Goal: Task Accomplishment & Management: Use online tool/utility

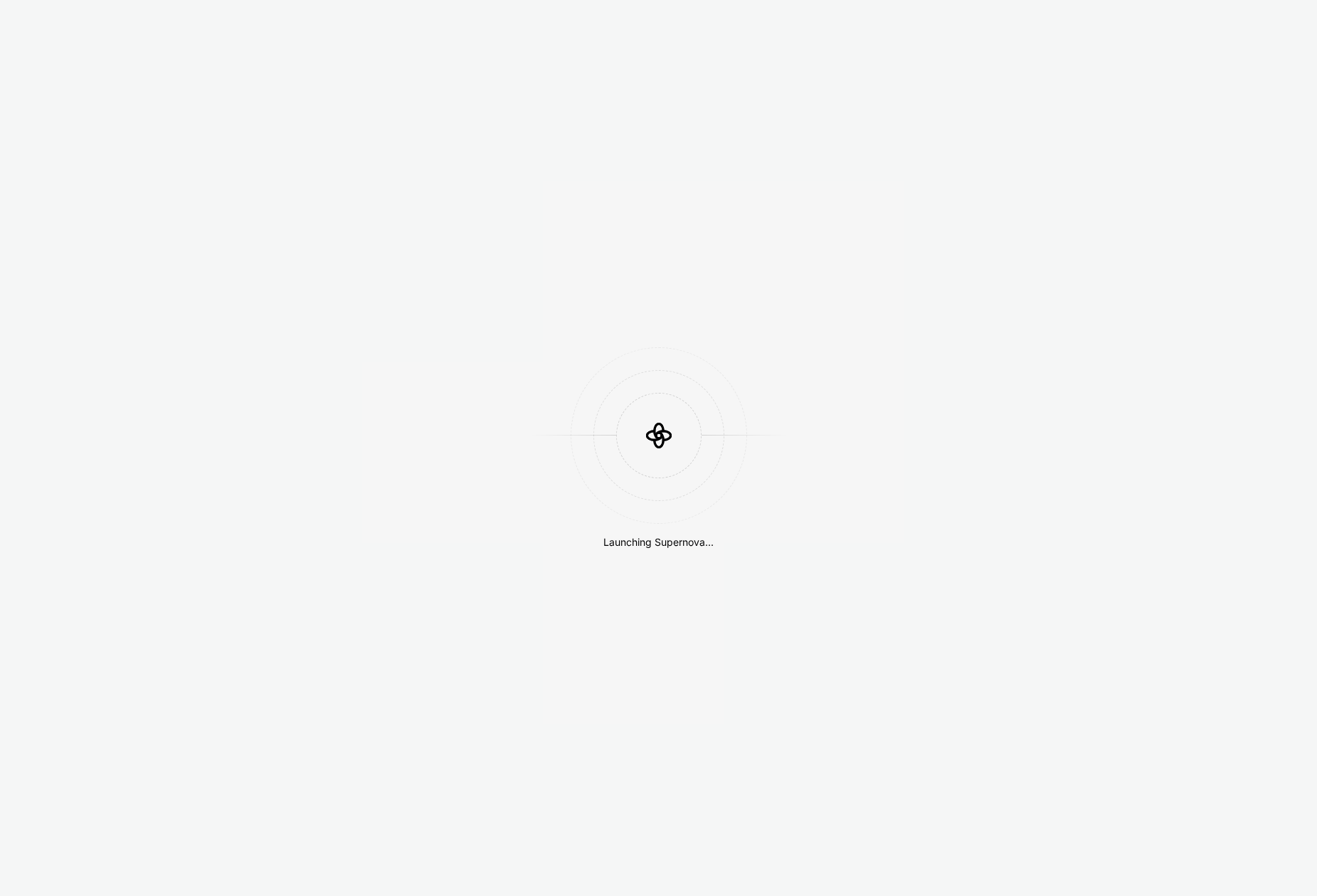
click at [1079, 155] on div "Launching Supernova..." at bounding box center [658, 448] width 1317 height 896
click at [591, 403] on div at bounding box center [659, 435] width 256 height 85
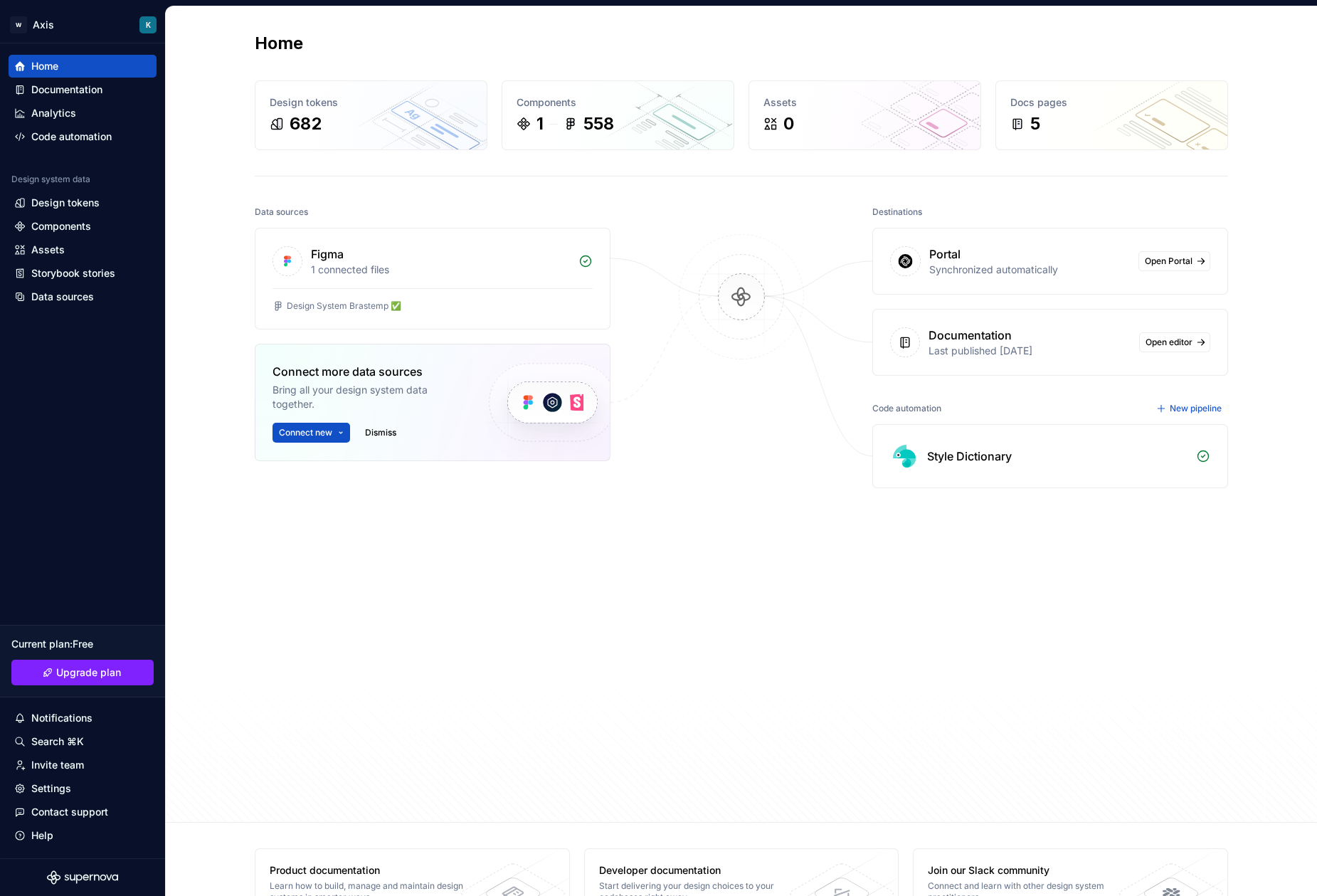
click at [685, 490] on div at bounding box center [741, 471] width 142 height 537
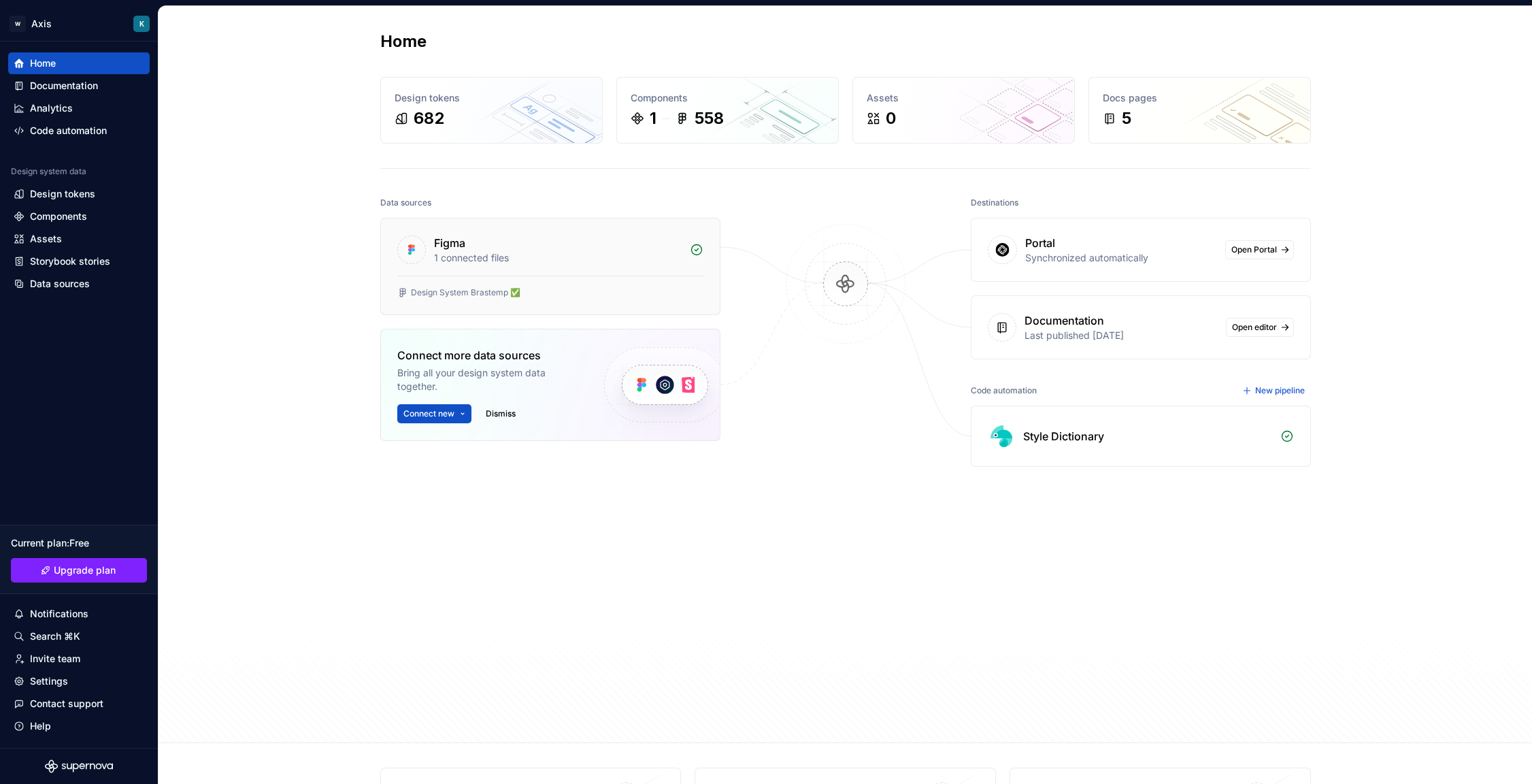
click at [504, 237] on div "Figma" at bounding box center [558, 243] width 248 height 16
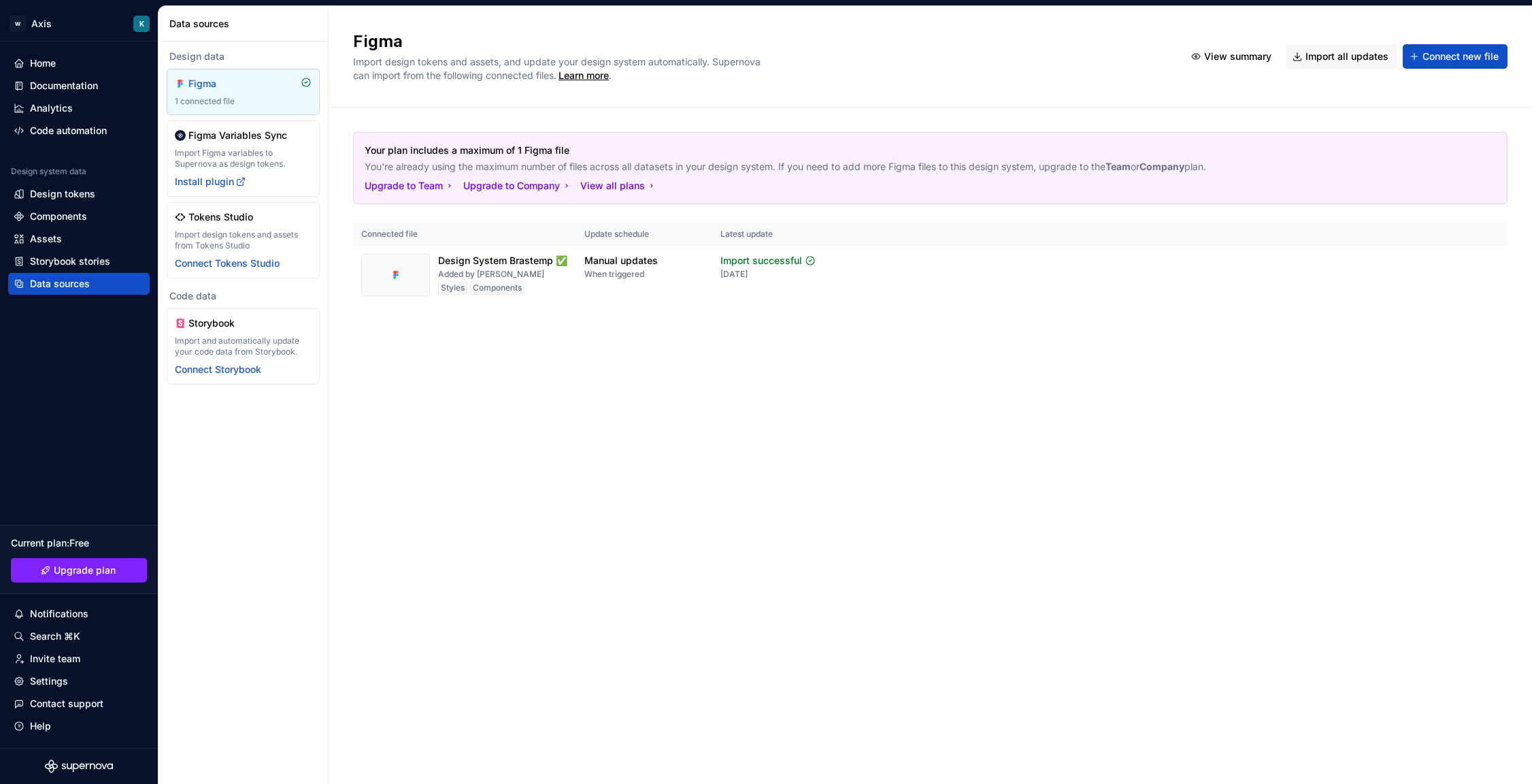
click at [371, 448] on div "Figma Import design tokens and assets, and update your design system automatica…" at bounding box center [930, 395] width 1204 height 778
click at [382, 382] on div "Figma Import design tokens and assets, and update your design system automatica…" at bounding box center [930, 395] width 1204 height 778
click at [91, 78] on div "Documentation" at bounding box center [79, 85] width 142 height 22
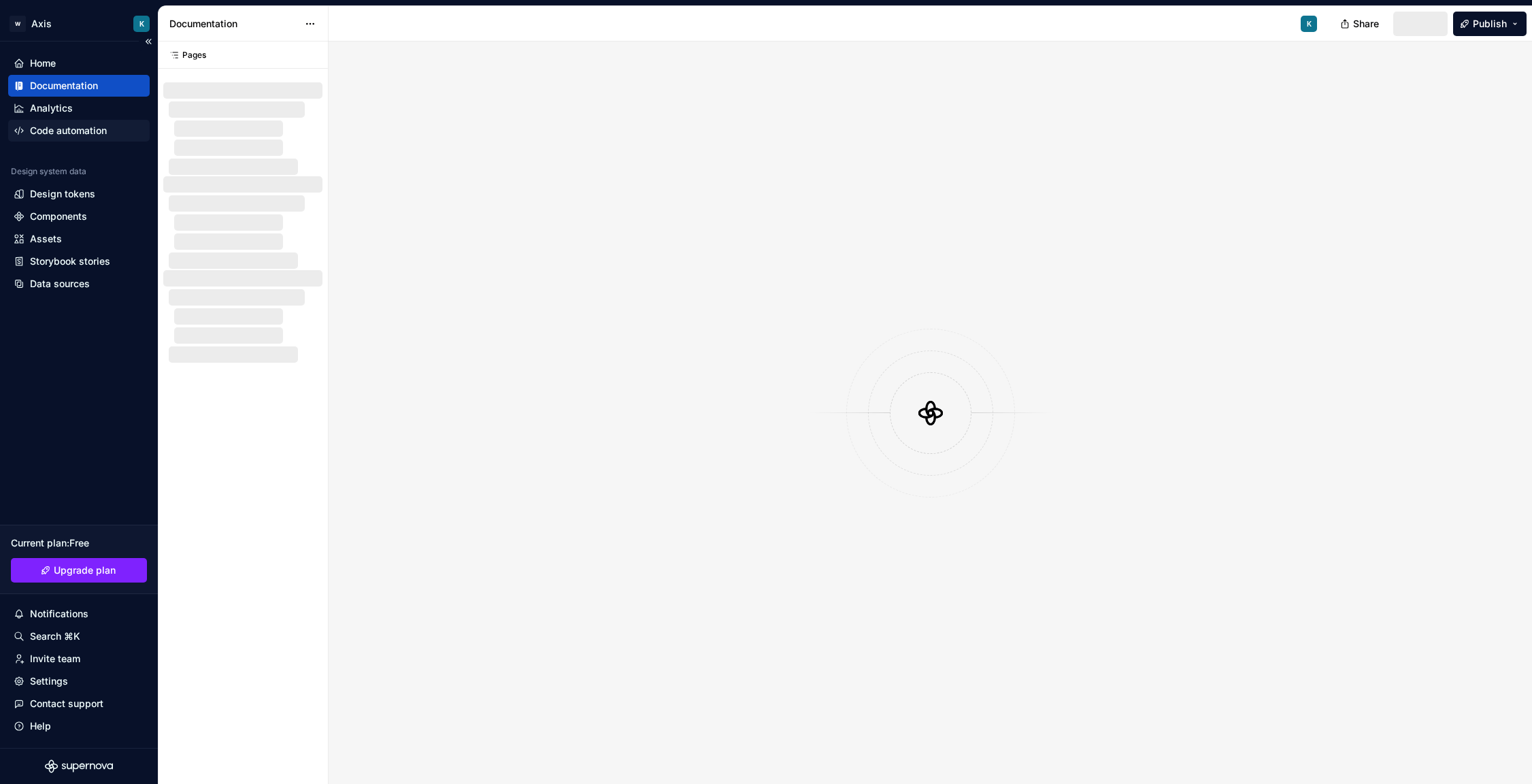
click at [79, 126] on div "Code automation" at bounding box center [68, 130] width 77 height 14
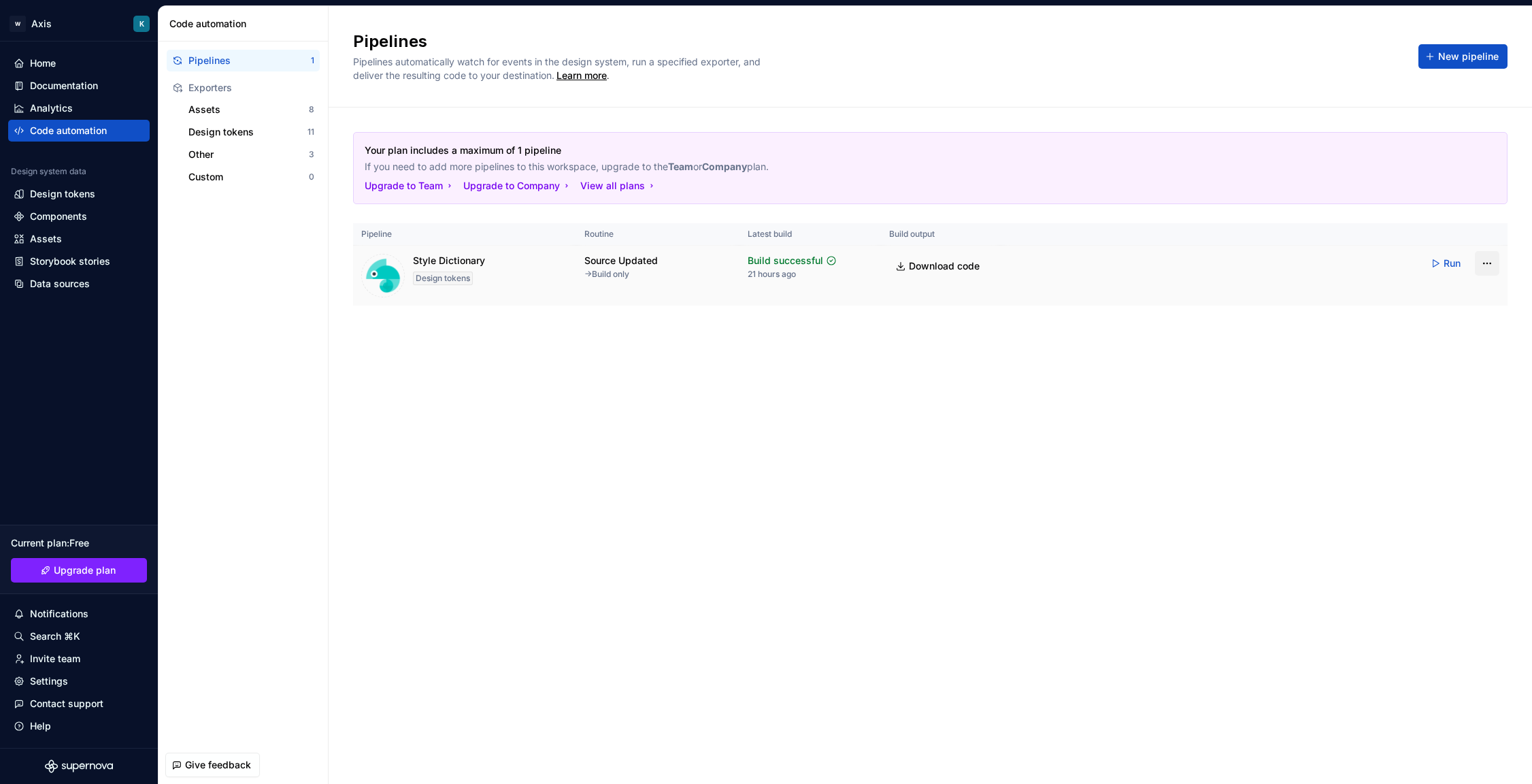
click at [1259, 261] on html "W Axis K Home Documentation Analytics Code automation Design system data Design…" at bounding box center [766, 392] width 1532 height 784
click at [1259, 411] on div "Delete pipeline" at bounding box center [1468, 407] width 112 height 14
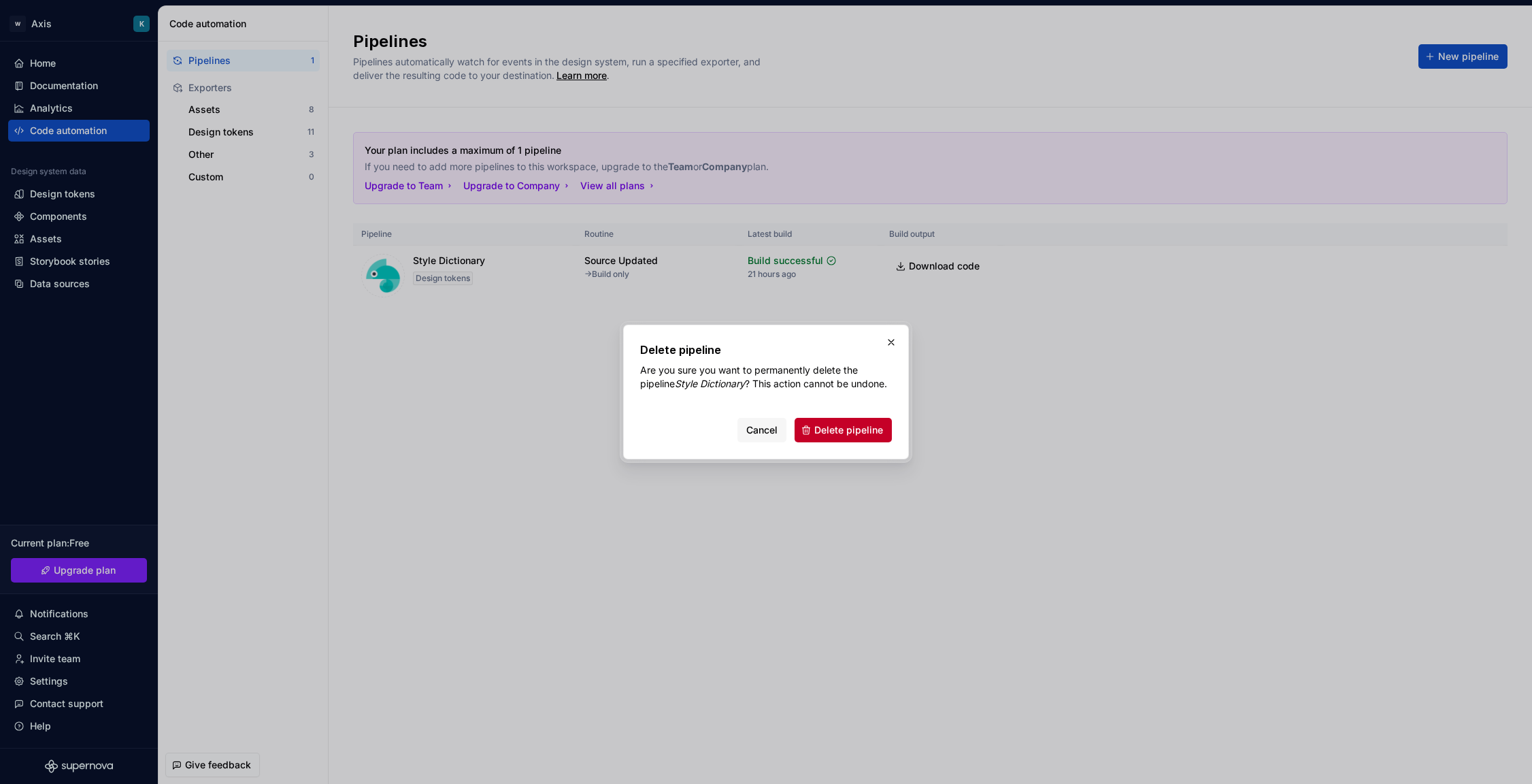
drag, startPoint x: 857, startPoint y: 438, endPoint x: 839, endPoint y: 436, distance: 18.1
click at [856, 437] on span "Delete pipeline" at bounding box center [849, 430] width 68 height 14
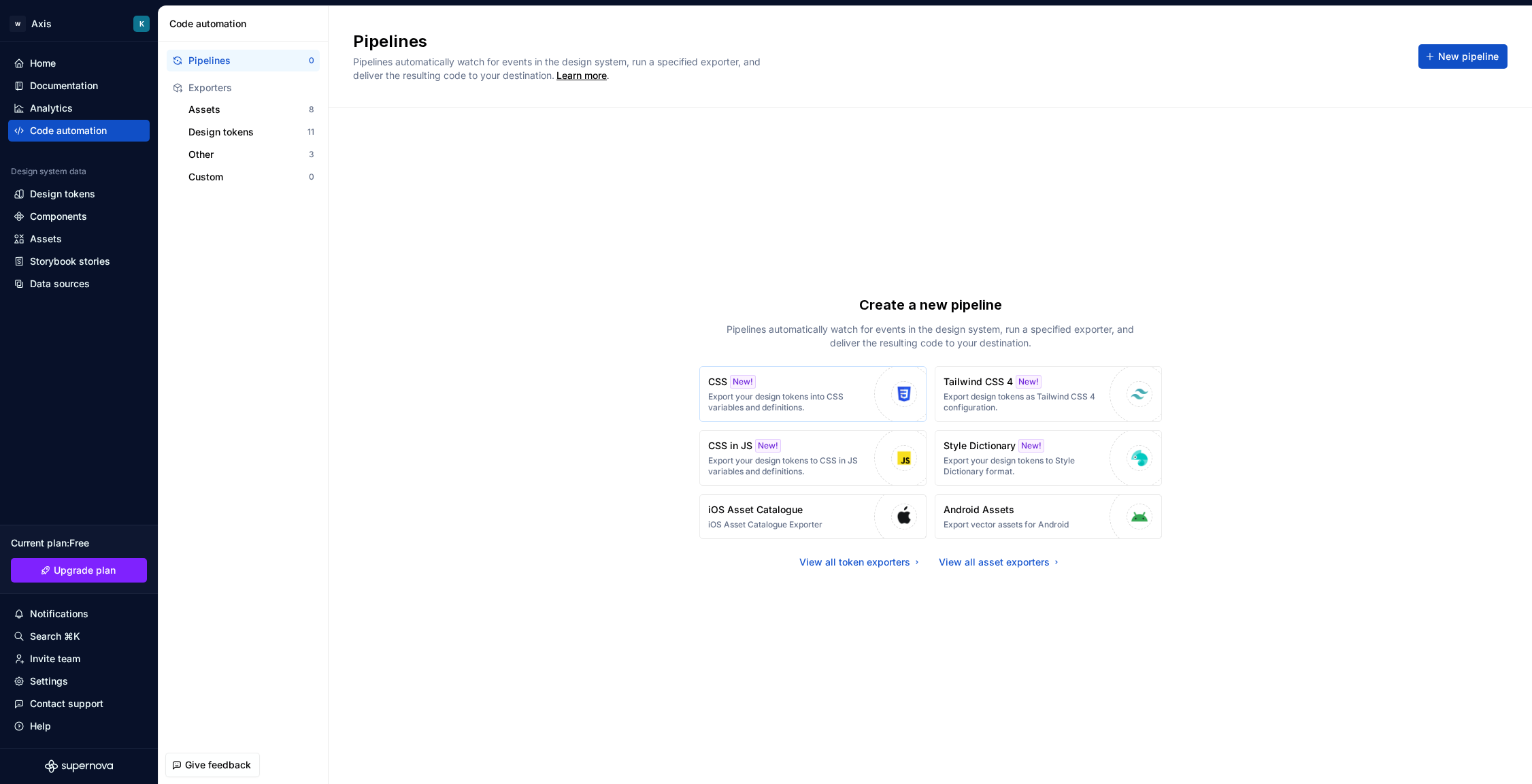
click at [776, 392] on p "Export your design tokens into CSS variables and definitions." at bounding box center [788, 402] width 159 height 22
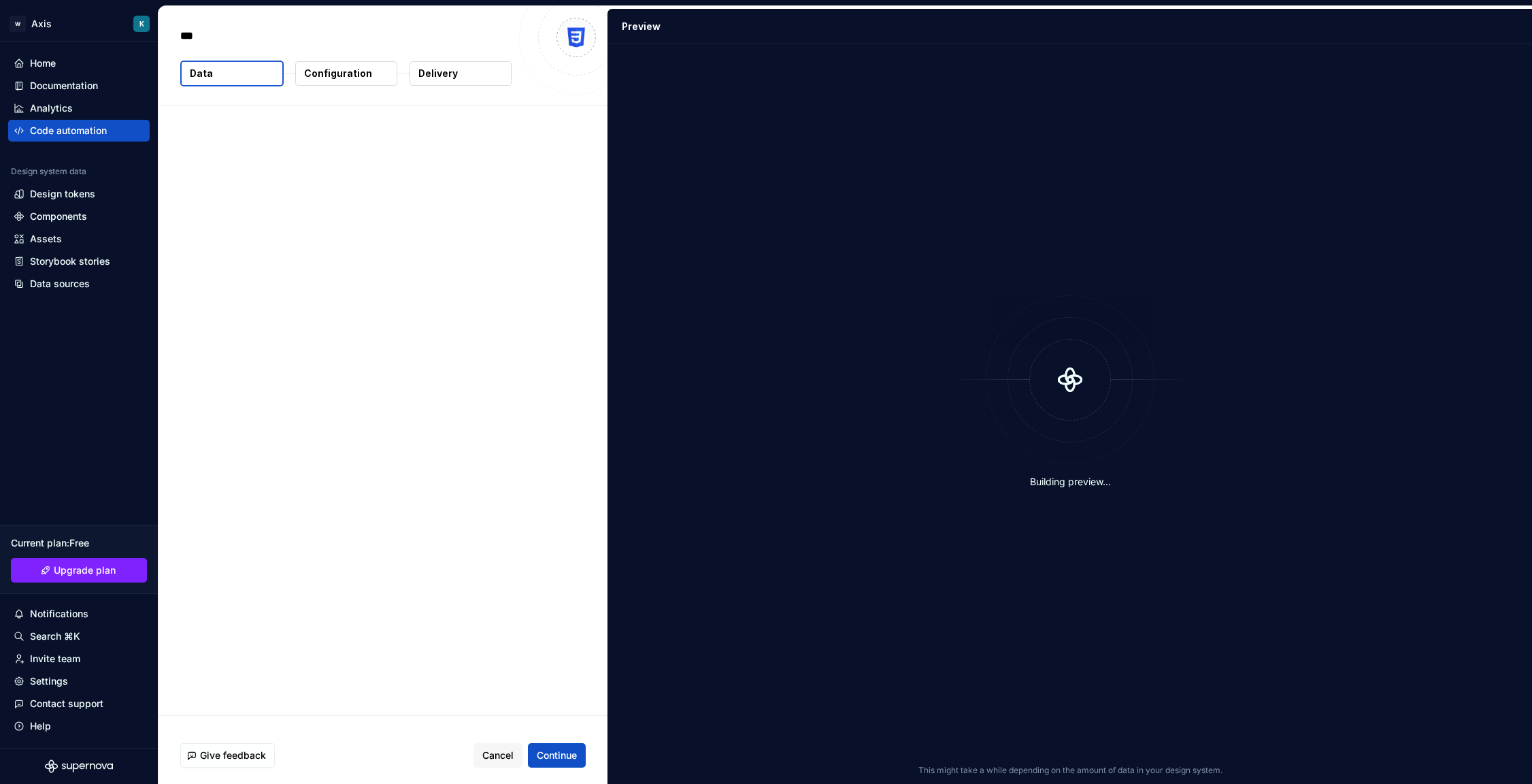
type textarea "*"
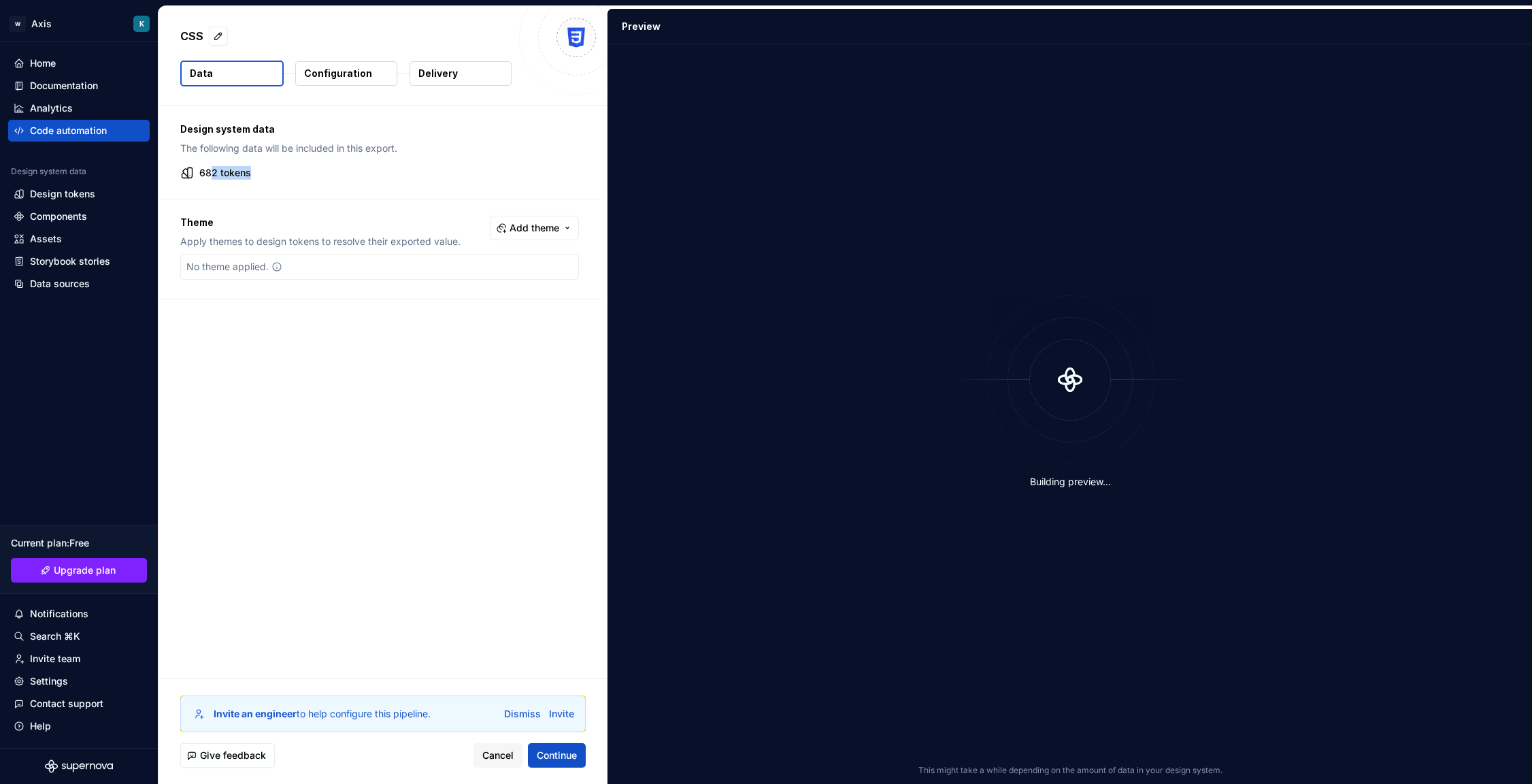
drag, startPoint x: 209, startPoint y: 175, endPoint x: 250, endPoint y: 170, distance: 41.3
click at [250, 170] on p "682 tokens" at bounding box center [225, 172] width 52 height 14
click at [261, 174] on div "682 tokens" at bounding box center [379, 172] width 398 height 14
click at [314, 273] on div "No theme applied." at bounding box center [379, 266] width 398 height 26
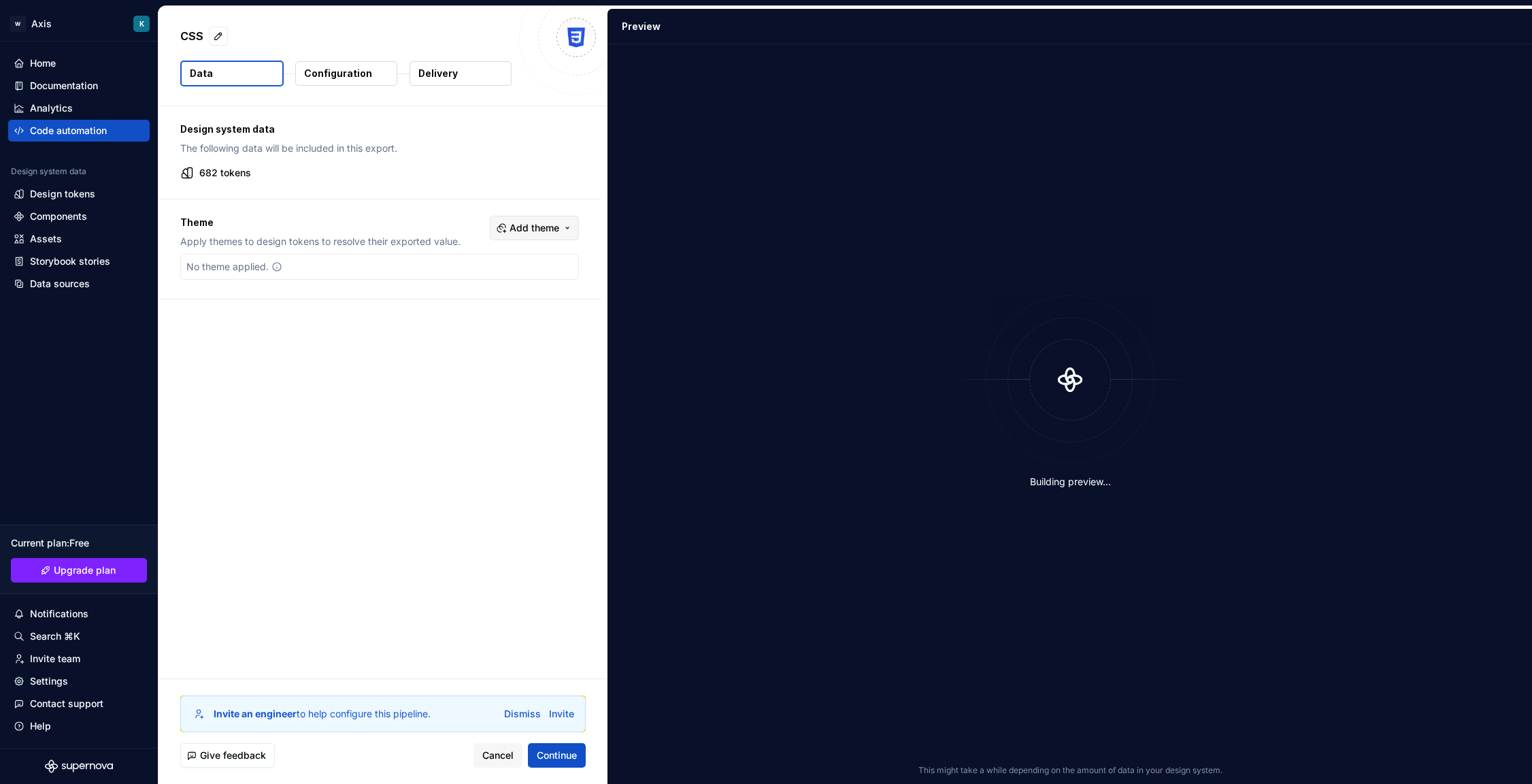
click at [522, 220] on button "Add theme" at bounding box center [535, 228] width 89 height 24
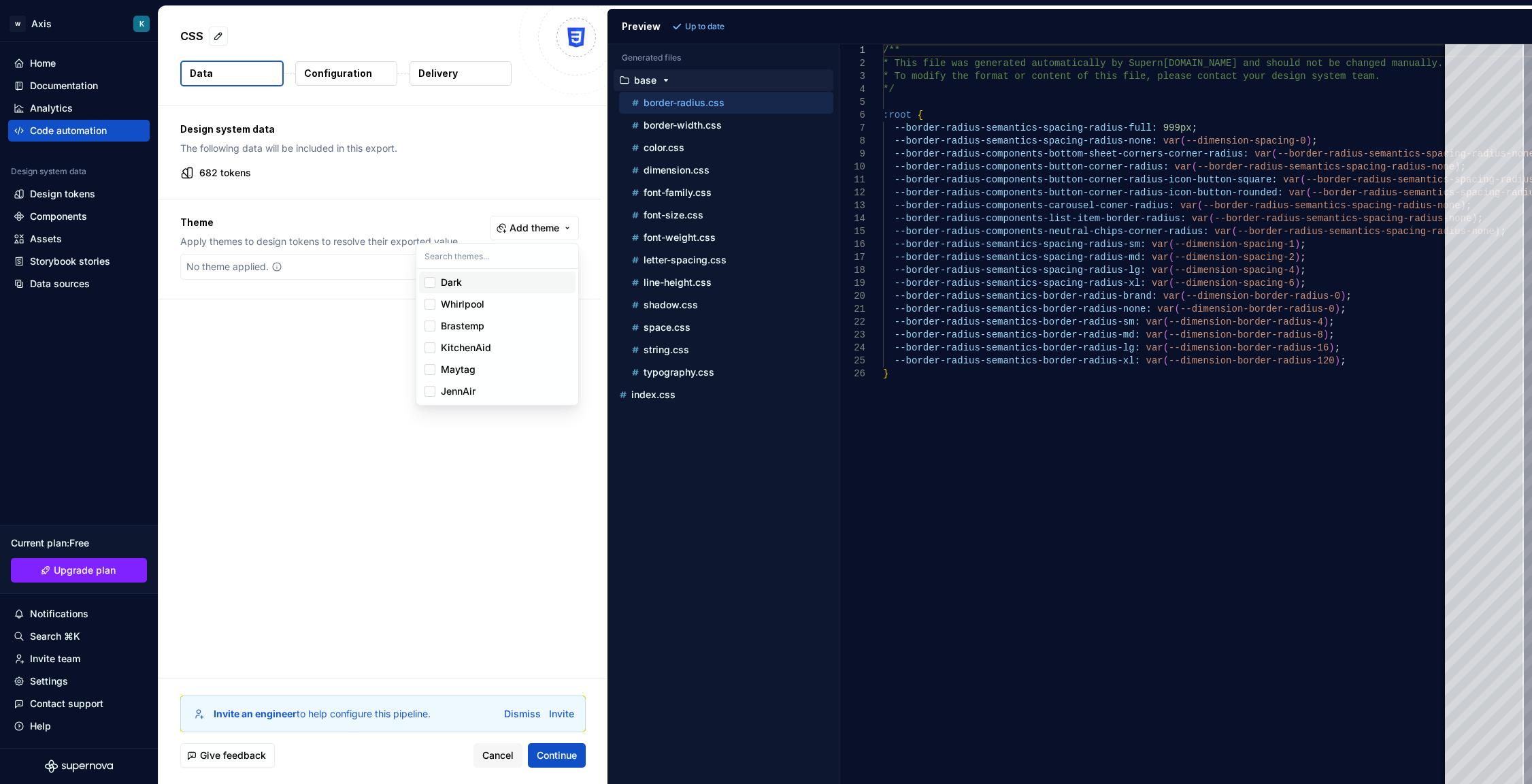
click at [432, 283] on div "Suggestions" at bounding box center [430, 283] width 11 height 11
click at [436, 305] on span "Whirlpool" at bounding box center [498, 303] width 156 height 22
click at [428, 324] on div "Suggestions" at bounding box center [430, 326] width 11 height 11
click at [430, 346] on div "Suggestions" at bounding box center [430, 348] width 11 height 11
click at [432, 372] on div "Suggestions" at bounding box center [430, 369] width 11 height 11
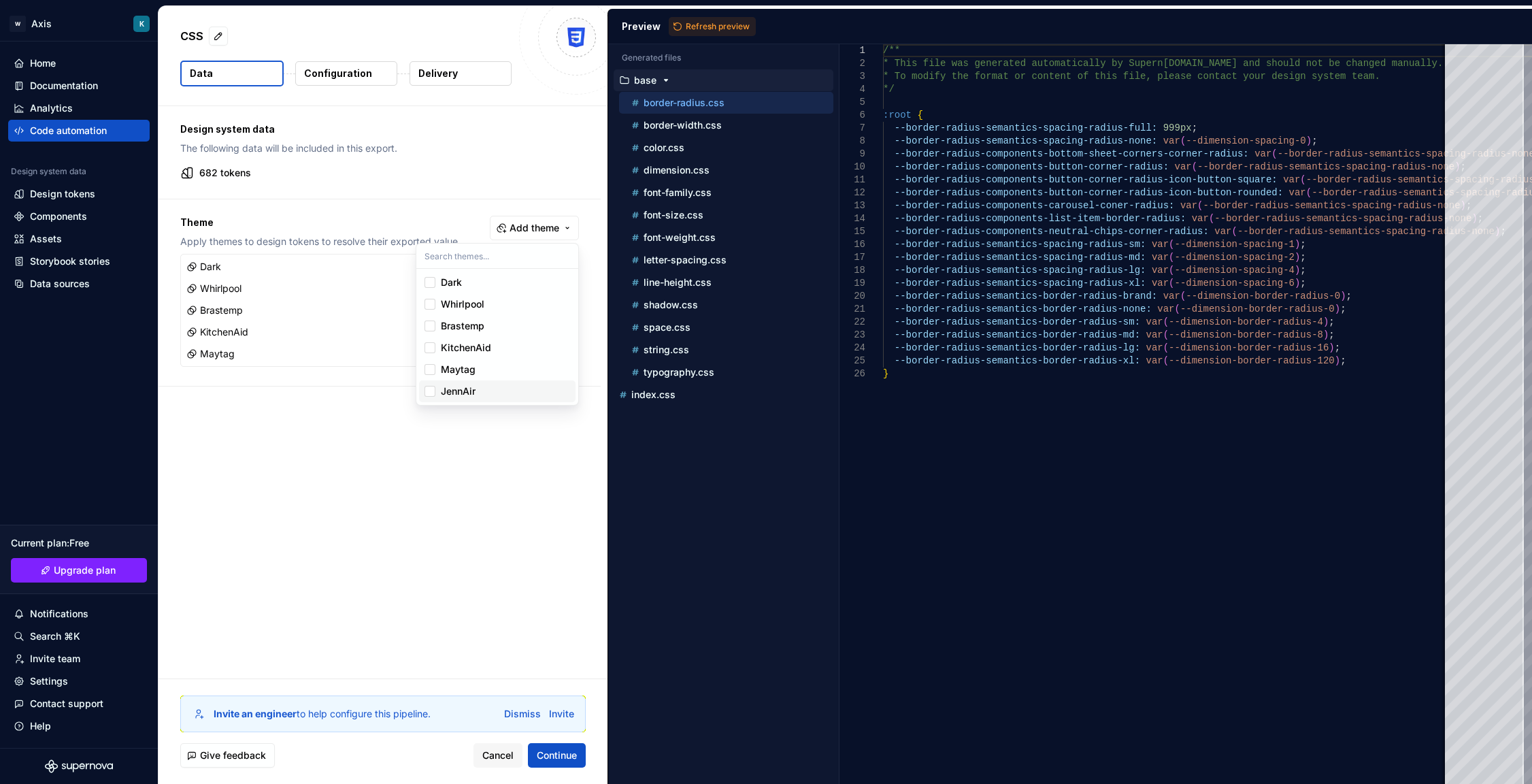
click at [432, 387] on div "Suggestions" at bounding box center [430, 391] width 11 height 11
click at [547, 436] on html "W Axis K Home Documentation Analytics Code automation Design system data Design…" at bounding box center [766, 392] width 1532 height 784
click at [520, 714] on div "Dismiss" at bounding box center [522, 713] width 37 height 14
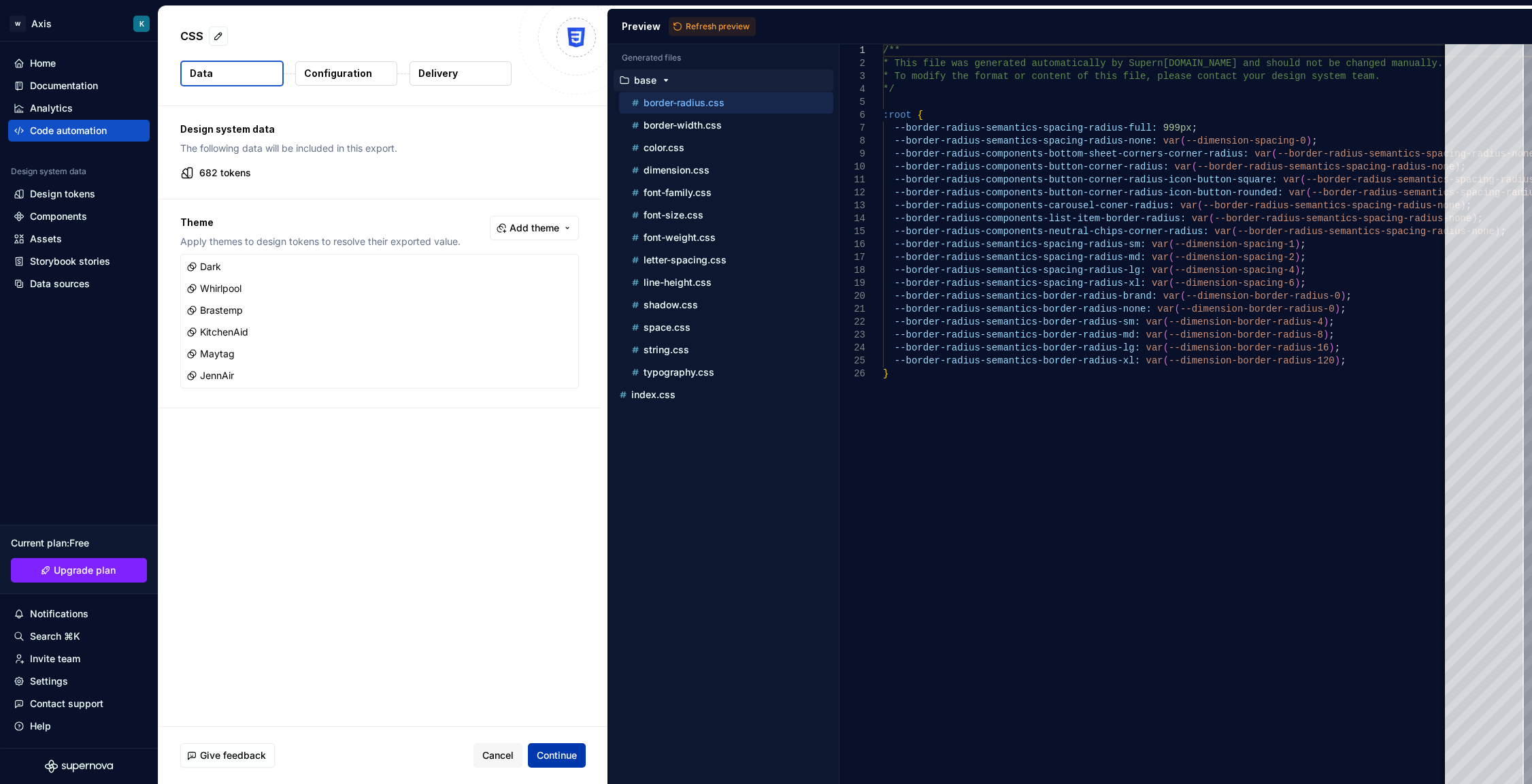
click at [572, 745] on button "Continue" at bounding box center [557, 755] width 58 height 24
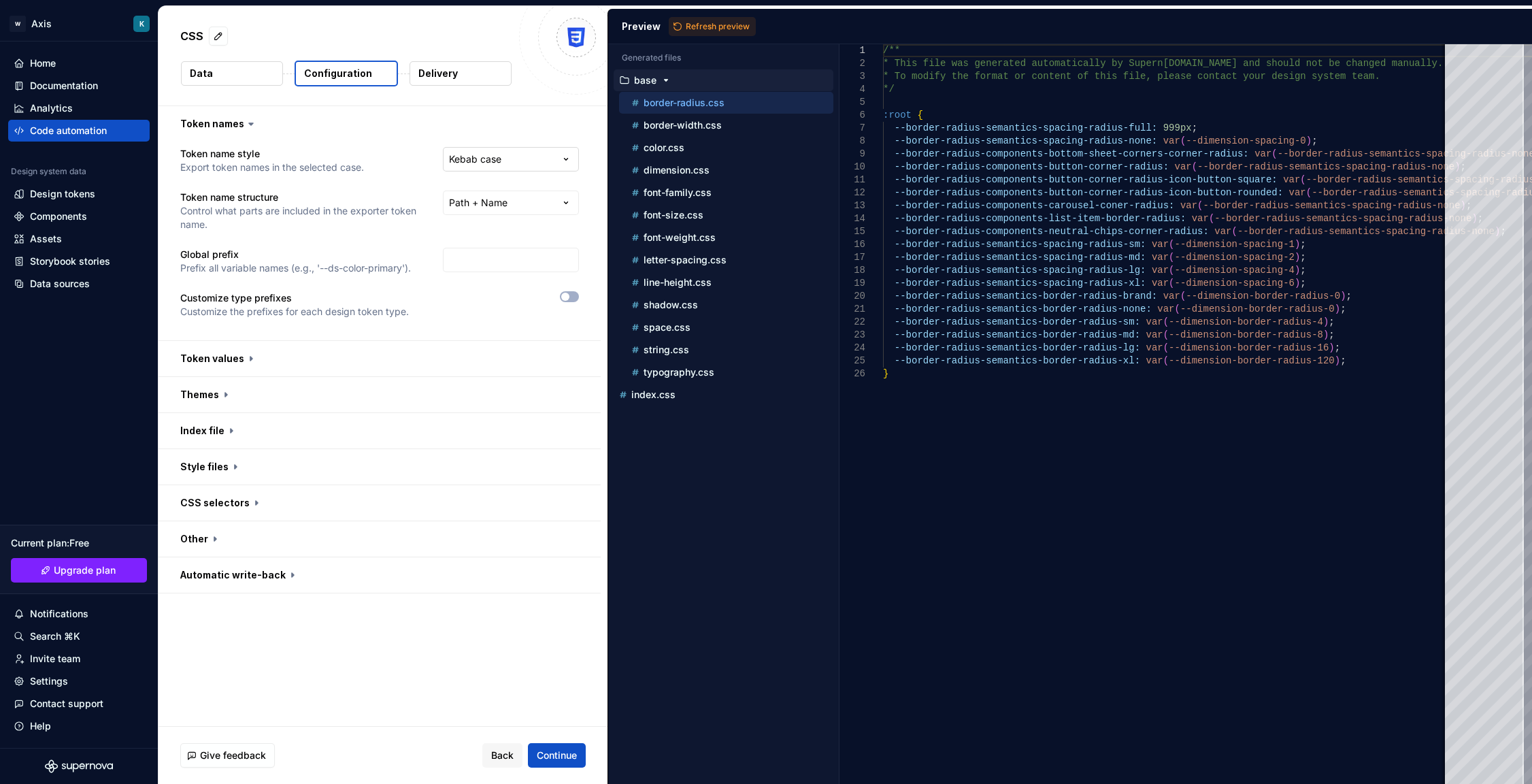
click at [578, 163] on html "**********" at bounding box center [766, 392] width 1532 height 784
click at [539, 197] on html "**********" at bounding box center [766, 392] width 1532 height 784
select select "********"
click at [494, 256] on input "text" at bounding box center [510, 260] width 136 height 24
type input "obt-"
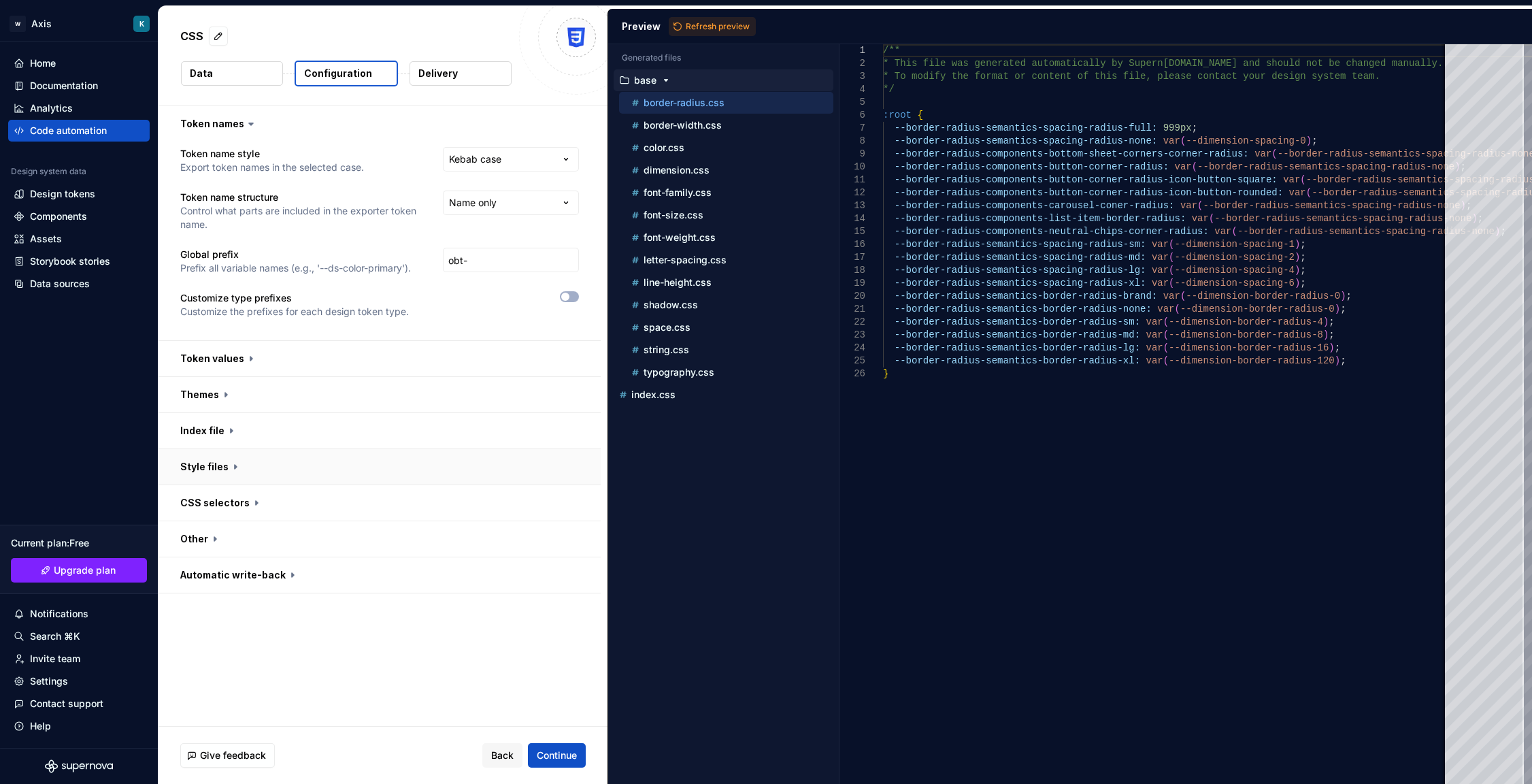
click at [516, 452] on button "button" at bounding box center [379, 467] width 442 height 35
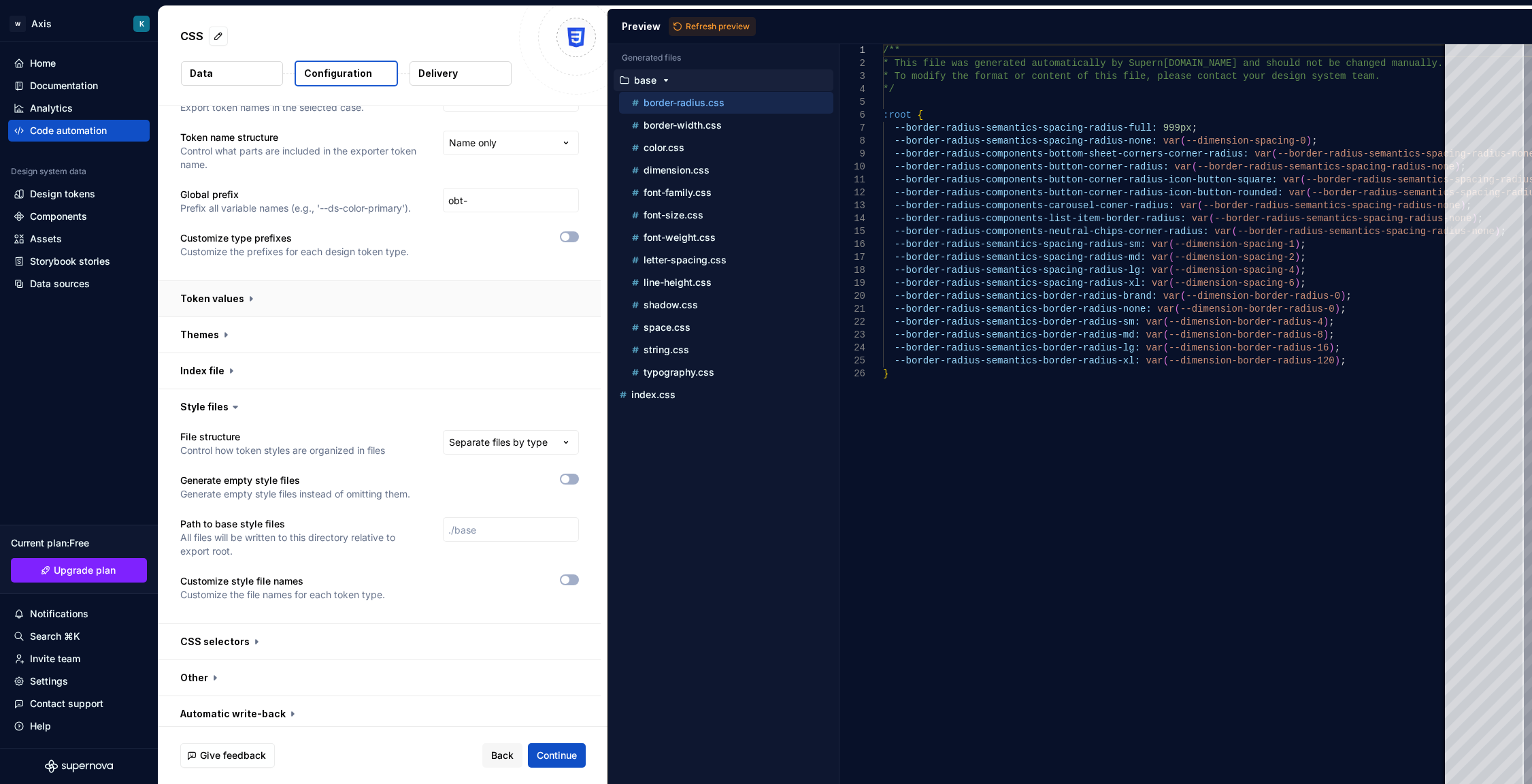
scroll to position [66, 0]
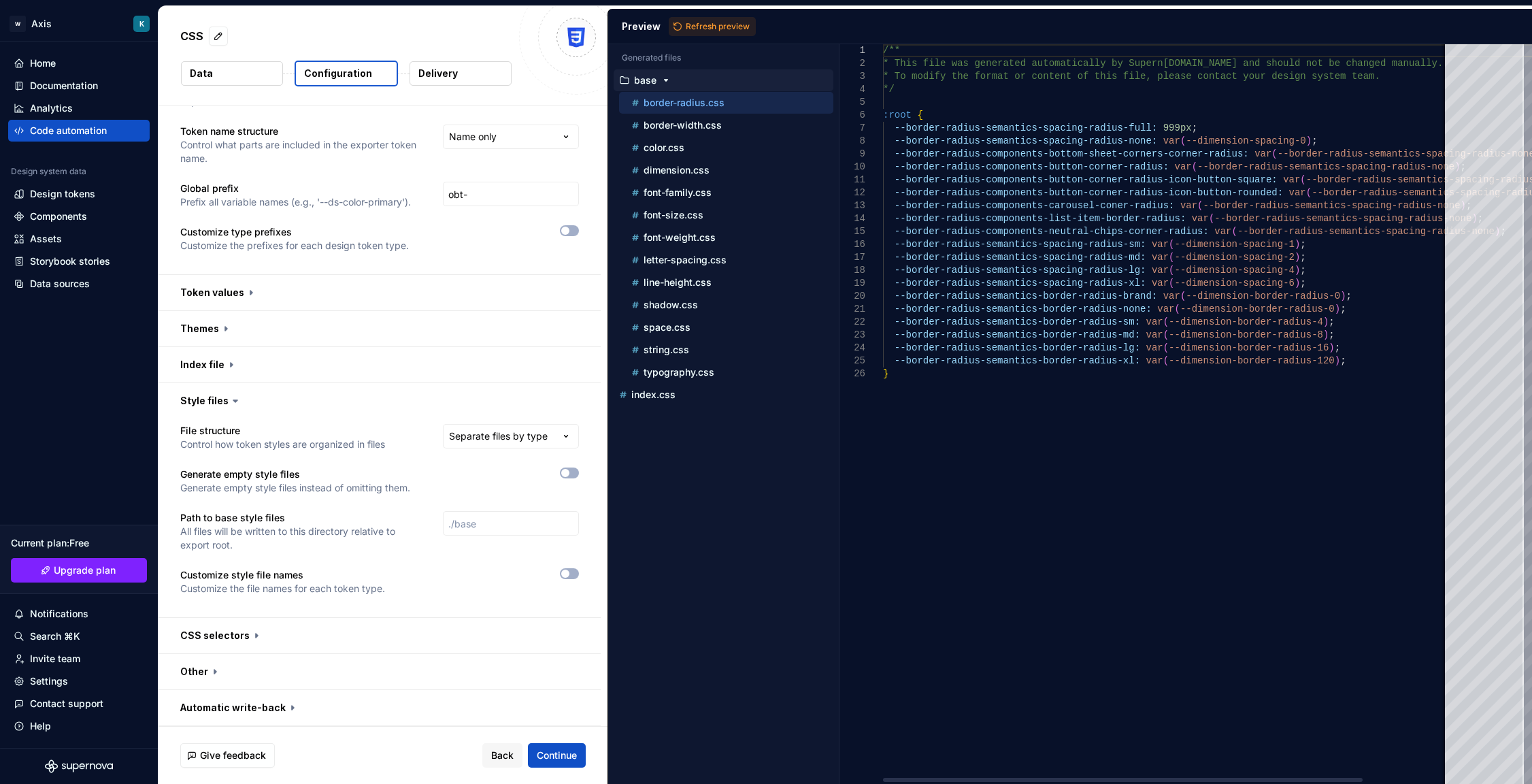
type textarea "**********"
click at [998, 128] on div "/** * This file was generated automatically by Supern [DOMAIN_NAME] and should …" at bounding box center [1216, 414] width 667 height 740
click at [446, 192] on input "obt-" at bounding box center [510, 194] width 136 height 24
click at [494, 200] on input "$-obt-" at bounding box center [510, 194] width 136 height 24
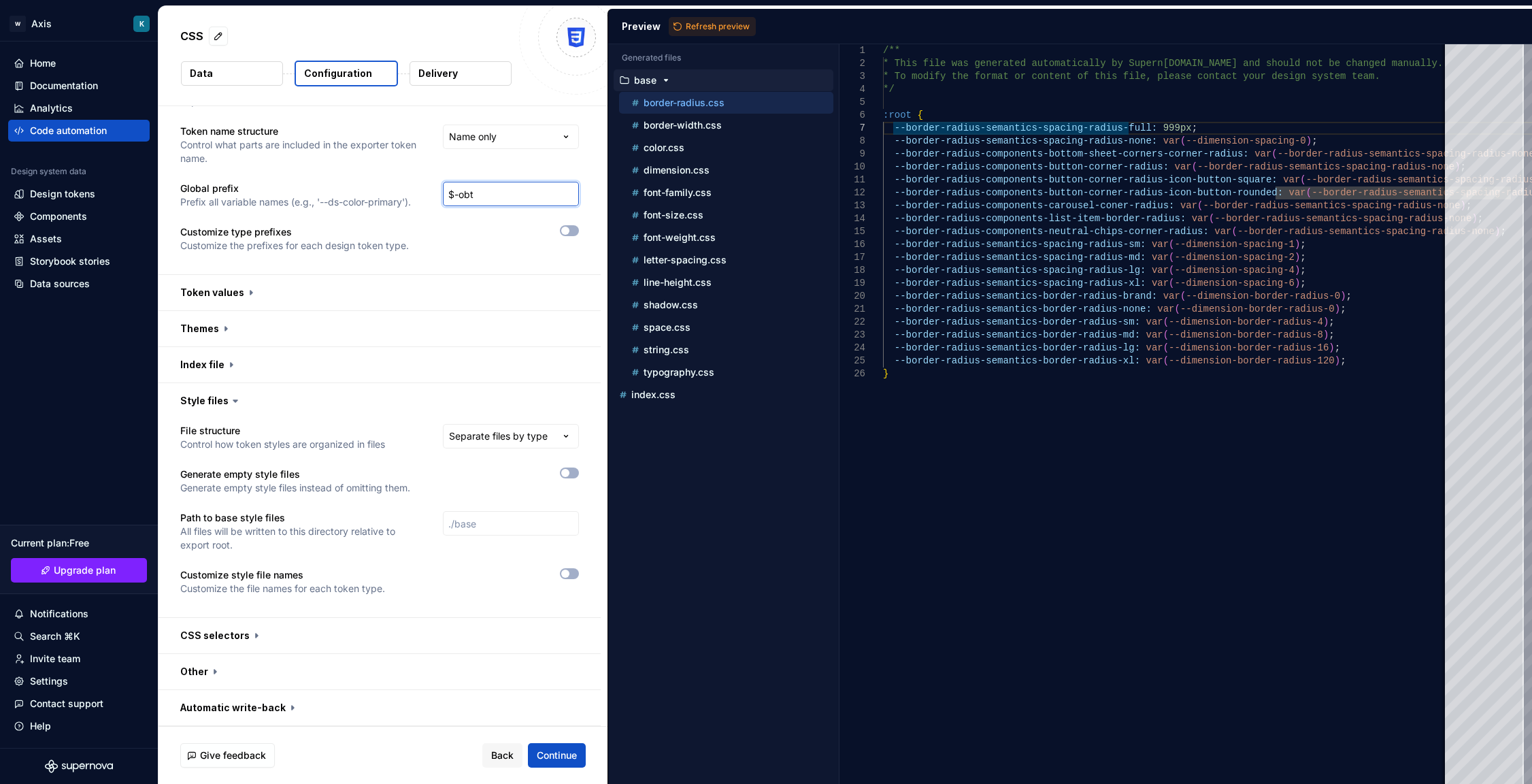
type input "$-obt"
click at [432, 251] on div "Customize type prefixes Customize the prefixes for each design token type." at bounding box center [379, 239] width 398 height 27
drag, startPoint x: 484, startPoint y: 196, endPoint x: 460, endPoint y: 191, distance: 24.5
click at [460, 191] on input "$-obt" at bounding box center [510, 194] width 136 height 24
click at [485, 198] on input "$-obt" at bounding box center [510, 194] width 136 height 24
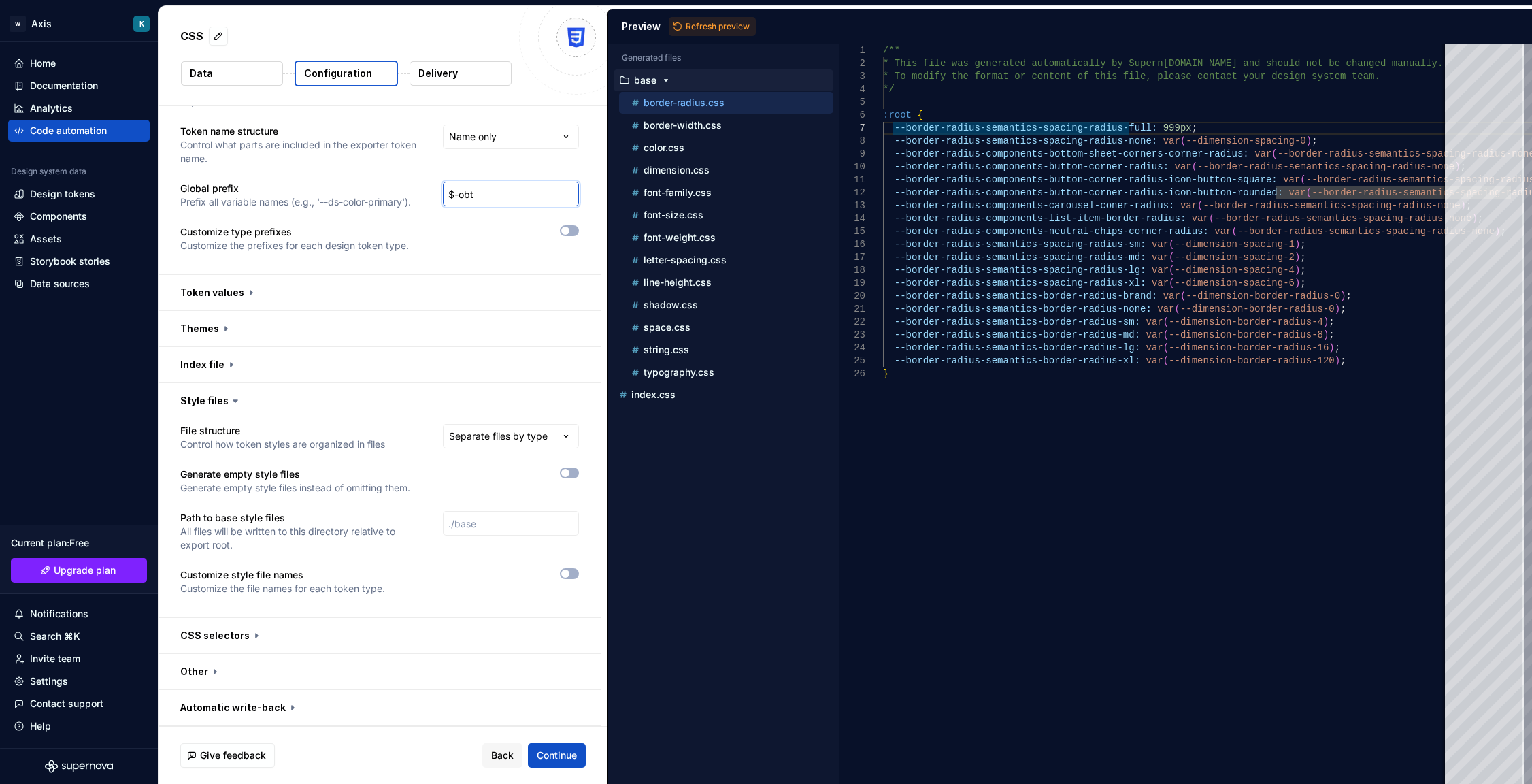
click at [474, 196] on input "$-obt" at bounding box center [510, 194] width 136 height 24
click at [461, 218] on div "**********" at bounding box center [379, 175] width 398 height 188
click at [471, 229] on div at bounding box center [506, 231] width 146 height 11
drag, startPoint x: 476, startPoint y: 189, endPoint x: 459, endPoint y: 192, distance: 17.3
click at [459, 192] on input "$-obt" at bounding box center [510, 194] width 136 height 24
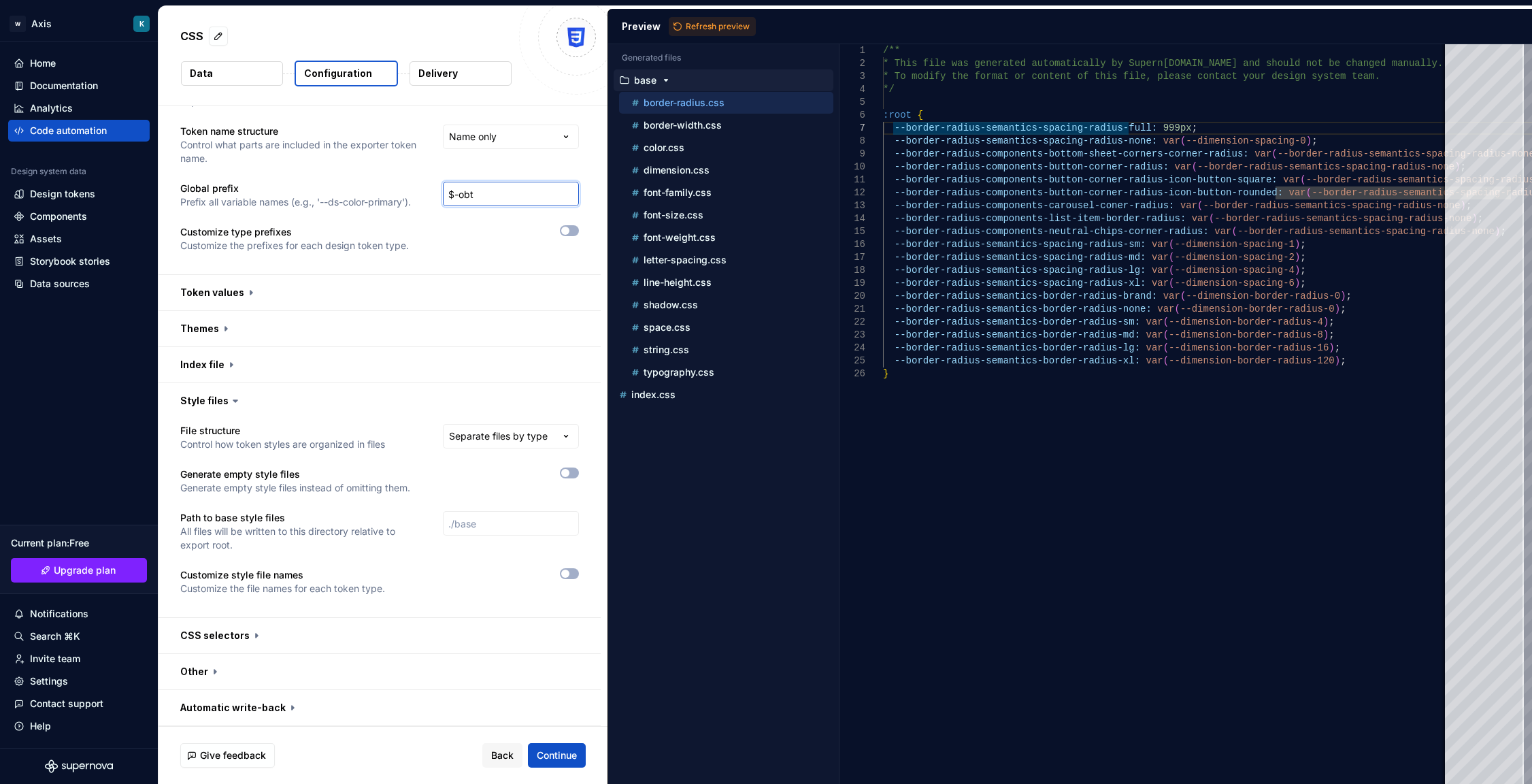
click at [459, 192] on input "$-obt" at bounding box center [510, 194] width 136 height 24
drag, startPoint x: 459, startPoint y: 192, endPoint x: 480, endPoint y: 196, distance: 21.4
click at [480, 196] on input "$-obt" at bounding box center [510, 194] width 136 height 24
drag, startPoint x: 480, startPoint y: 196, endPoint x: 445, endPoint y: 196, distance: 35.0
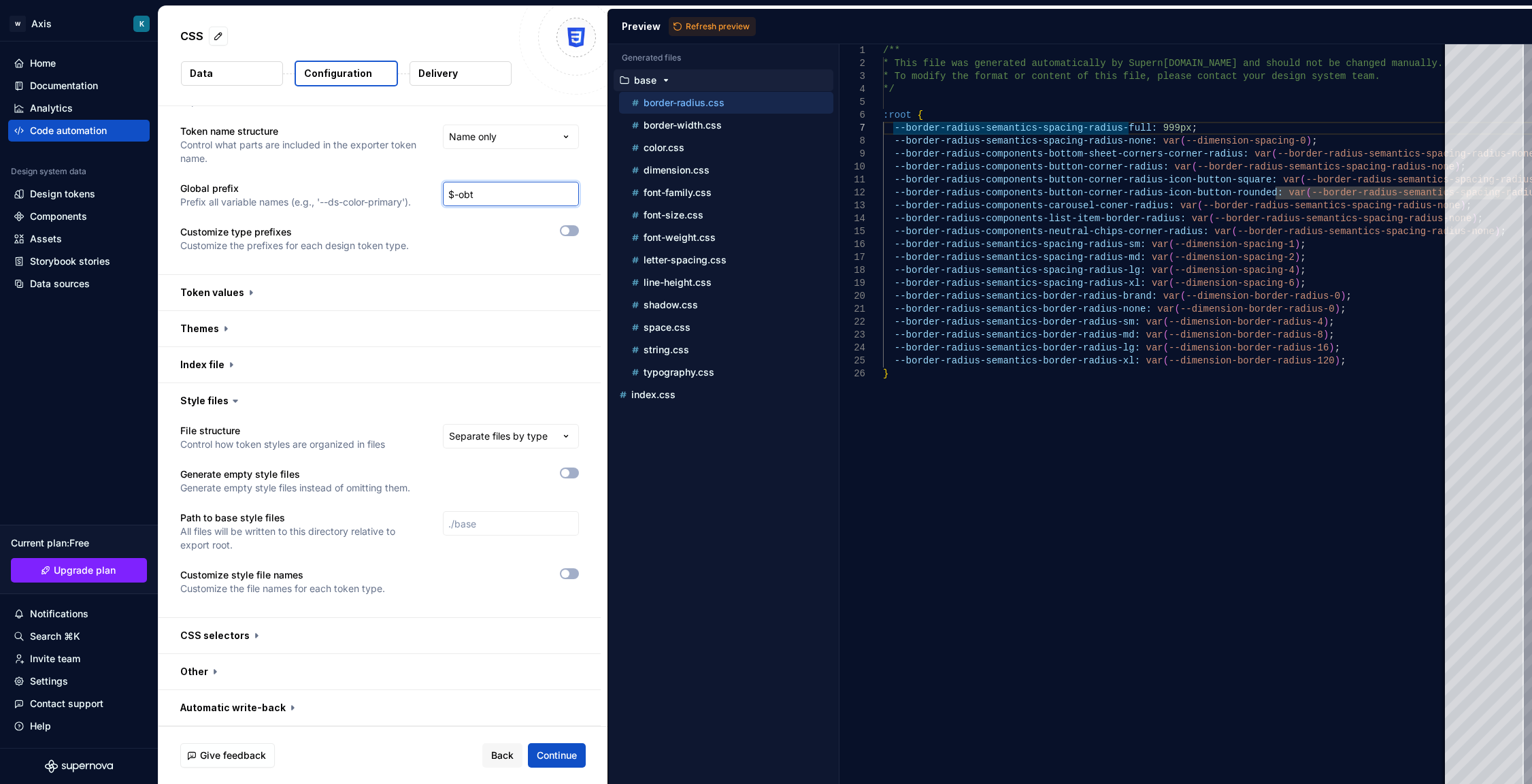
click at [445, 196] on input "$-obt" at bounding box center [510, 194] width 136 height 24
click at [482, 196] on input "$-obt" at bounding box center [510, 194] width 136 height 24
click at [504, 180] on div "**********" at bounding box center [379, 175] width 398 height 188
click at [473, 193] on input "$-obt" at bounding box center [510, 194] width 136 height 24
drag, startPoint x: 485, startPoint y: 197, endPoint x: 423, endPoint y: 189, distance: 62.5
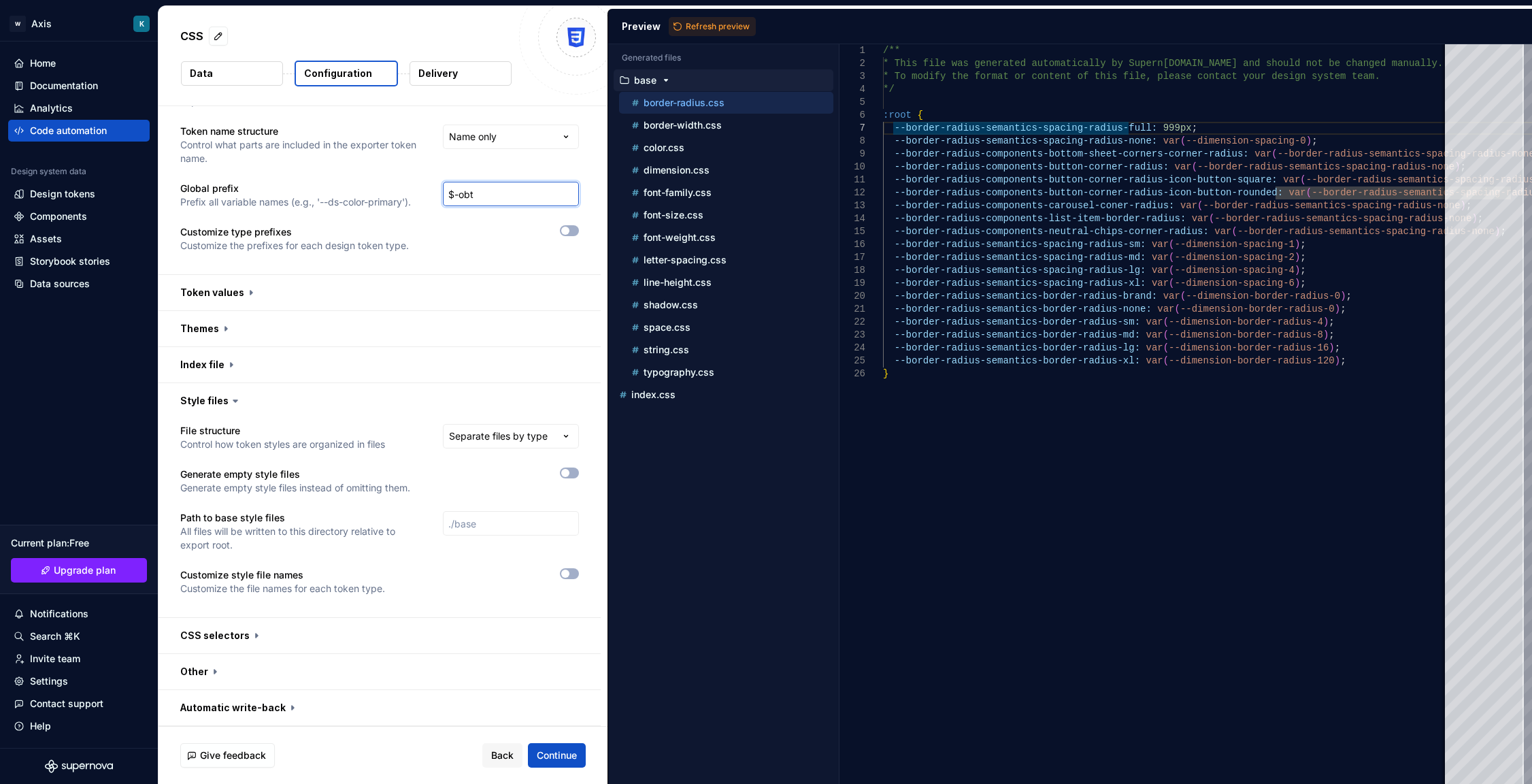
click at [423, 189] on div "Global prefix Prefix all variable names (e.g., '--ds-color-primary'). $-obt" at bounding box center [379, 196] width 398 height 27
click at [498, 204] on input "$-obt" at bounding box center [510, 194] width 136 height 24
click at [225, 204] on p "Prefix all variable names (e.g., '--ds-color-primary')." at bounding box center [295, 202] width 231 height 14
drag, startPoint x: 178, startPoint y: 186, endPoint x: 420, endPoint y: 202, distance: 242.5
click at [420, 202] on div "**********" at bounding box center [379, 175] width 442 height 199
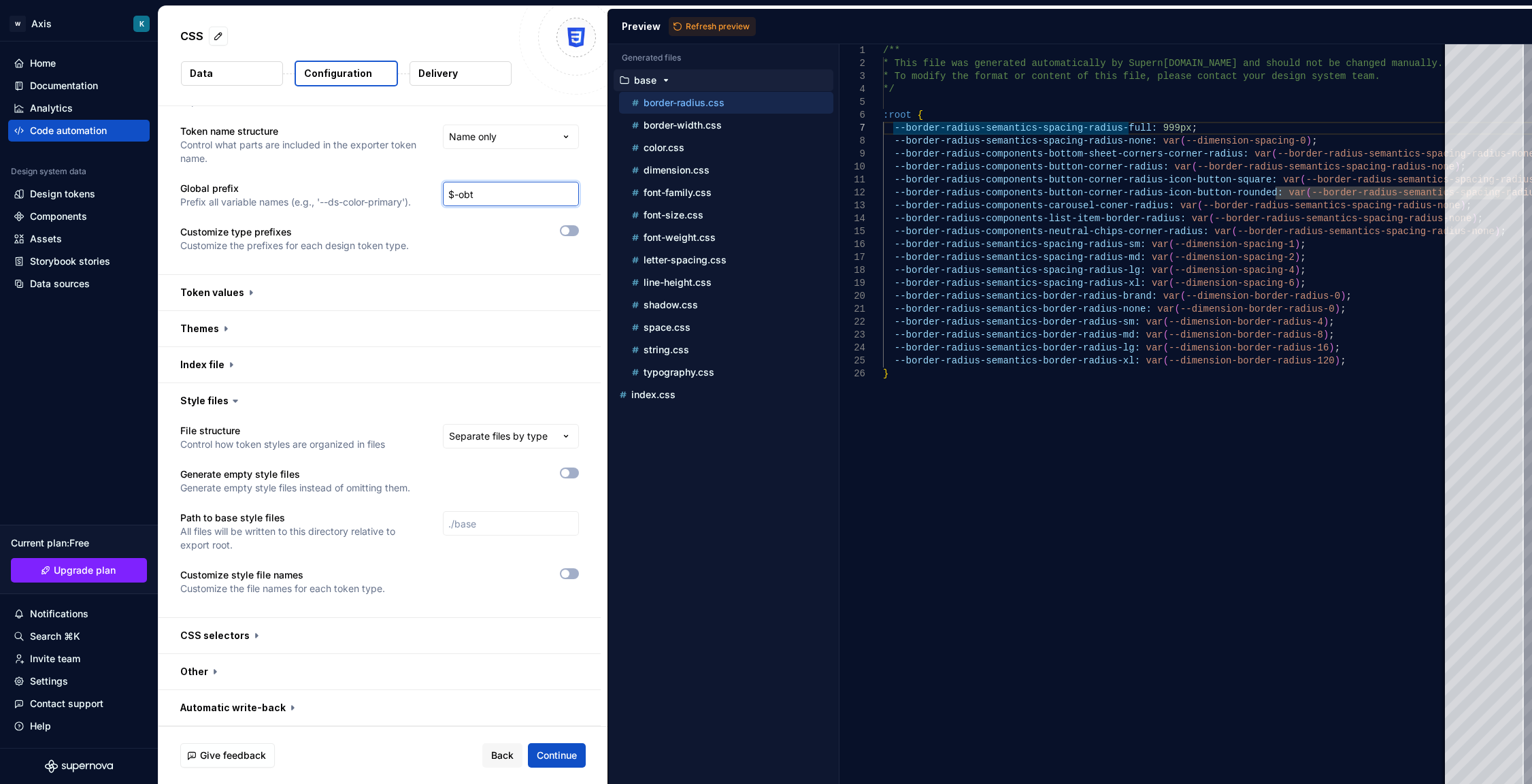
click at [511, 196] on input "$-obt" at bounding box center [510, 194] width 136 height 24
drag, startPoint x: 449, startPoint y: 192, endPoint x: 503, endPoint y: 198, distance: 54.3
click at [503, 198] on input "$-obt" at bounding box center [510, 194] width 136 height 24
click at [503, 199] on input "$-obt" at bounding box center [510, 194] width 136 height 24
click at [267, 286] on button "button" at bounding box center [379, 292] width 442 height 35
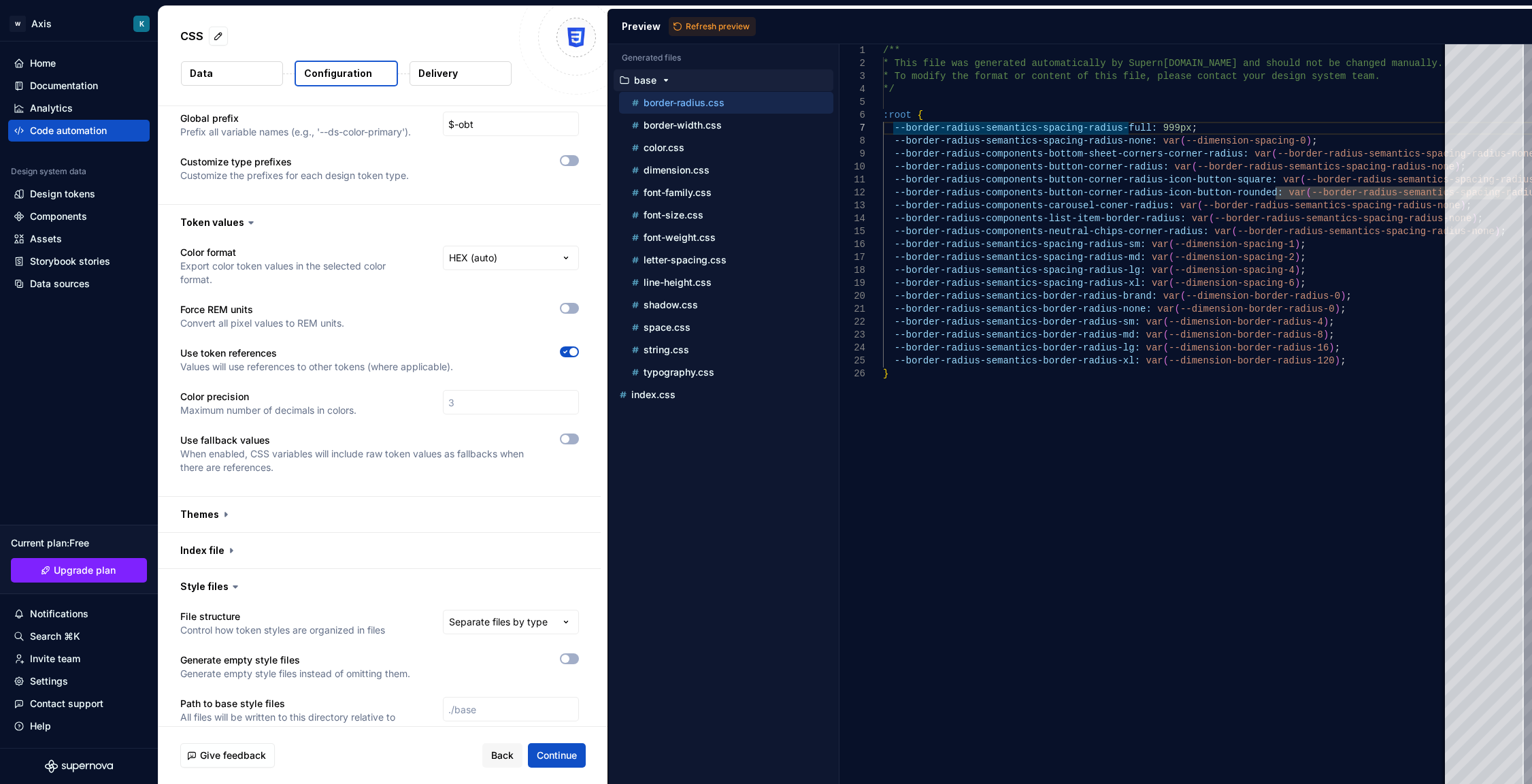
scroll to position [134, 0]
drag, startPoint x: 495, startPoint y: 276, endPoint x: 505, endPoint y: 267, distance: 13.5
click at [496, 276] on div "**********" at bounding box center [510, 268] width 136 height 41
click at [506, 266] on html "**********" at bounding box center [766, 392] width 1532 height 784
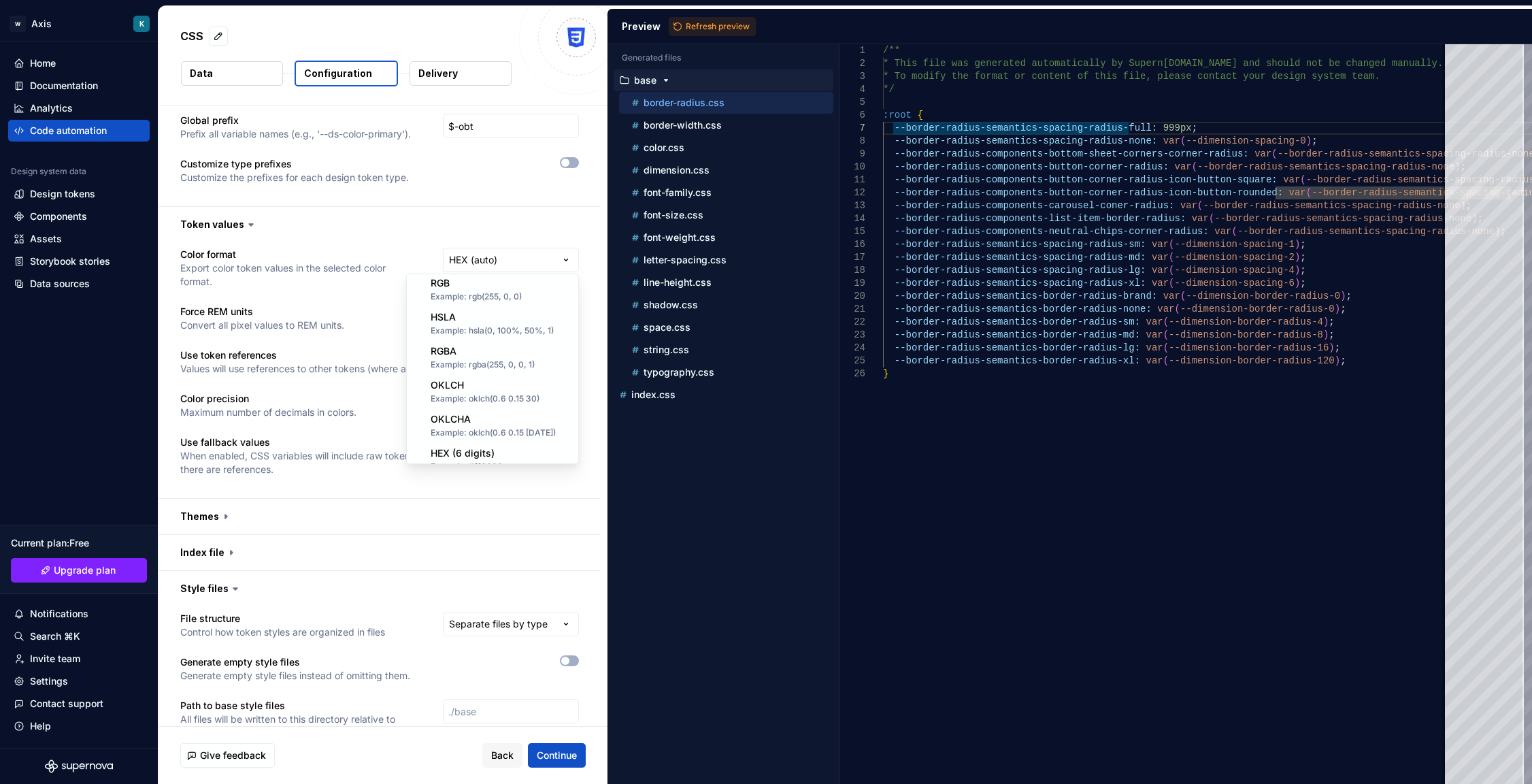
scroll to position [0, 0]
select select "****"
click at [564, 263] on html "**********" at bounding box center [766, 392] width 1532 height 784
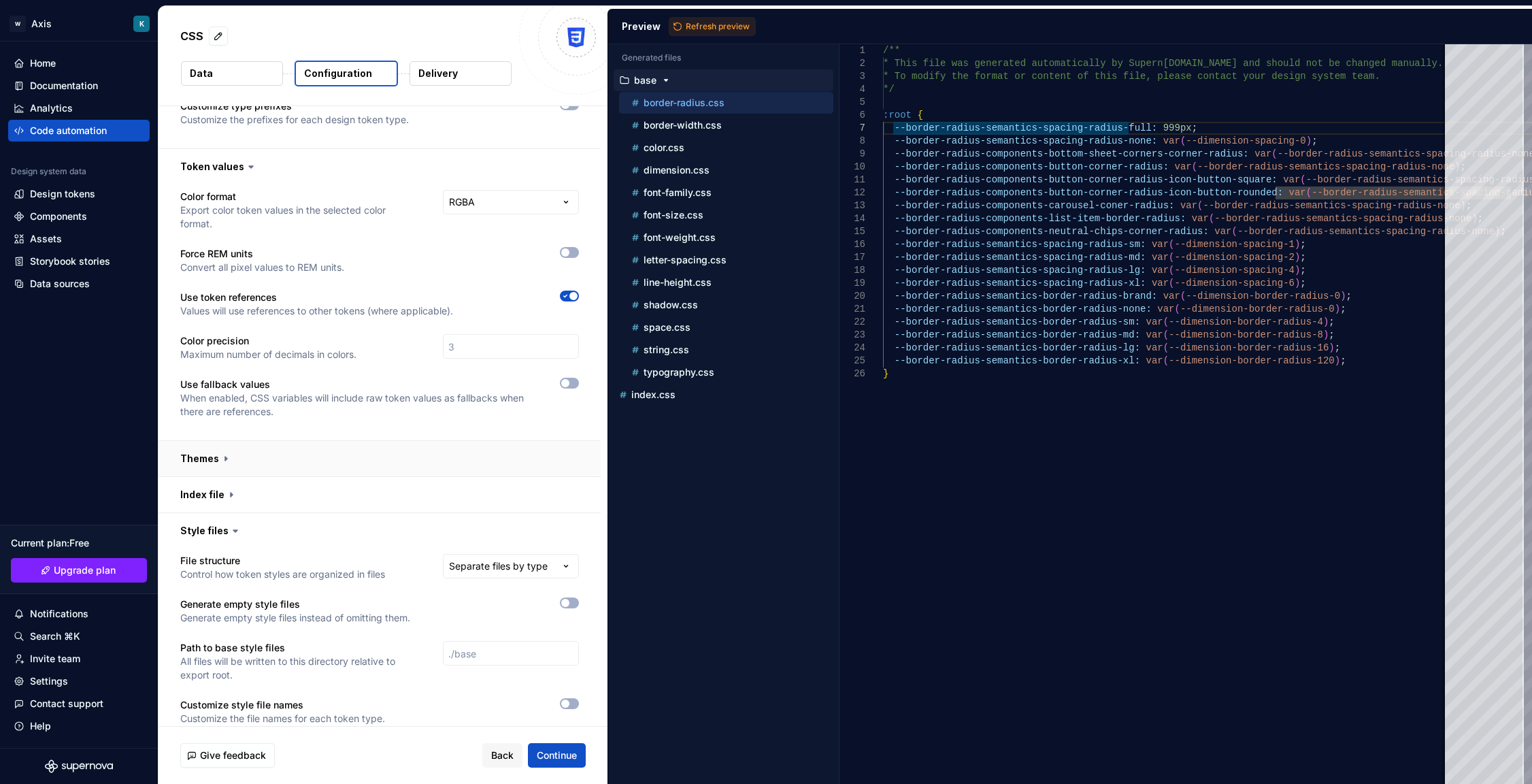
scroll to position [186, 0]
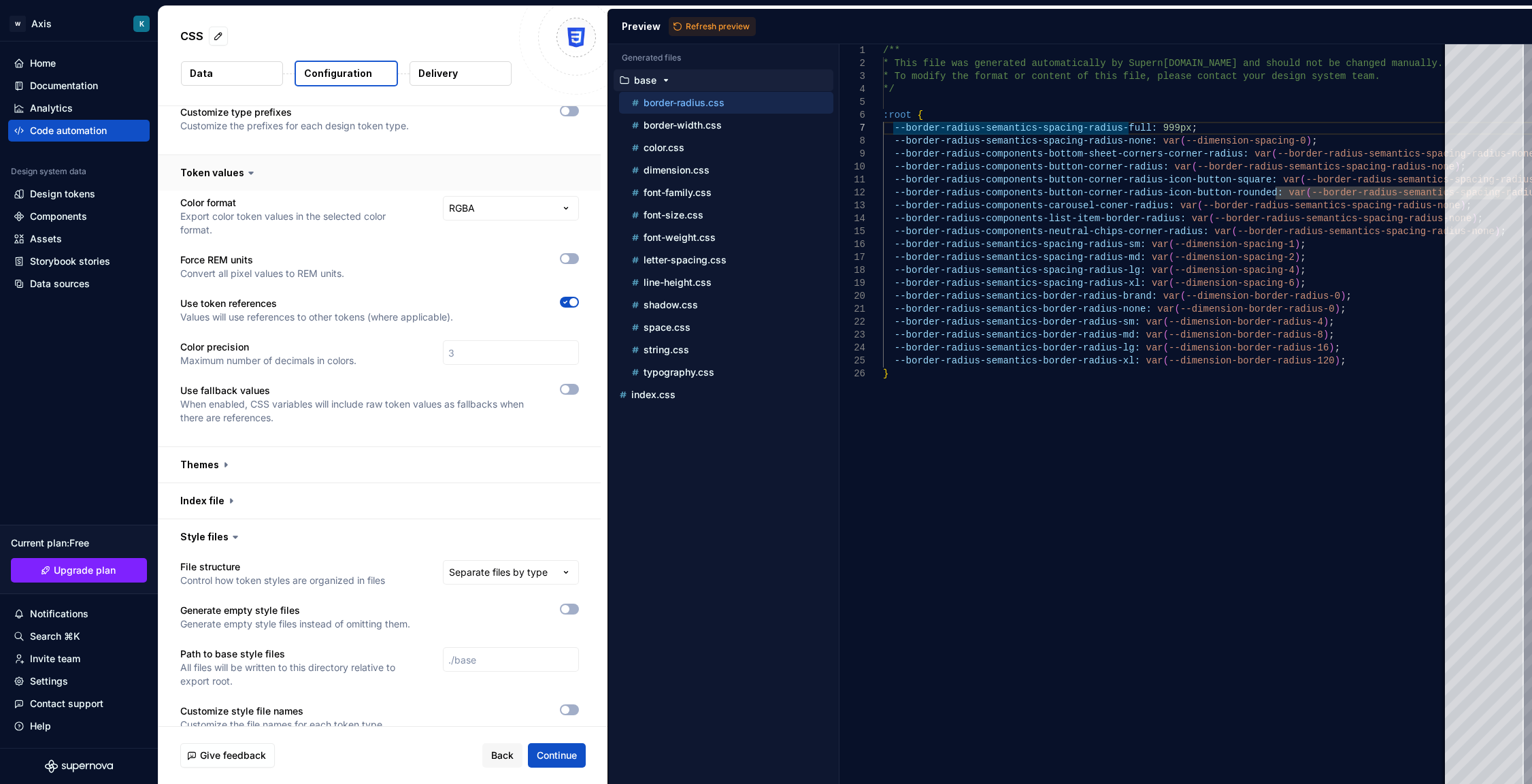
click at [235, 178] on button "button" at bounding box center [379, 173] width 442 height 35
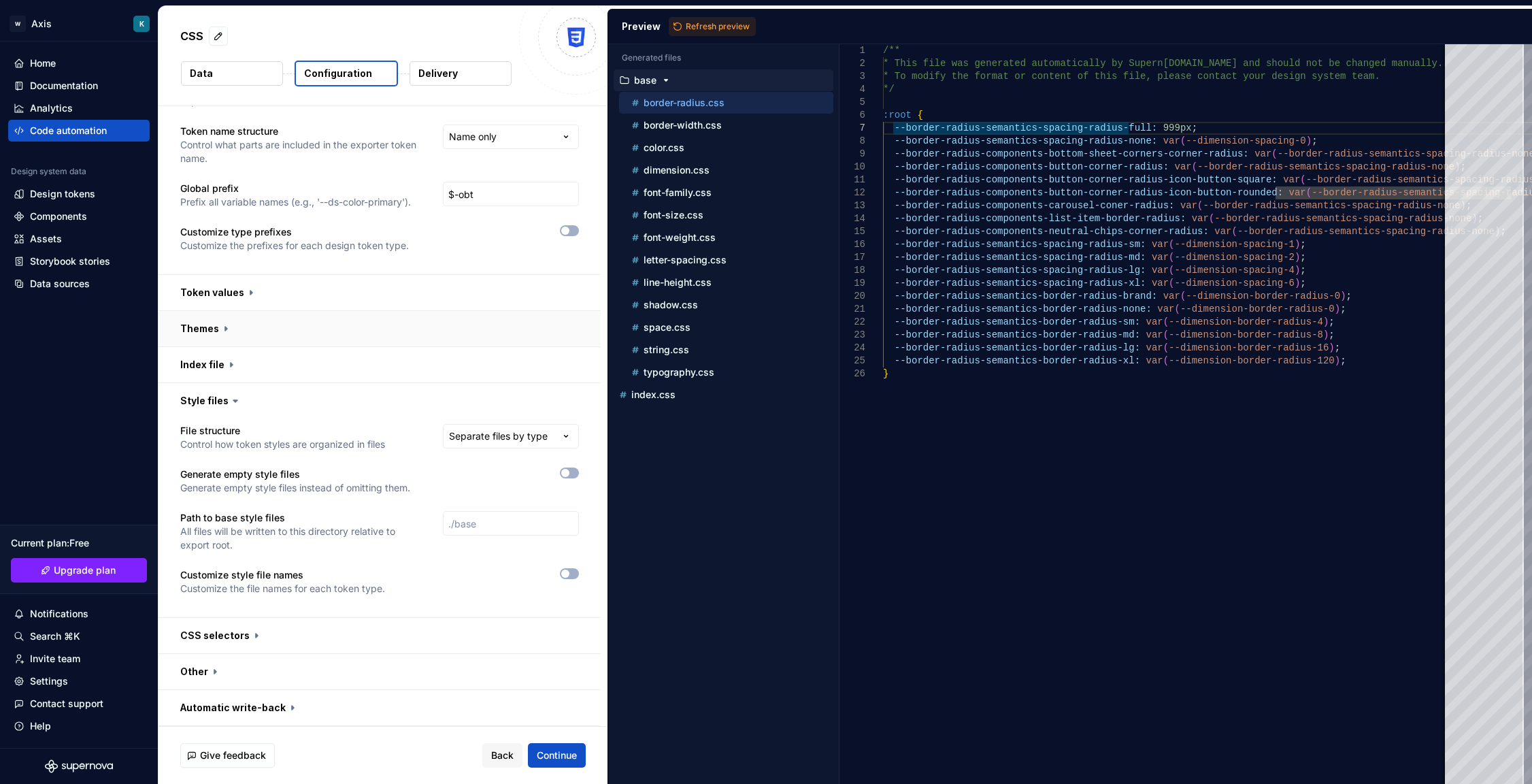
click at [237, 329] on button "button" at bounding box center [379, 328] width 442 height 35
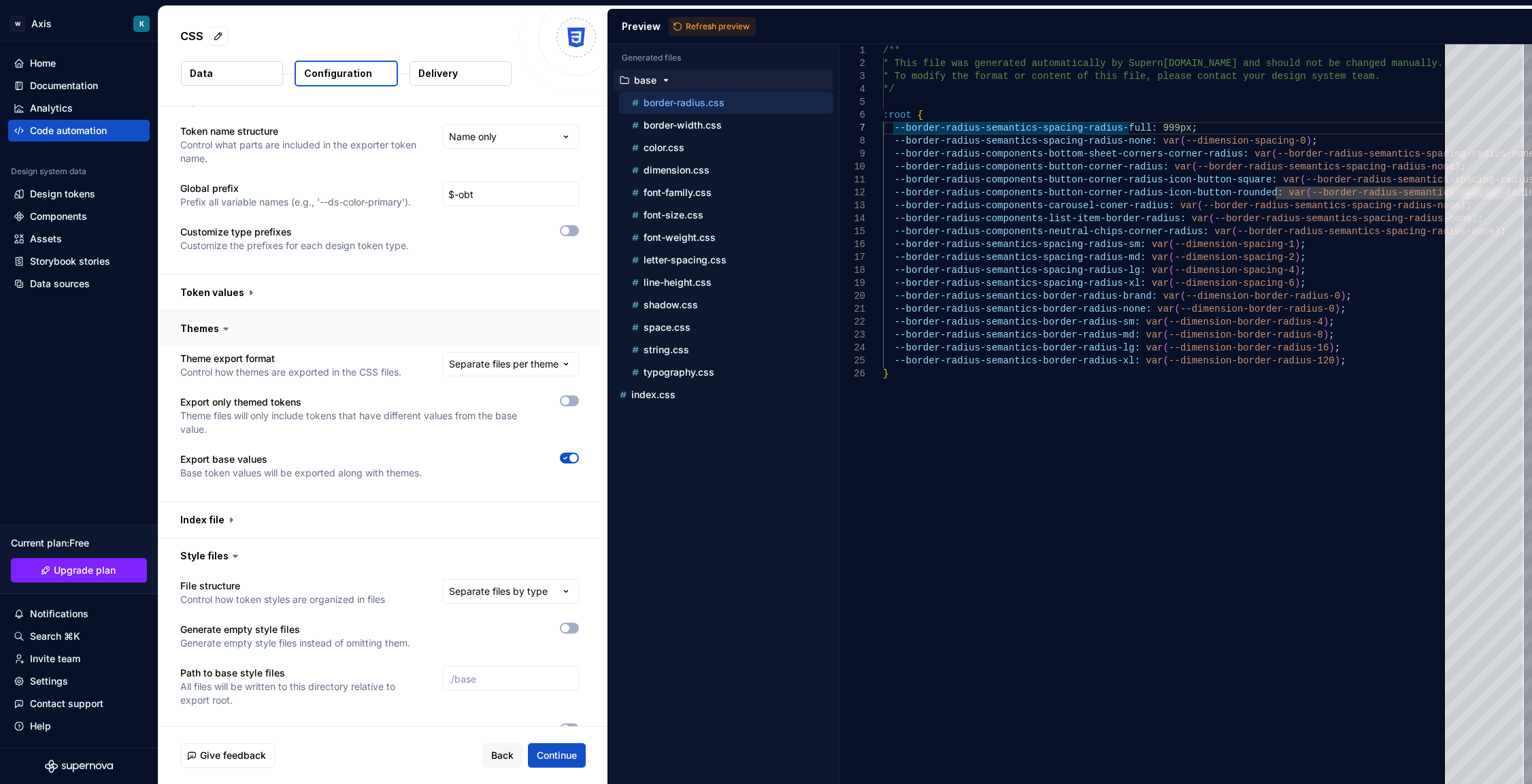
click at [213, 332] on button "button" at bounding box center [379, 328] width 442 height 35
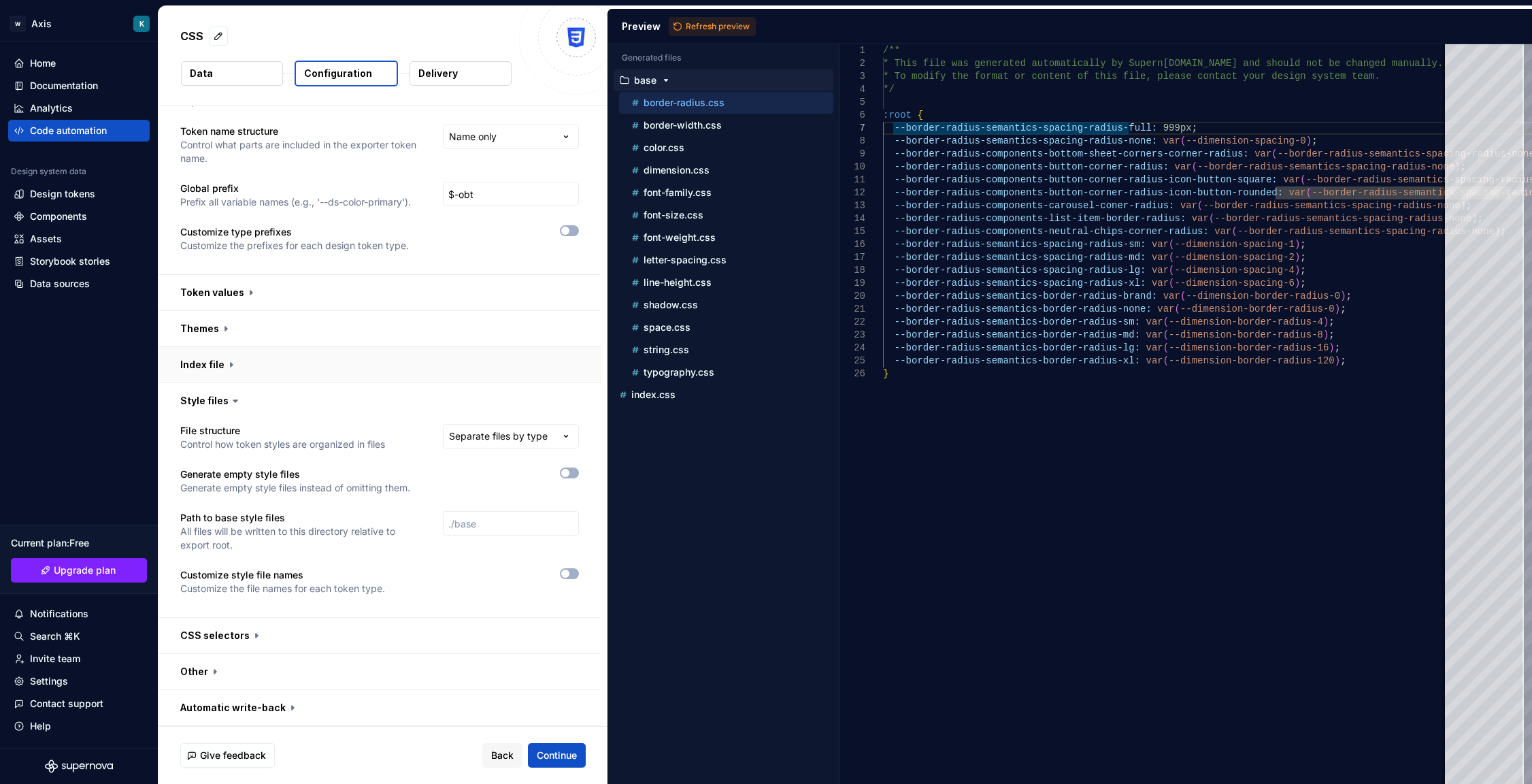
click at [238, 368] on button "button" at bounding box center [379, 365] width 442 height 35
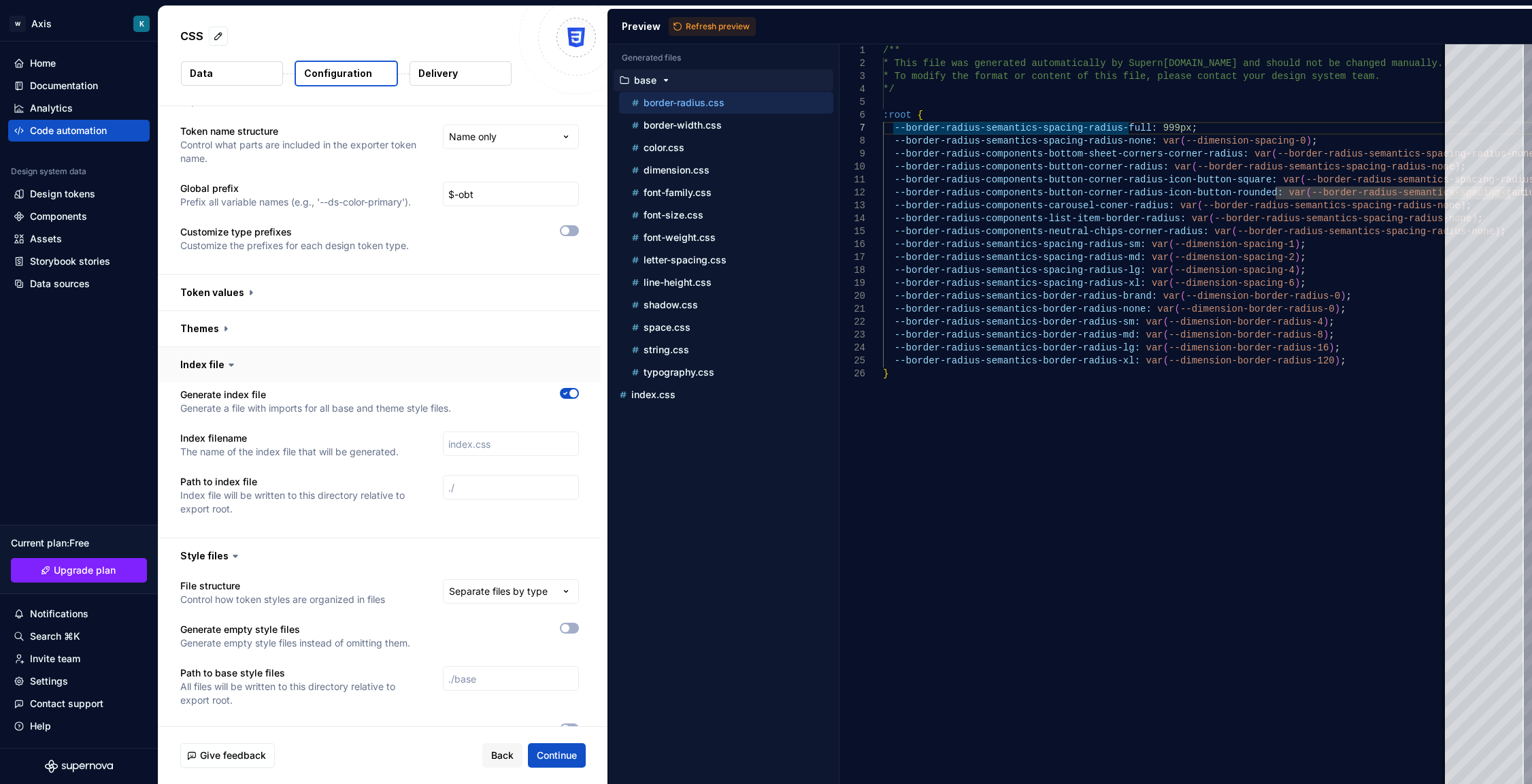
click at [225, 373] on button "button" at bounding box center [379, 365] width 442 height 35
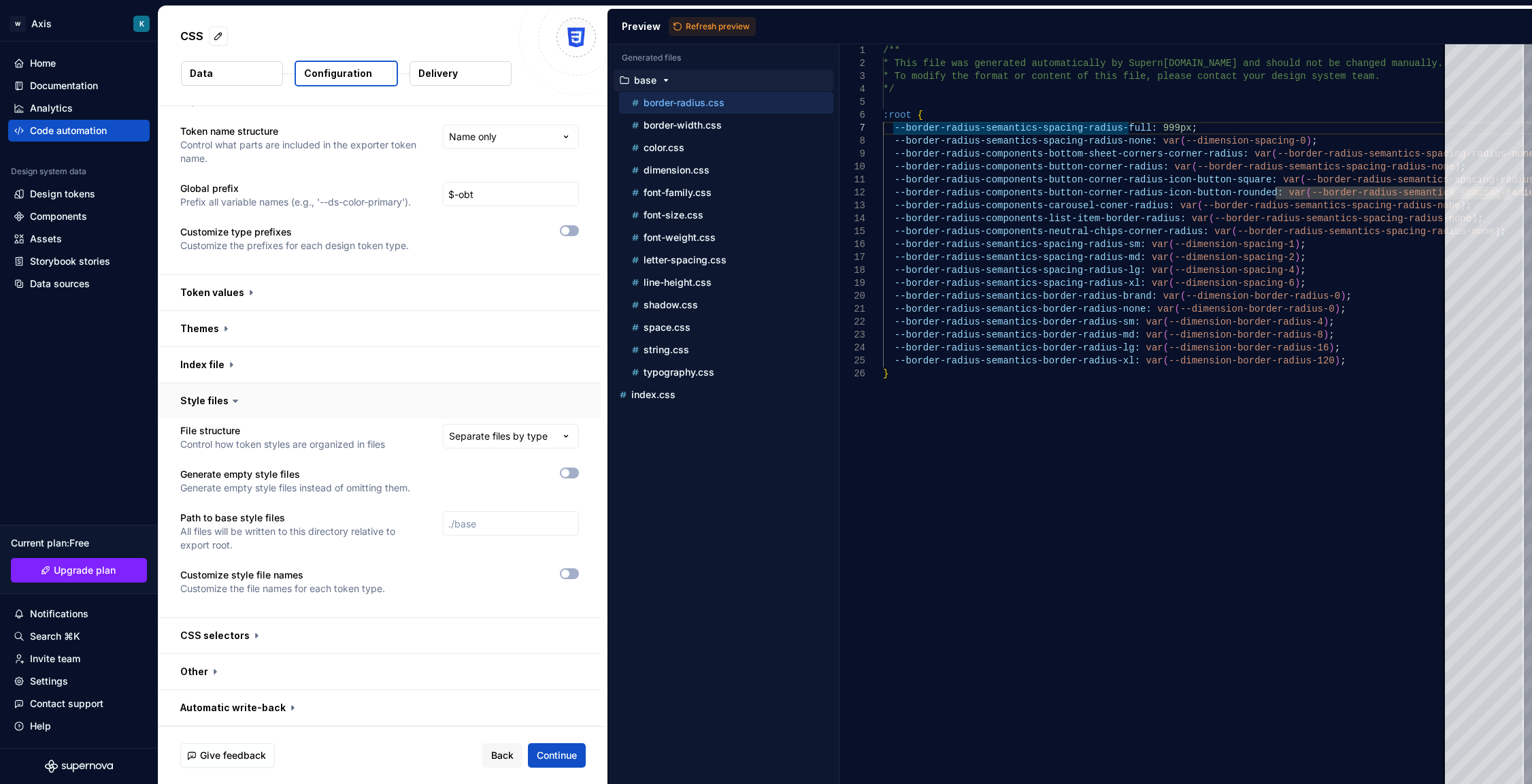
click at [232, 407] on button "button" at bounding box center [379, 401] width 442 height 35
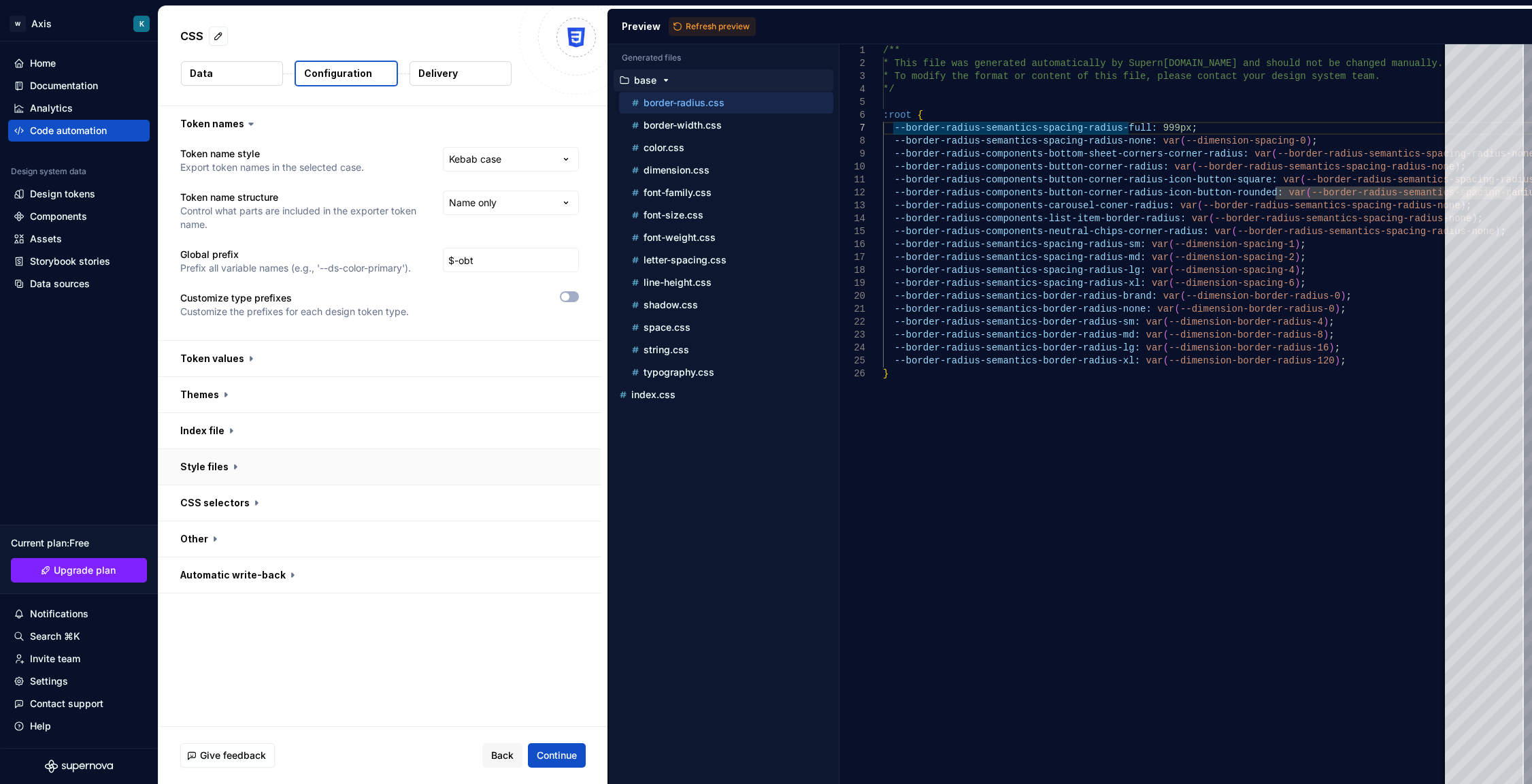
click at [237, 479] on button "button" at bounding box center [379, 467] width 442 height 35
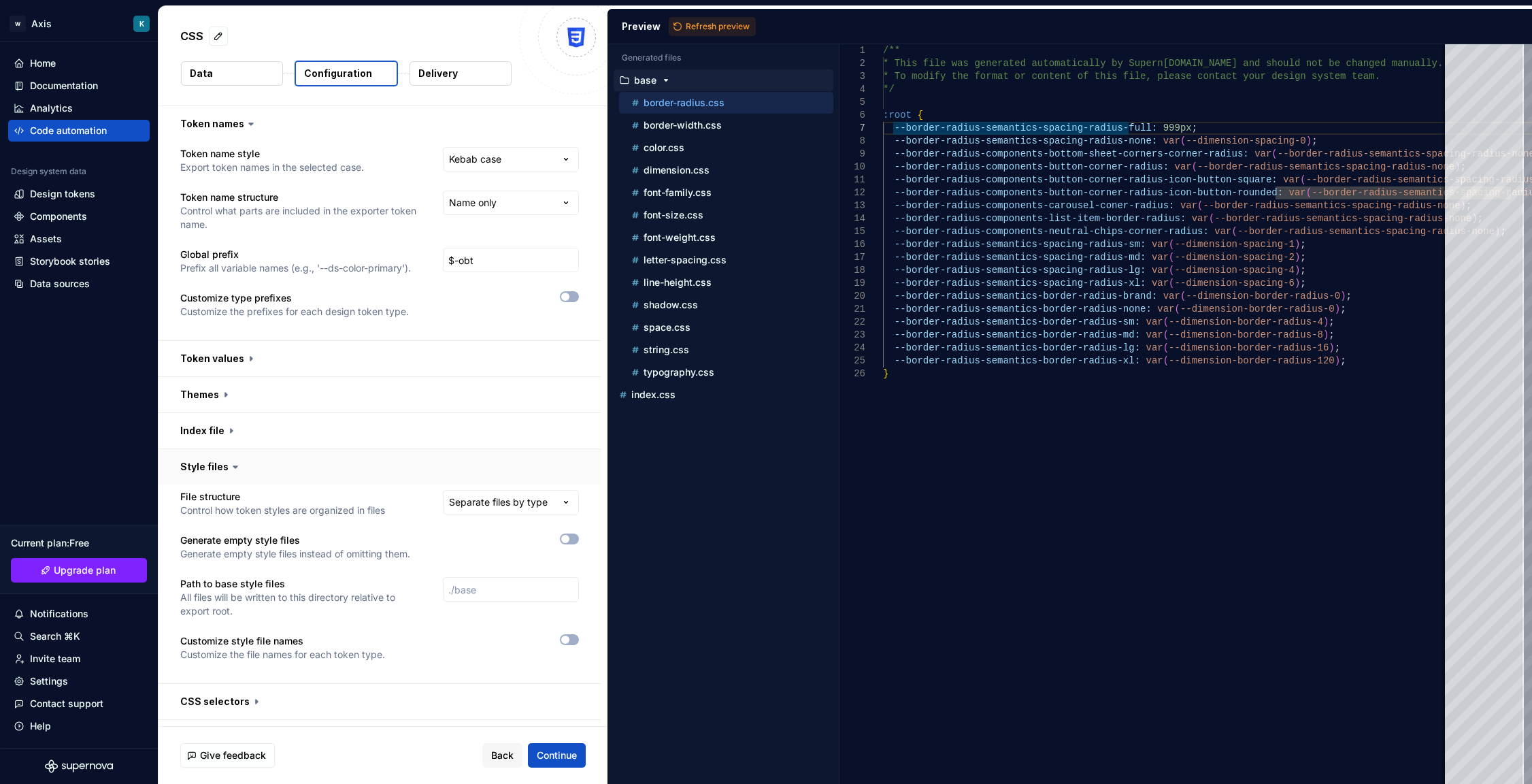
click at [234, 459] on button "button" at bounding box center [379, 467] width 442 height 35
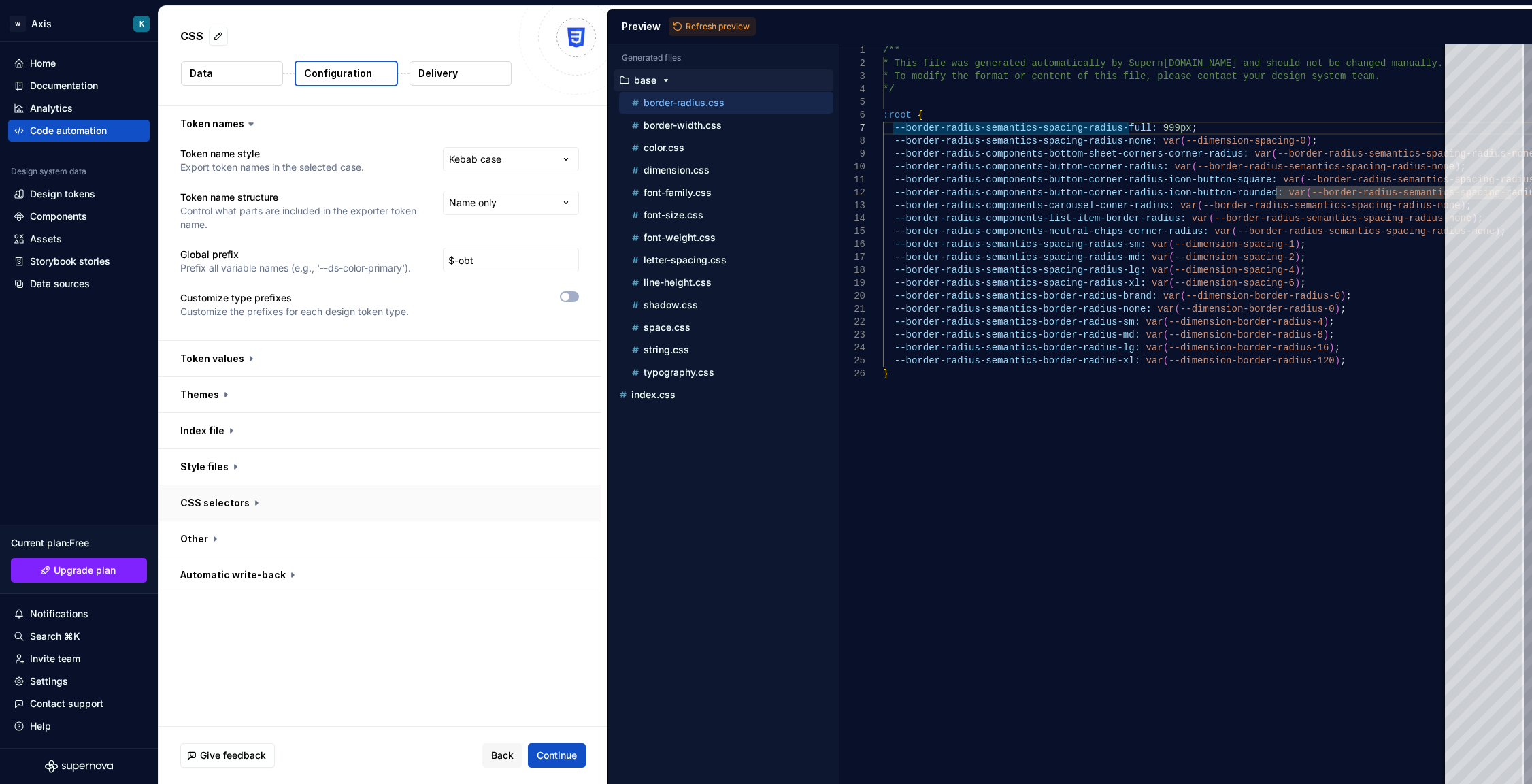
click at [247, 490] on button "button" at bounding box center [379, 503] width 442 height 35
click at [254, 508] on icon at bounding box center [256, 502] width 14 height 14
click at [254, 503] on icon at bounding box center [256, 503] width 4 height 2
click at [250, 501] on icon at bounding box center [256, 502] width 14 height 14
click at [250, 508] on icon at bounding box center [256, 502] width 14 height 14
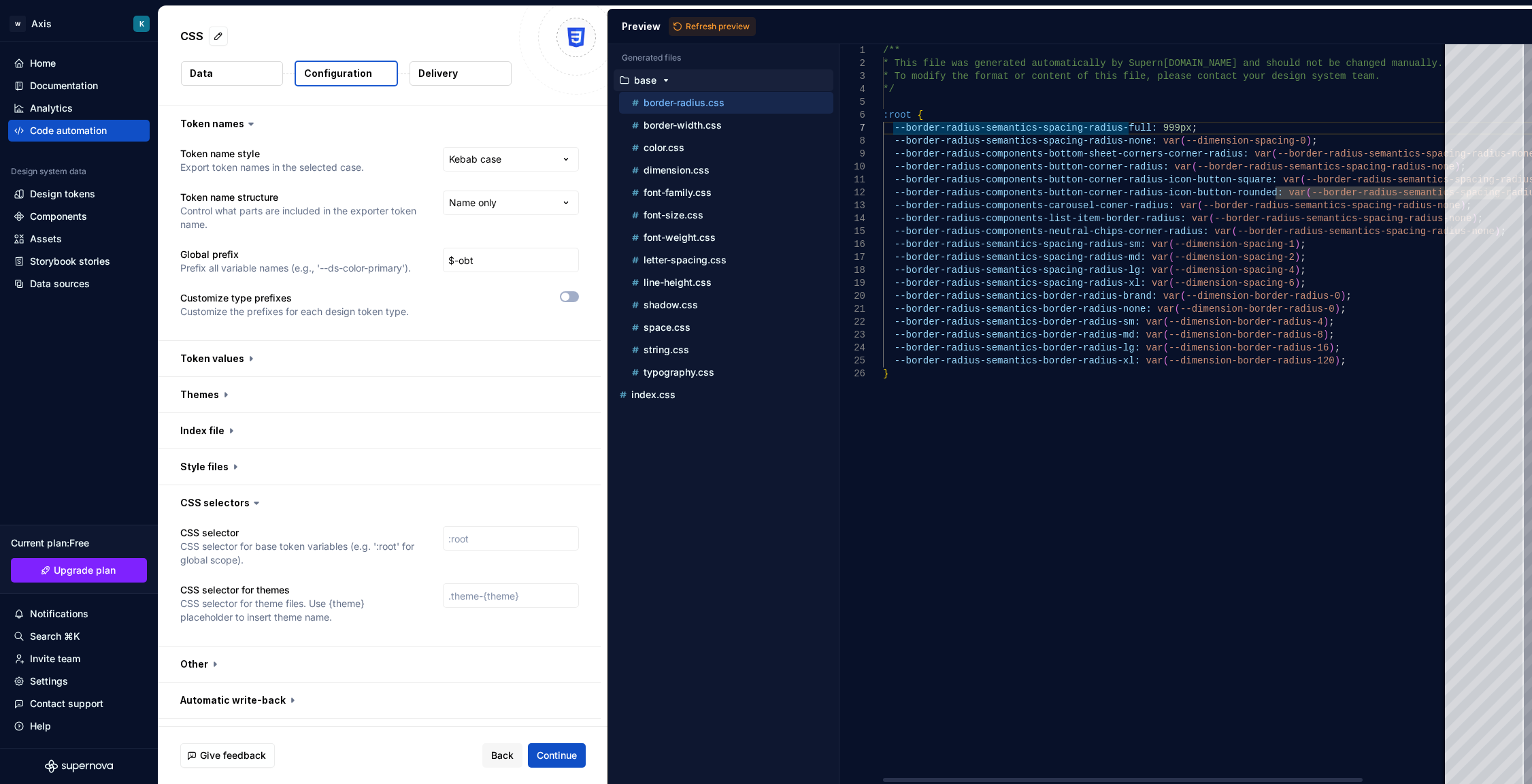
scroll to position [0, 115]
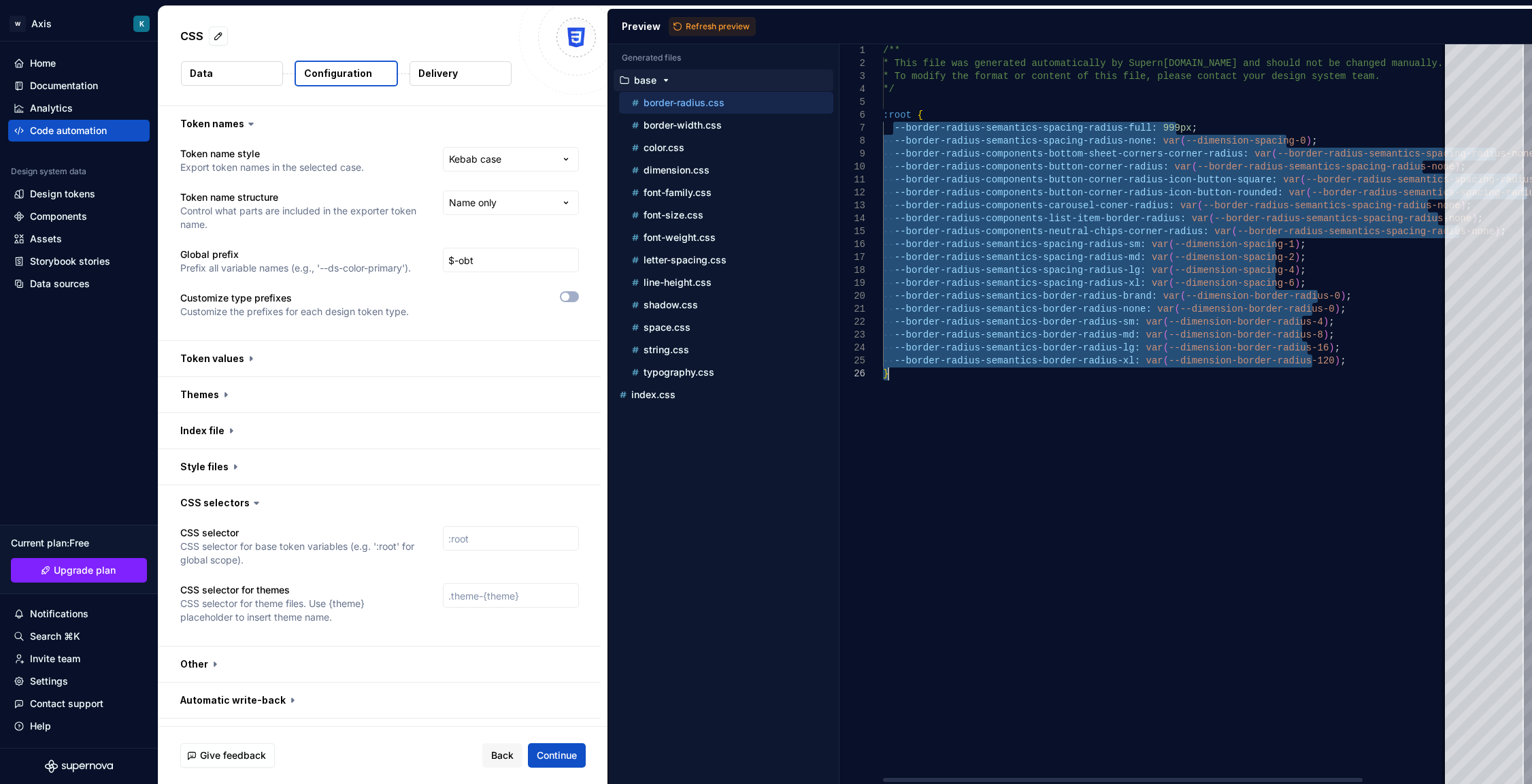
drag, startPoint x: 890, startPoint y: 126, endPoint x: 1152, endPoint y: 381, distance: 365.6
click at [1152, 381] on div "/** * This file was generated automatically by Supern [DOMAIN_NAME] and should …" at bounding box center [1216, 414] width 667 height 740
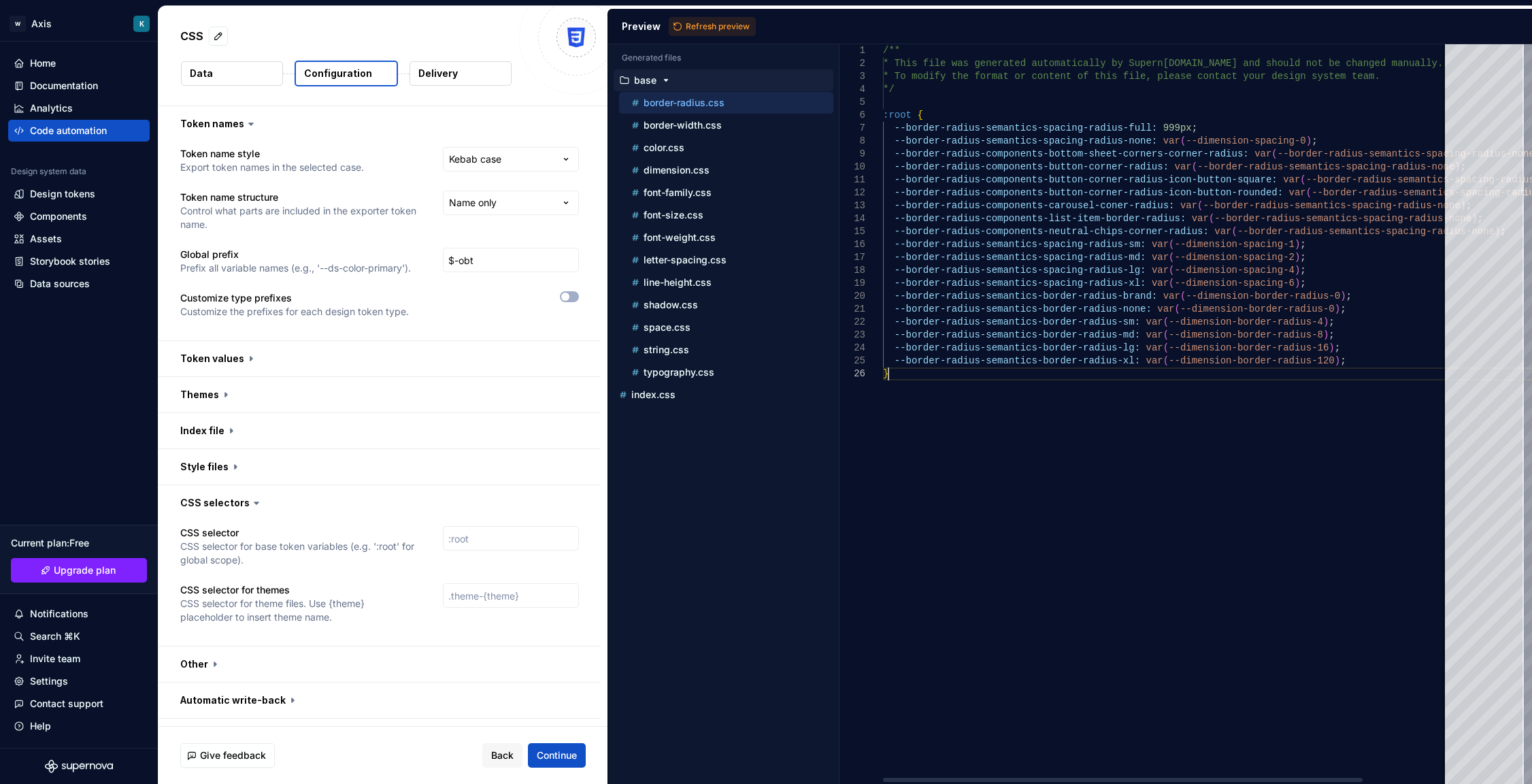
click at [1184, 478] on div "/** * This file was generated automatically by Supern [DOMAIN_NAME] and should …" at bounding box center [1216, 414] width 667 height 740
click at [677, 383] on ul "base border-radius.css border-width.css color.css dimension.css font-family.css…" at bounding box center [721, 237] width 225 height 336
click at [678, 374] on p "typography.css" at bounding box center [679, 373] width 71 height 11
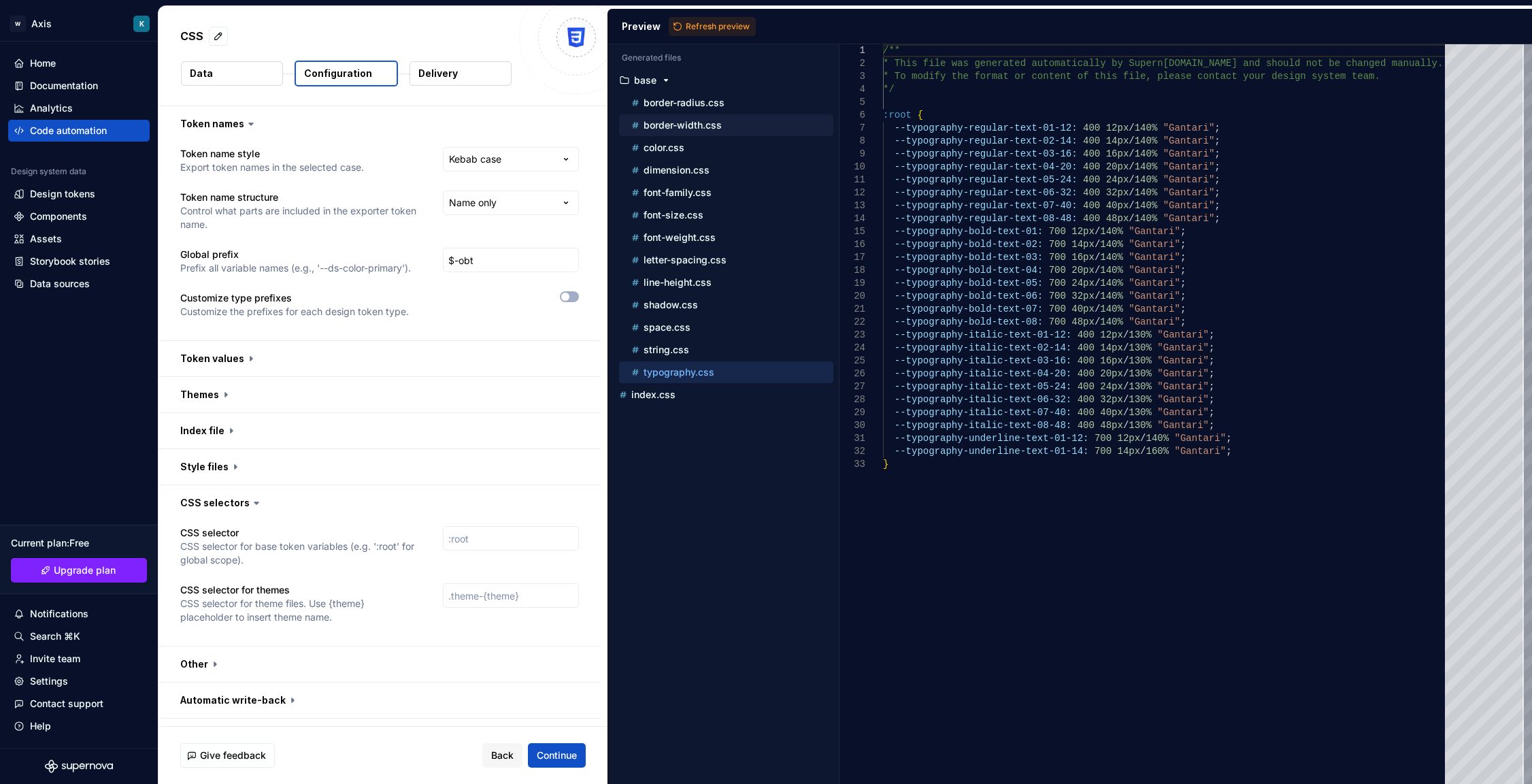
click at [663, 125] on p "border-width.css" at bounding box center [683, 126] width 78 height 11
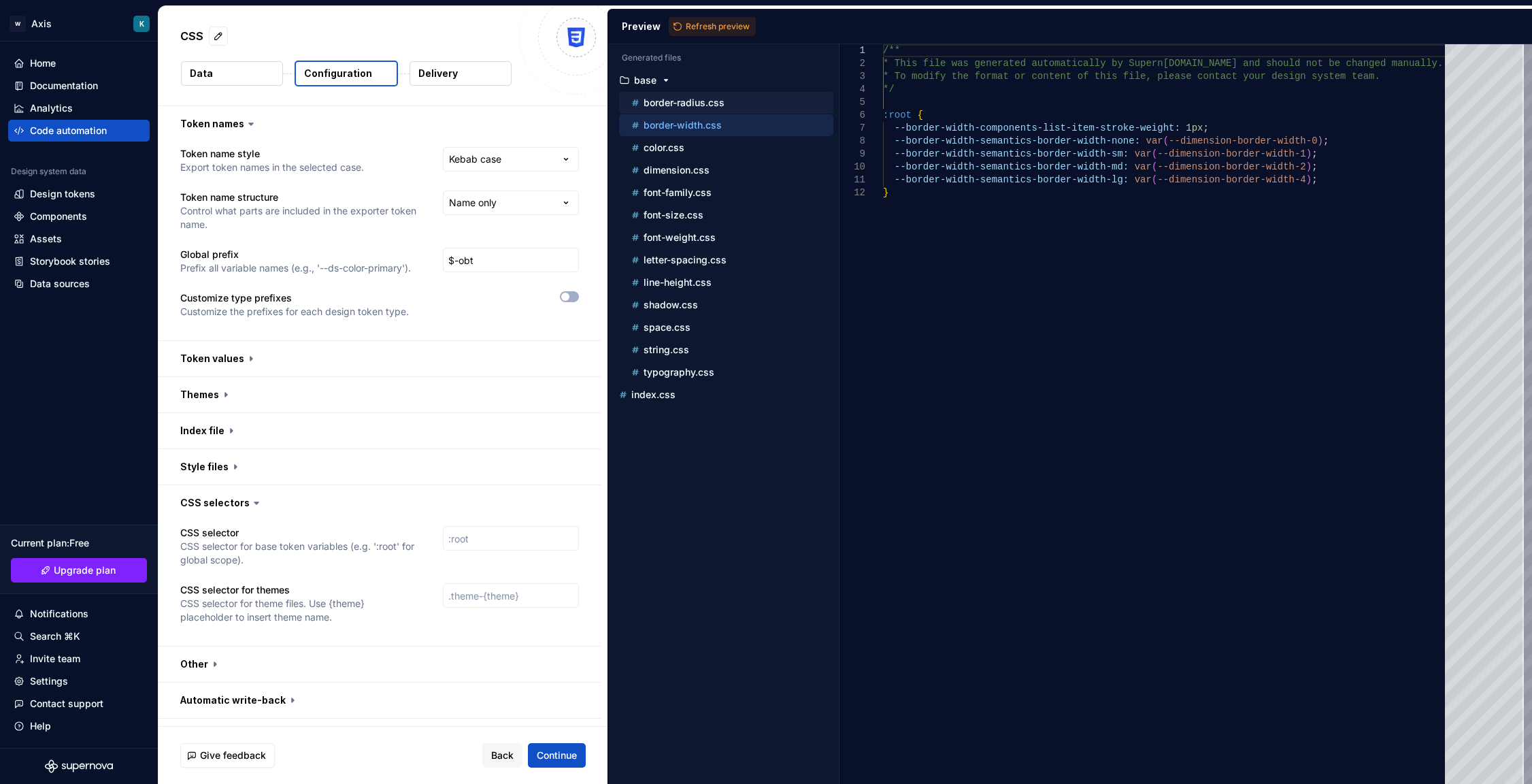
click at [668, 102] on p "border-radius.css" at bounding box center [684, 103] width 81 height 11
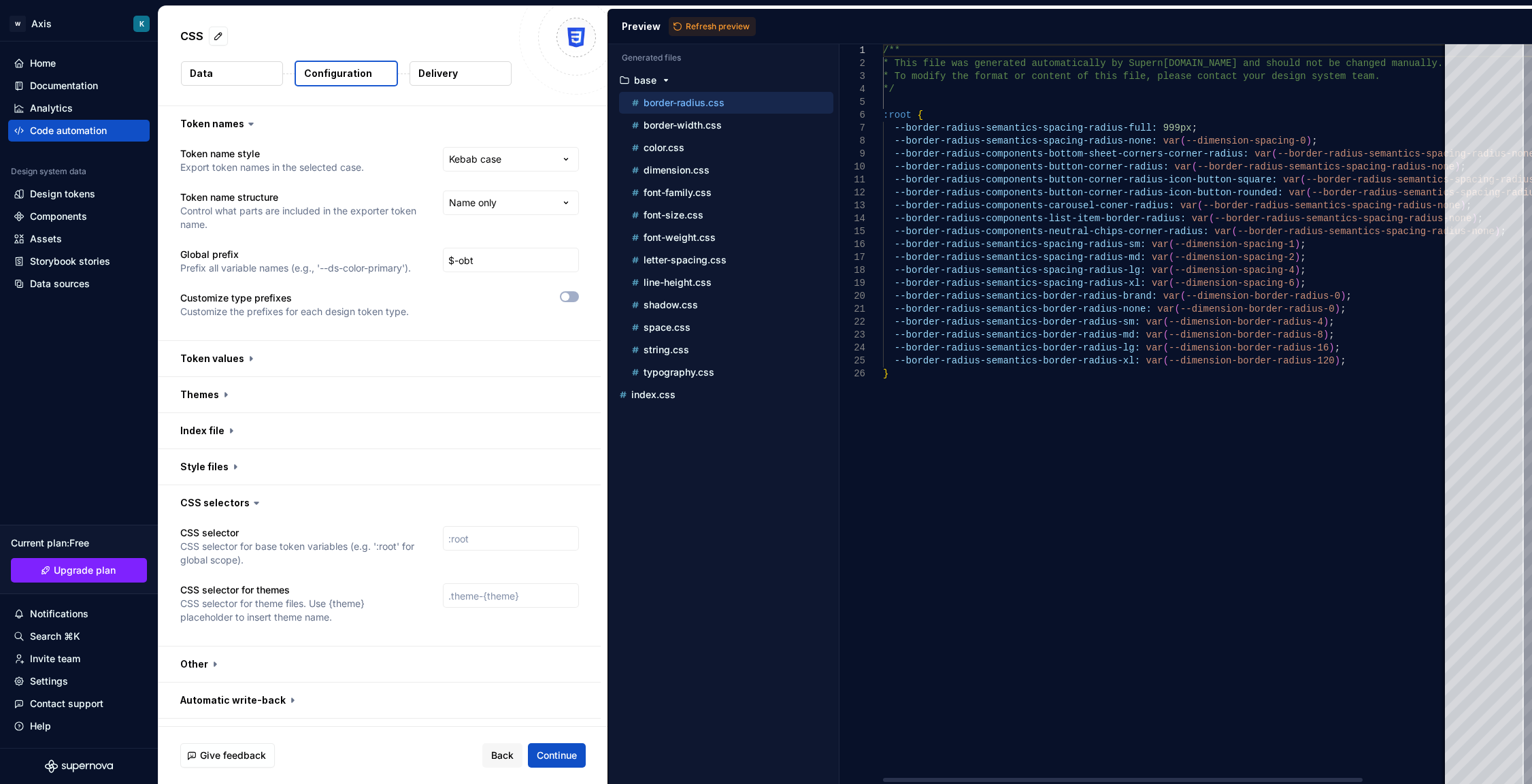
scroll to position [0, 261]
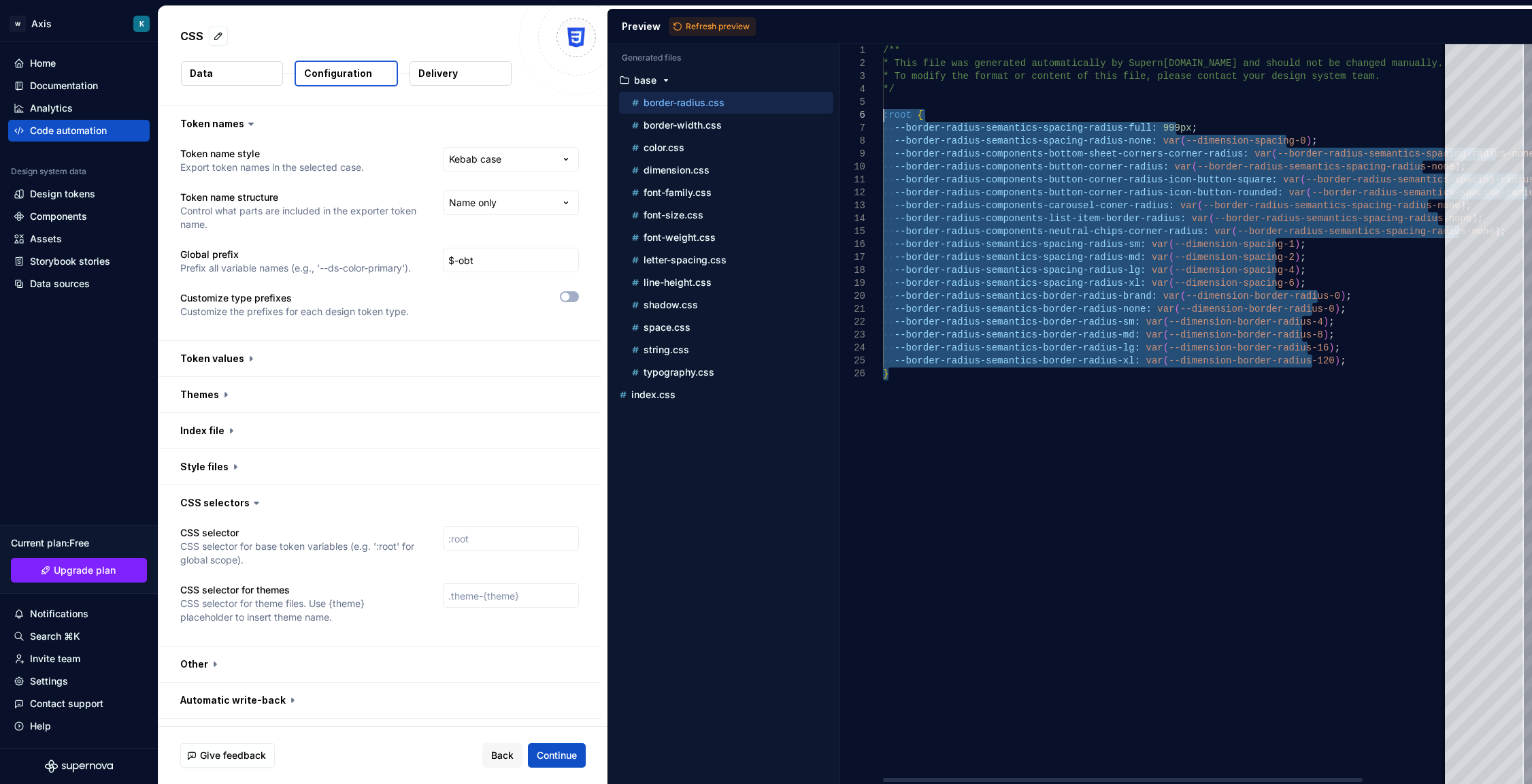
drag, startPoint x: 1343, startPoint y: 375, endPoint x: 877, endPoint y: 114, distance: 534.1
click at [883, 114] on div "/** * This file was generated automatically by Supern [DOMAIN_NAME] and should …" at bounding box center [1216, 414] width 667 height 740
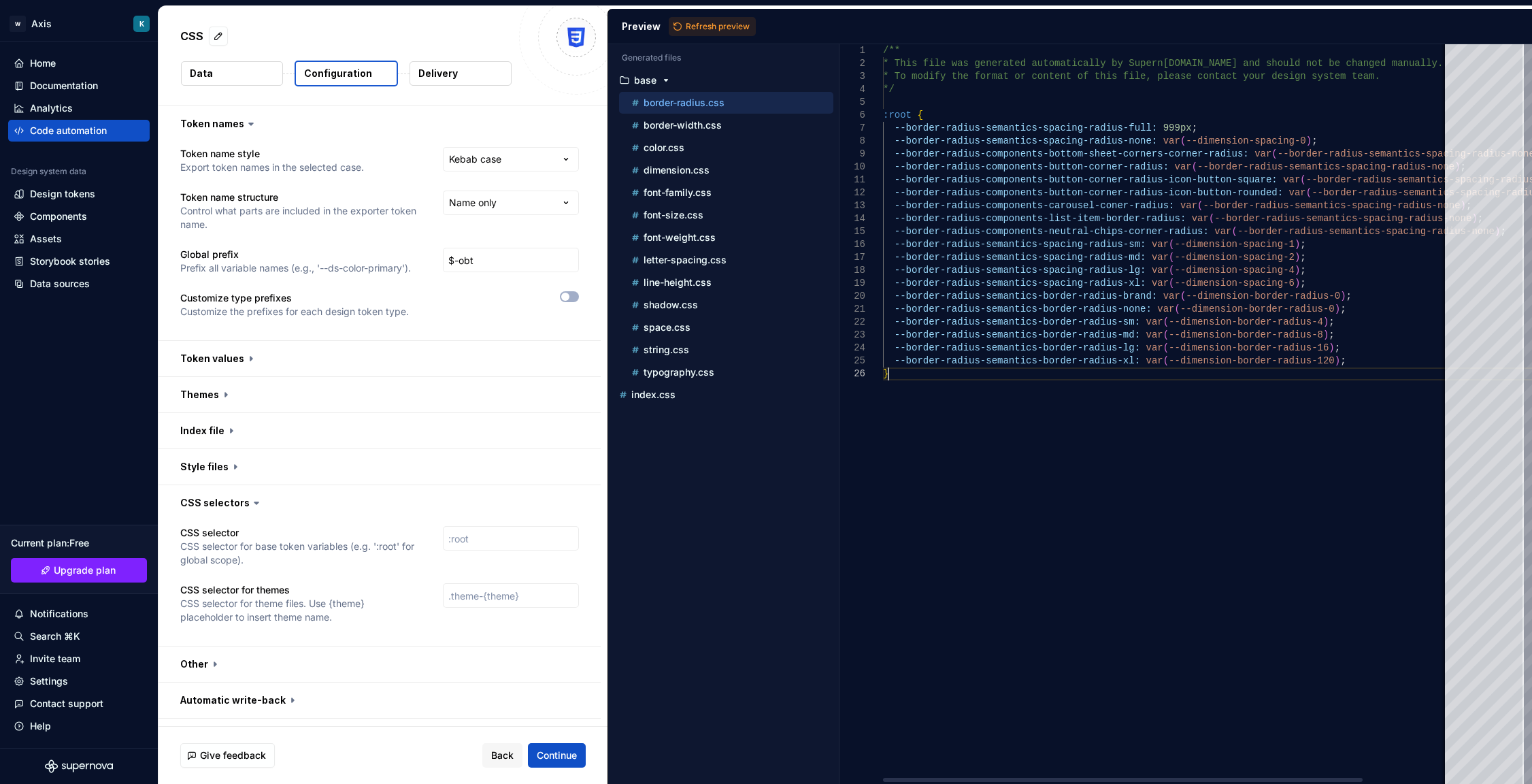
click at [1115, 497] on div "/** * This file was generated automatically by Supern [DOMAIN_NAME] and should …" at bounding box center [1216, 414] width 667 height 740
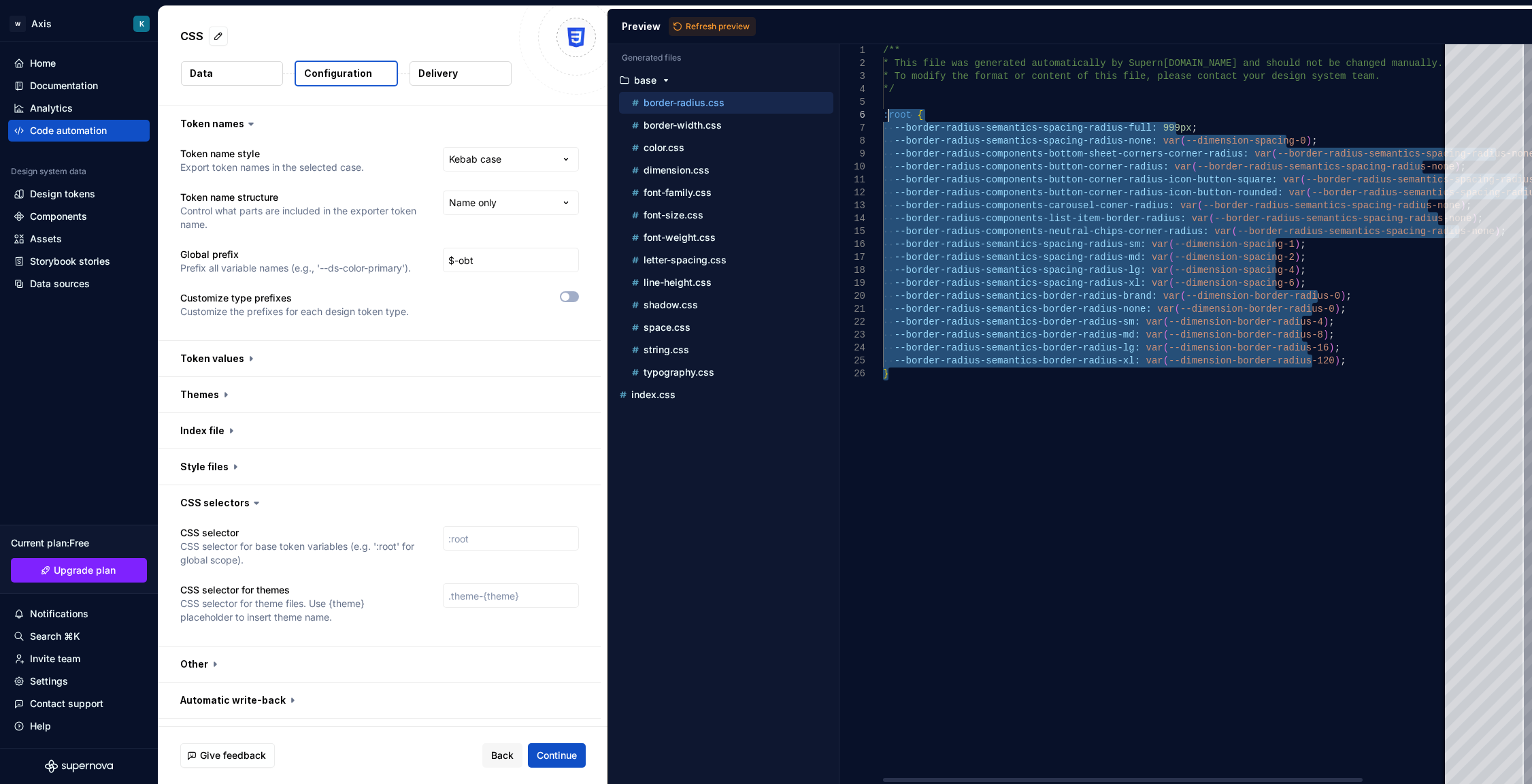
drag, startPoint x: 915, startPoint y: 402, endPoint x: 886, endPoint y: 120, distance: 283.5
click at [886, 120] on div "/** * This file was generated automatically by Supern [DOMAIN_NAME] and should …" at bounding box center [1216, 414] width 667 height 740
click at [1039, 429] on div "/** * This file was generated automatically by Supern [DOMAIN_NAME] and should …" at bounding box center [1216, 414] width 667 height 740
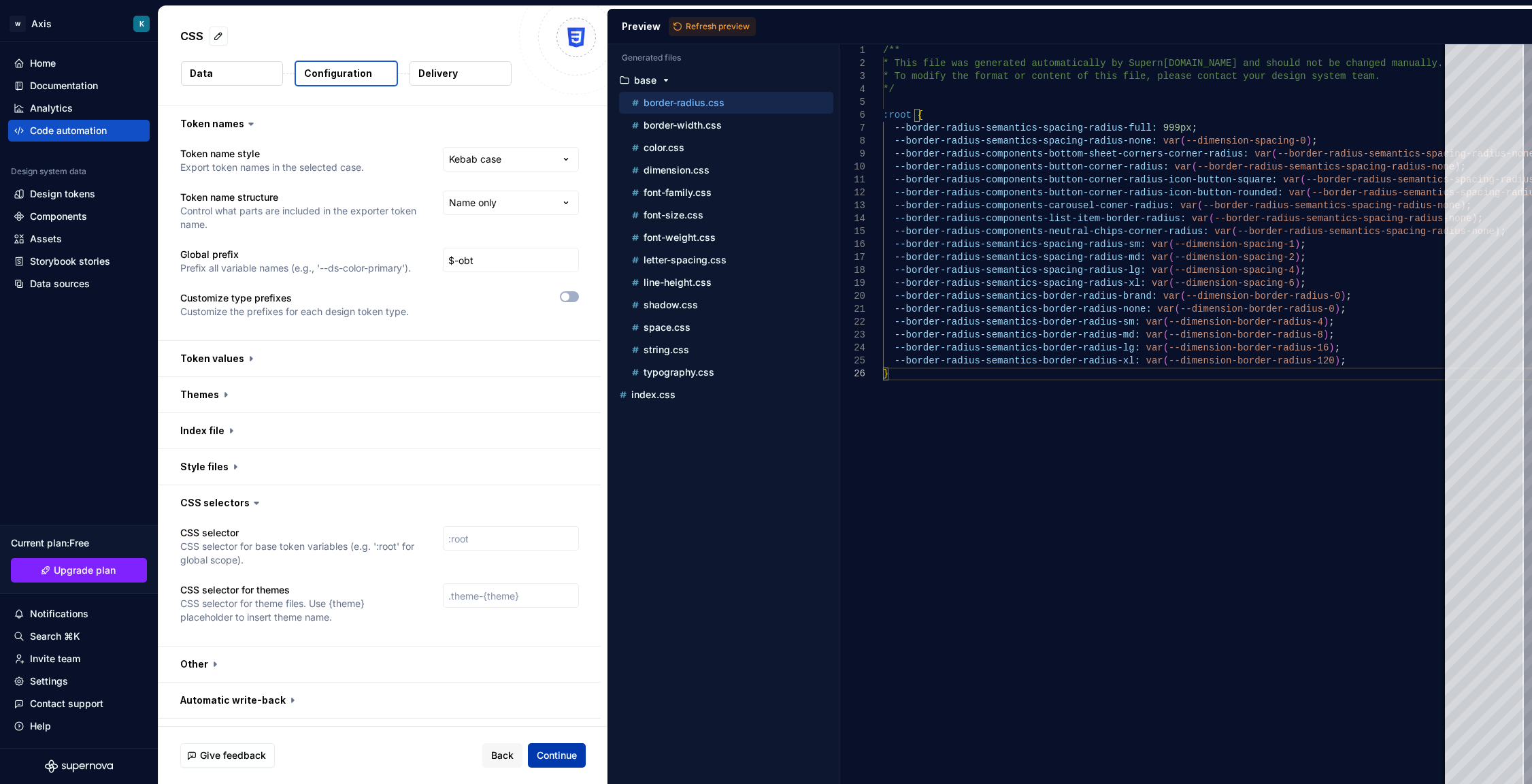
click at [551, 745] on button "Continue" at bounding box center [557, 755] width 58 height 24
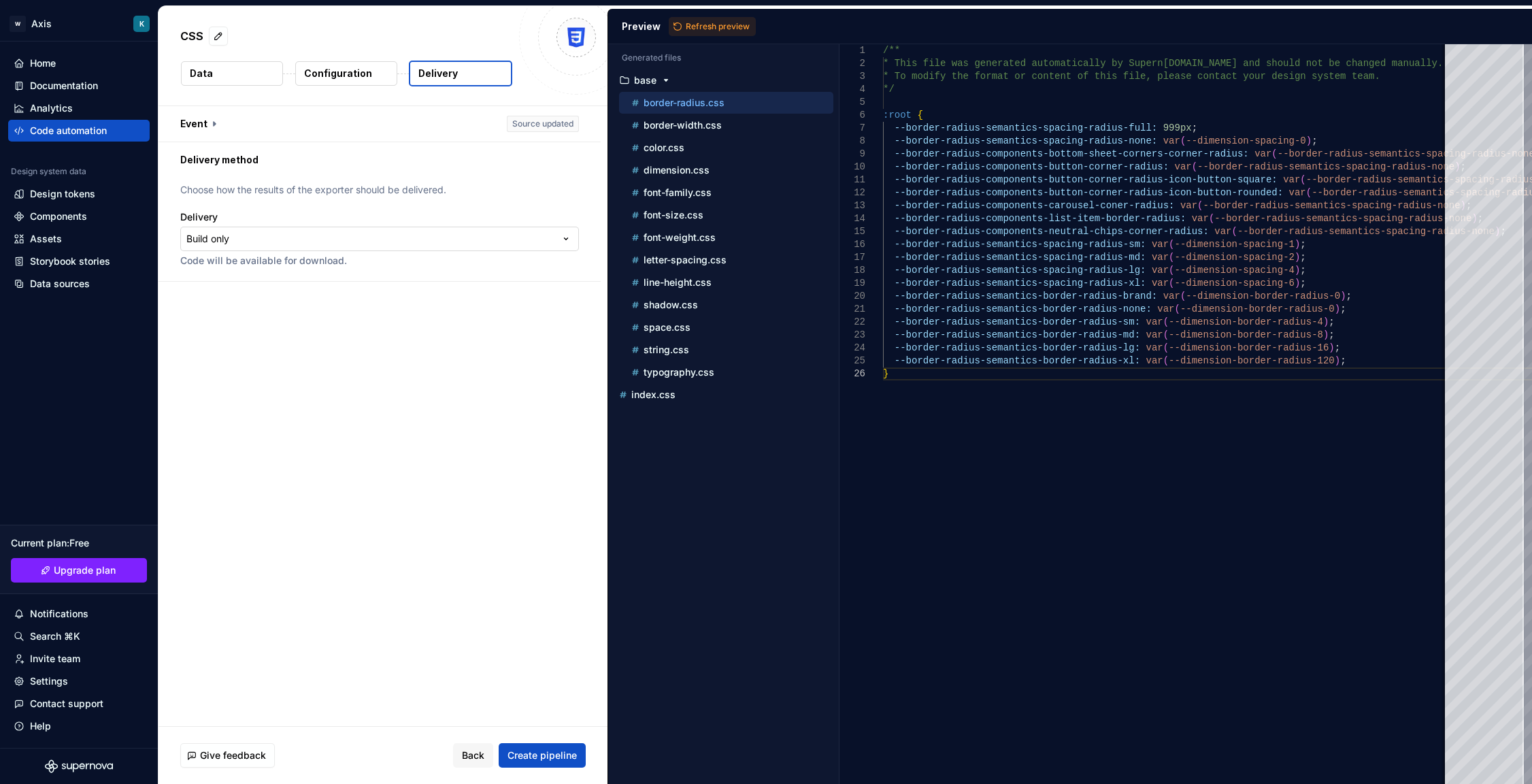
click at [342, 236] on html "**********" at bounding box center [766, 392] width 1532 height 784
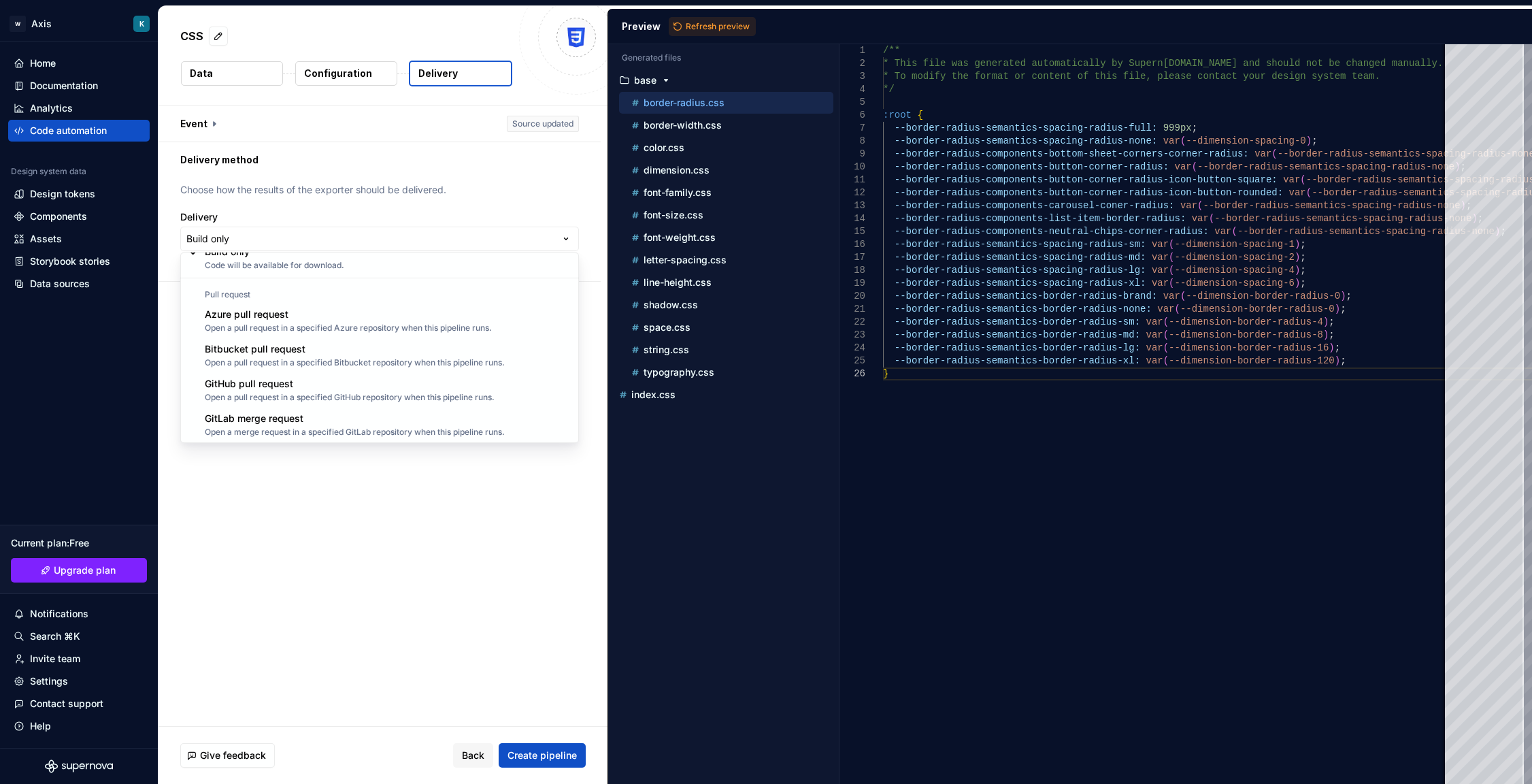
scroll to position [38, 0]
click at [411, 578] on html "**********" at bounding box center [766, 392] width 1532 height 784
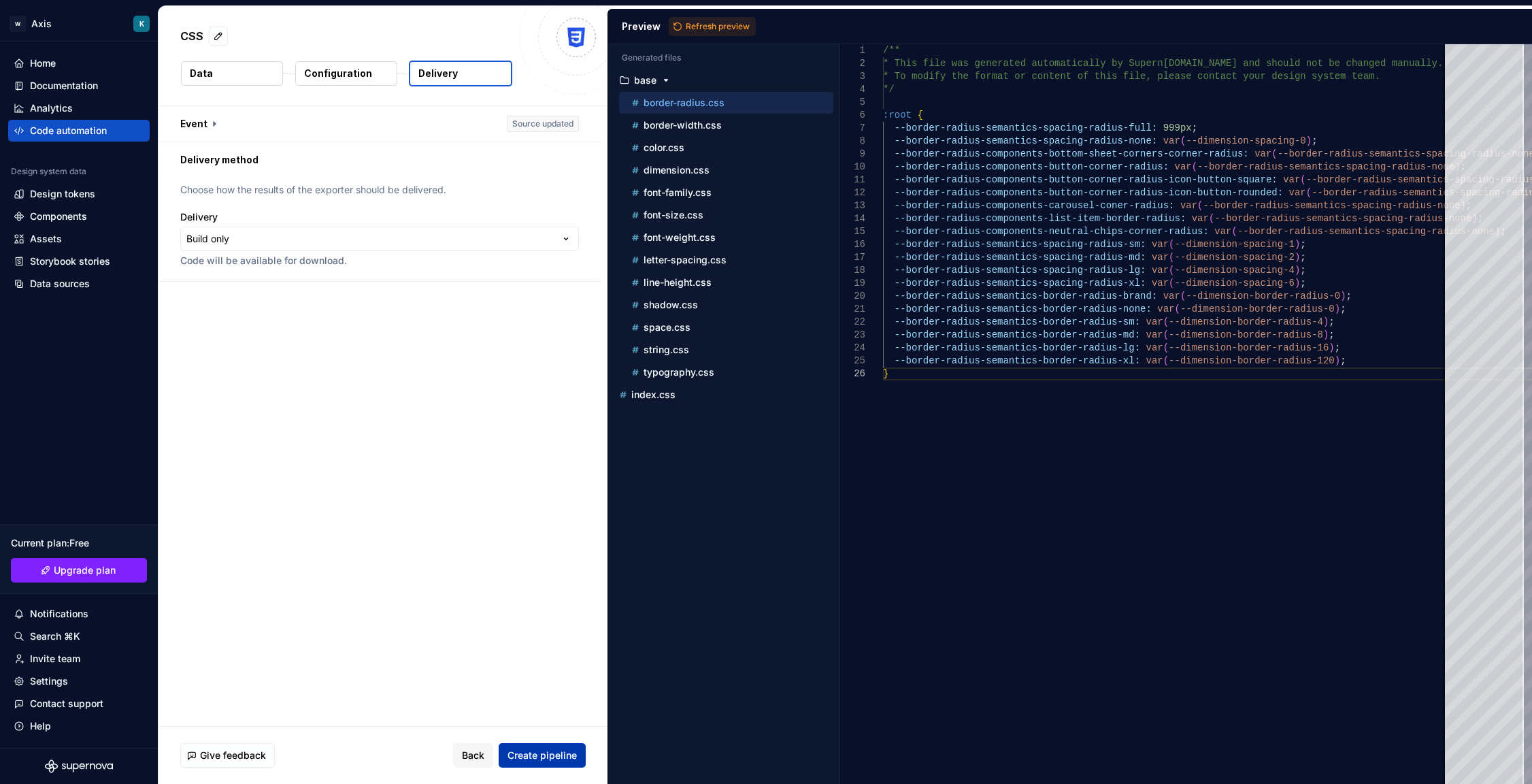
click at [539, 753] on span "Create pipeline" at bounding box center [543, 755] width 69 height 14
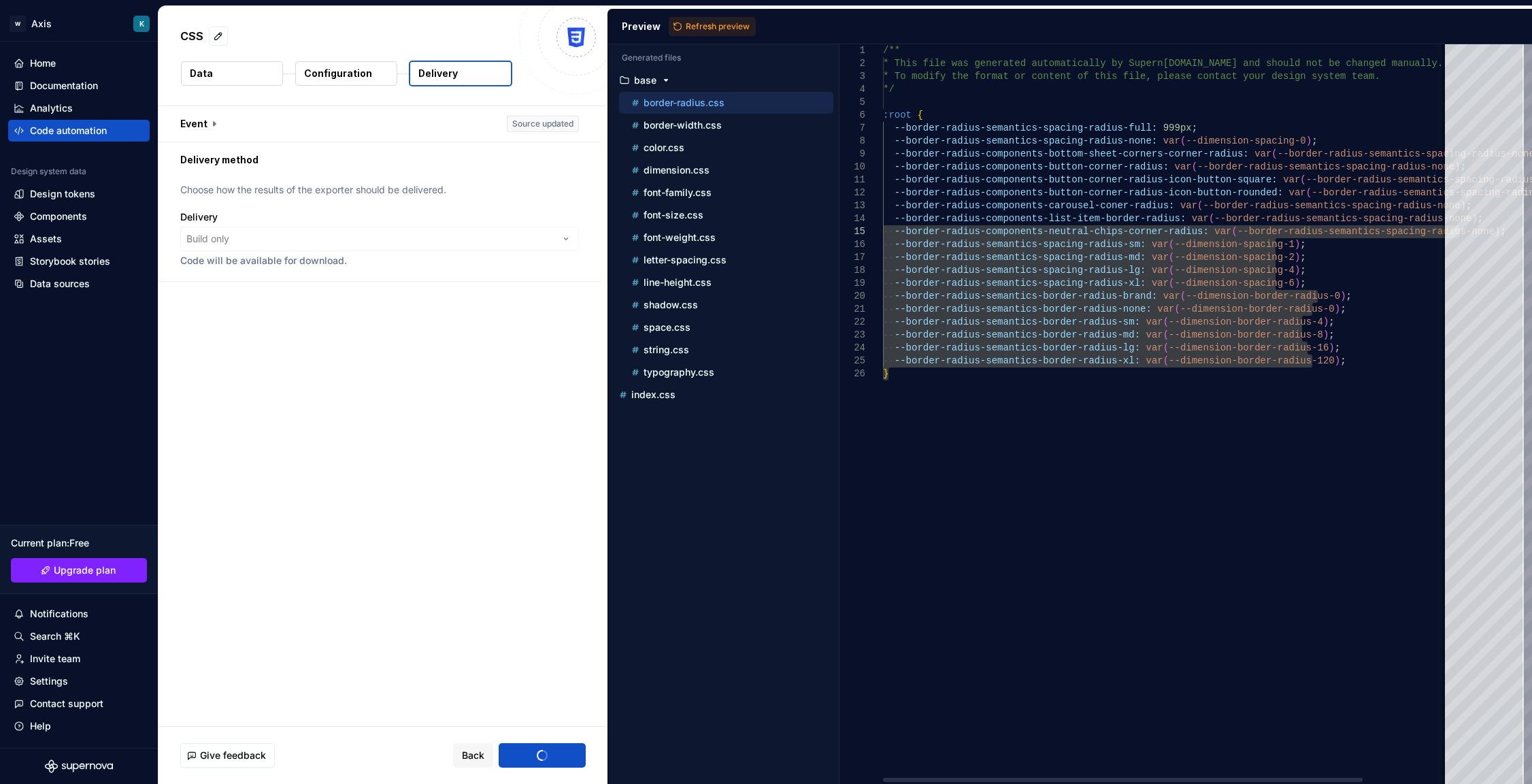
type textarea "**********"
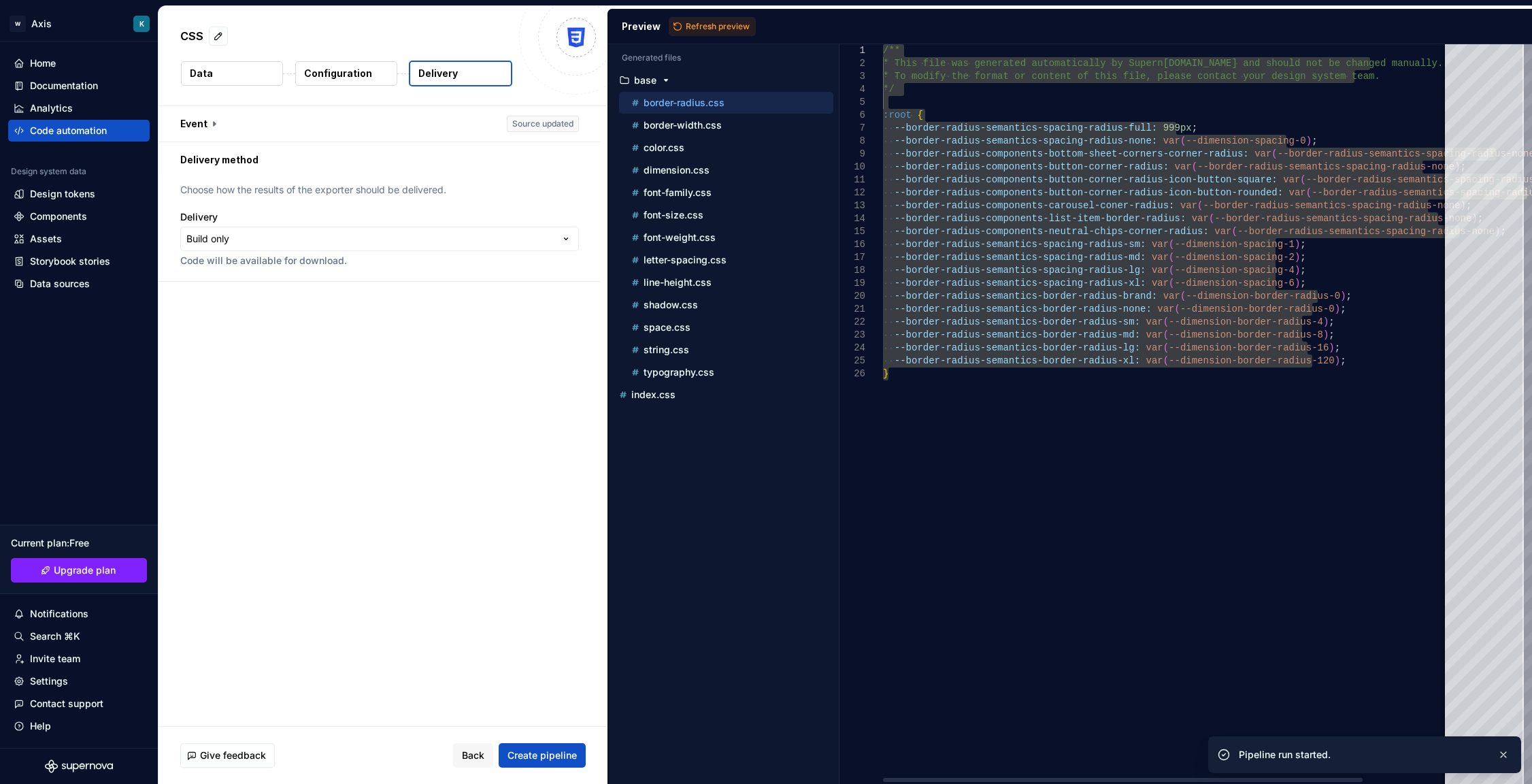
drag, startPoint x: 906, startPoint y: 415, endPoint x: 874, endPoint y: 56, distance: 360.4
click at [883, 56] on div "/** * This file was generated automatically by Supern [DOMAIN_NAME] and should …" at bounding box center [1216, 414] width 667 height 740
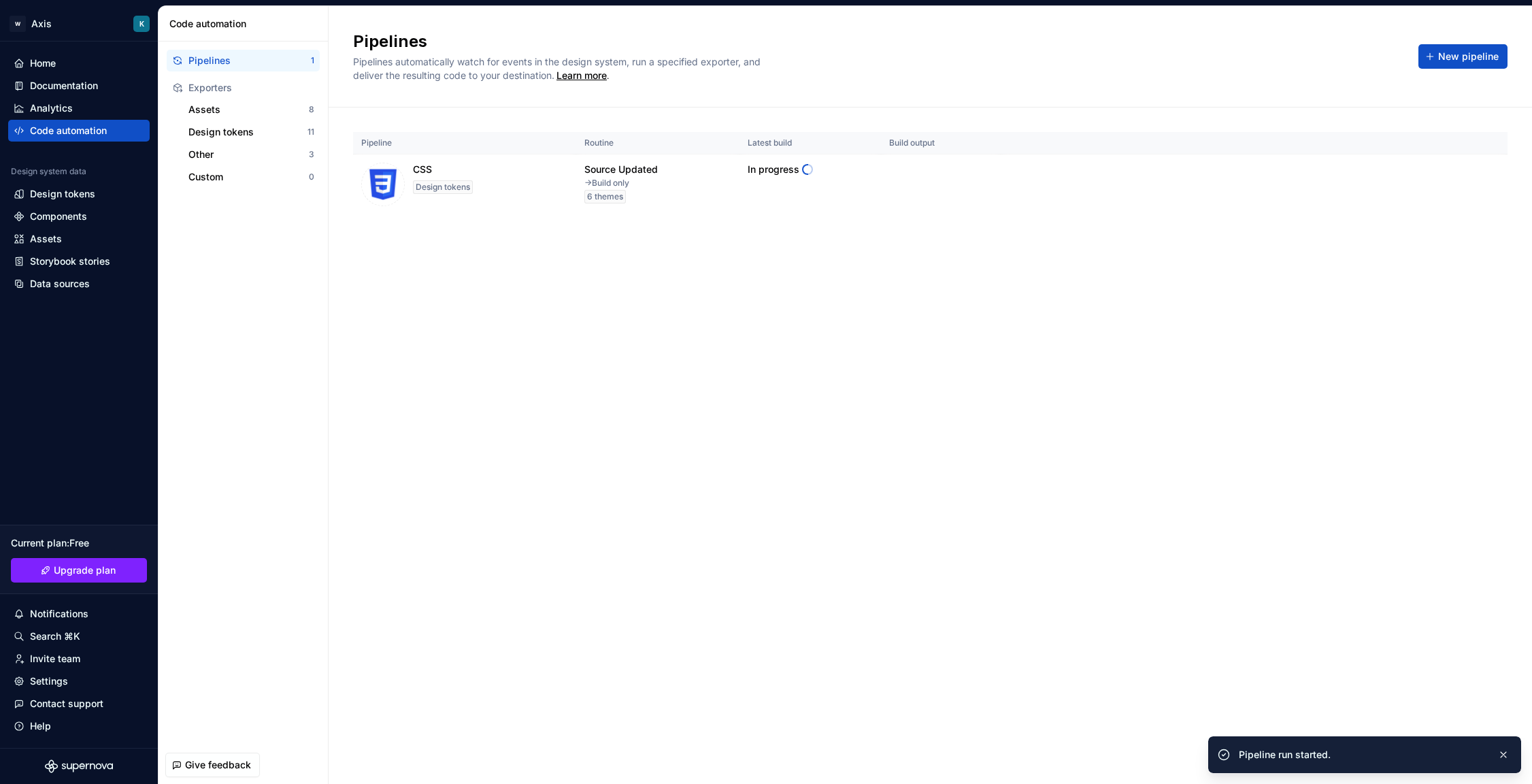
click at [967, 439] on div "Pipelines Pipelines automatically watch for events in the design system, run a …" at bounding box center [930, 395] width 1204 height 778
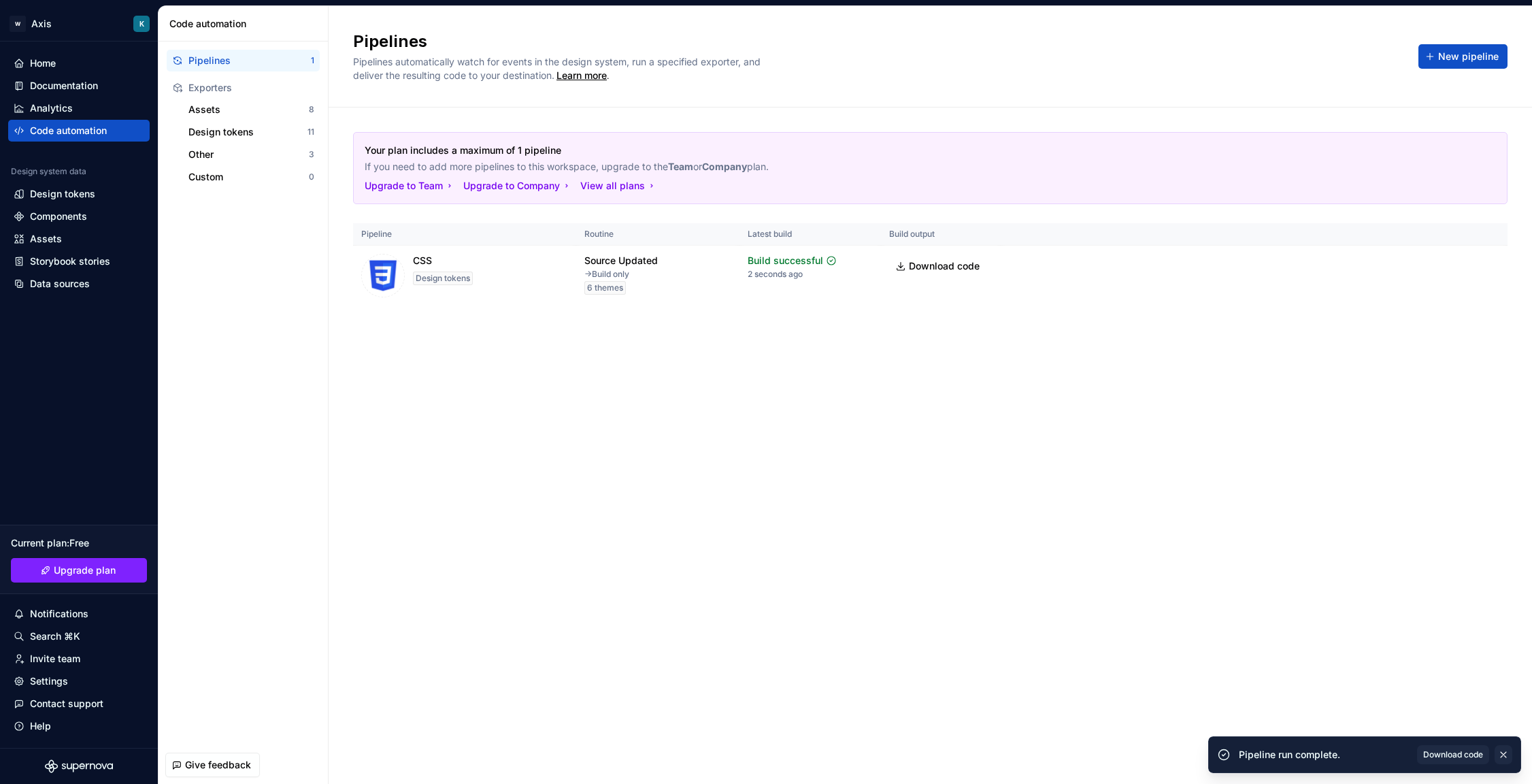
click at [1259, 752] on button "button" at bounding box center [1504, 754] width 18 height 19
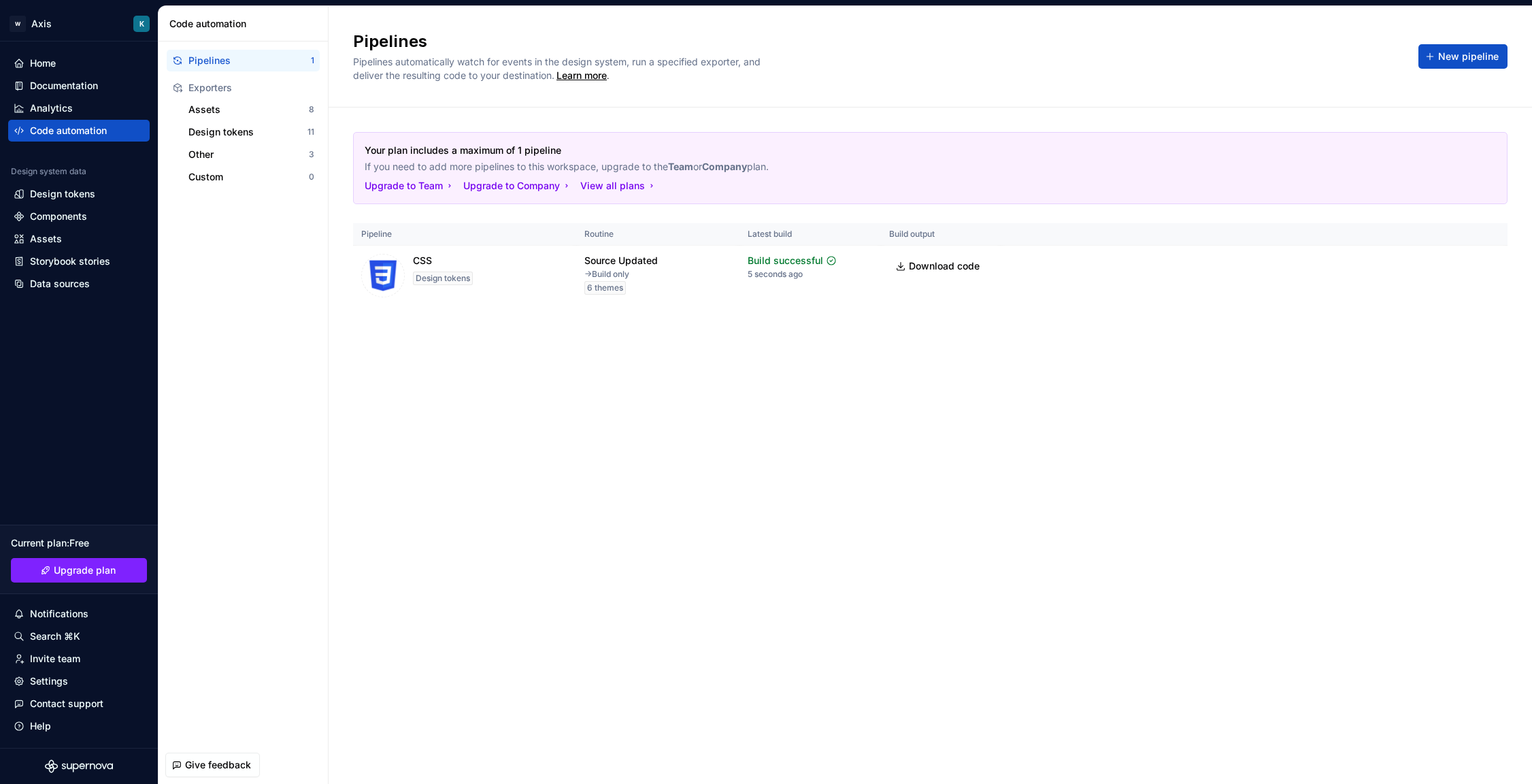
click at [279, 236] on div "Pipelines 1 Exporters Assets 8 Design tokens 11 Other 3 Custom 0" at bounding box center [243, 394] width 169 height 704
click at [392, 404] on div "Pipelines Pipelines automatically watch for events in the design system, run a …" at bounding box center [930, 395] width 1204 height 778
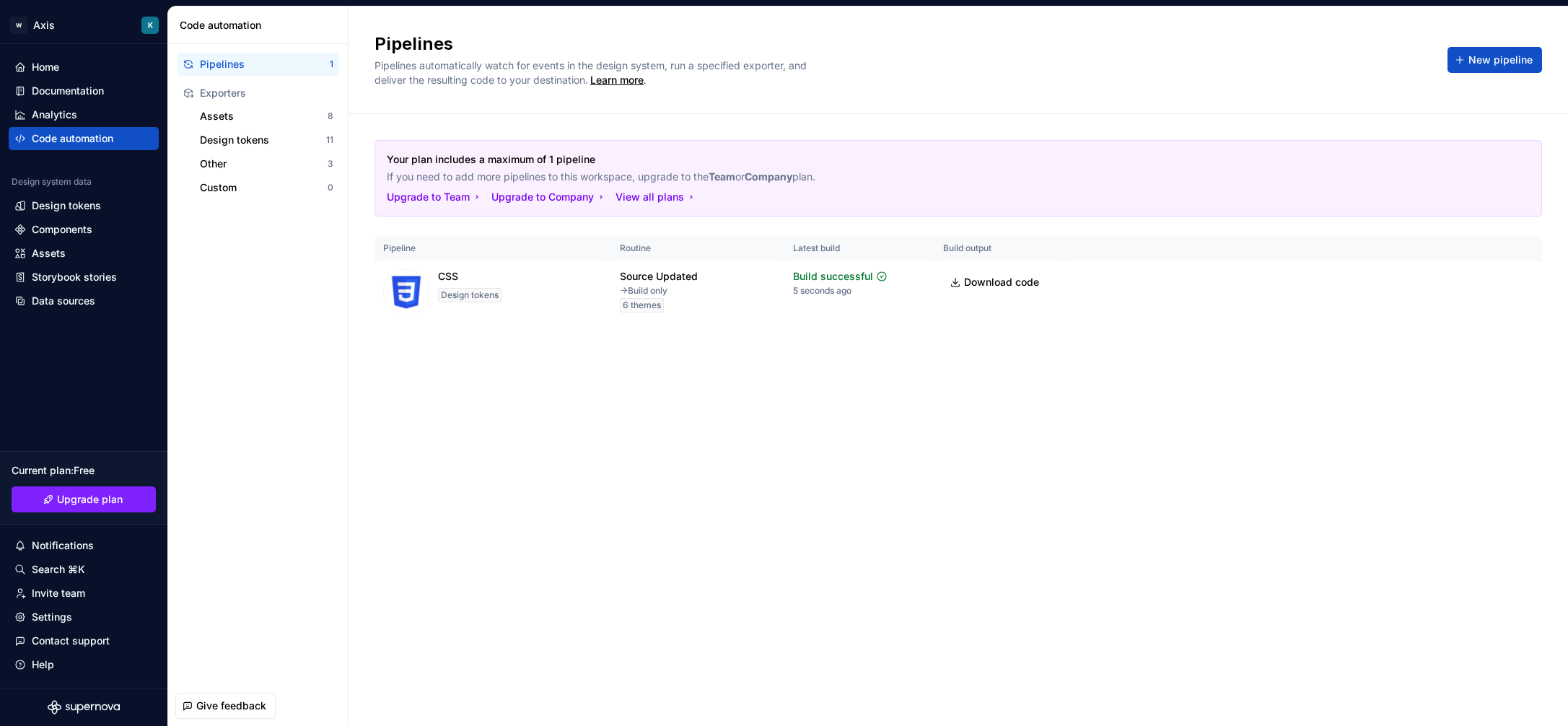
click at [1130, 394] on div "Pipelines Pipelines automatically watch for events in the design system, run a …" at bounding box center [958, 366] width 1219 height 720
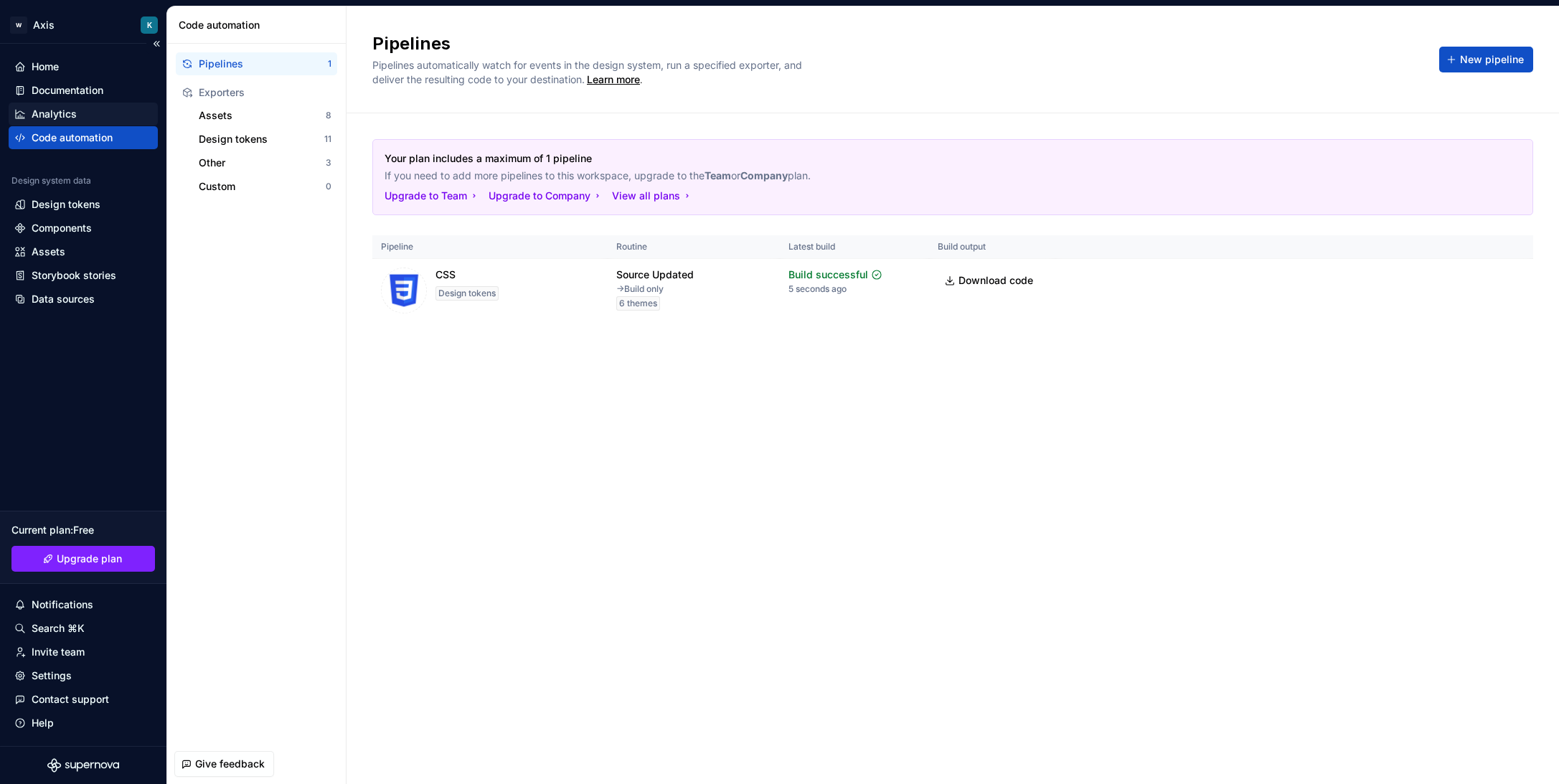
click at [95, 113] on div "Analytics" at bounding box center [83, 114] width 137 height 14
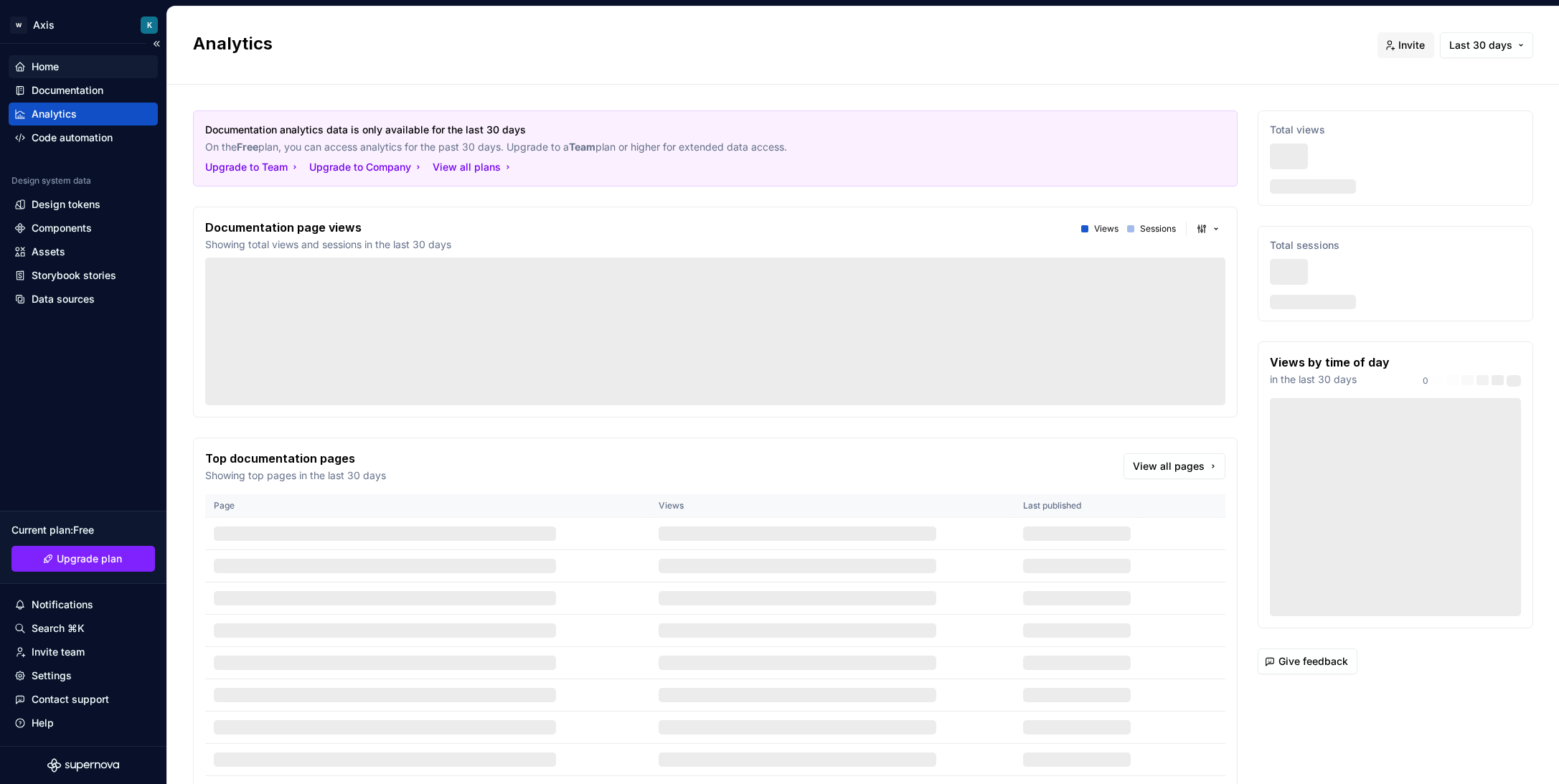
click at [91, 67] on div "Home" at bounding box center [83, 66] width 137 height 14
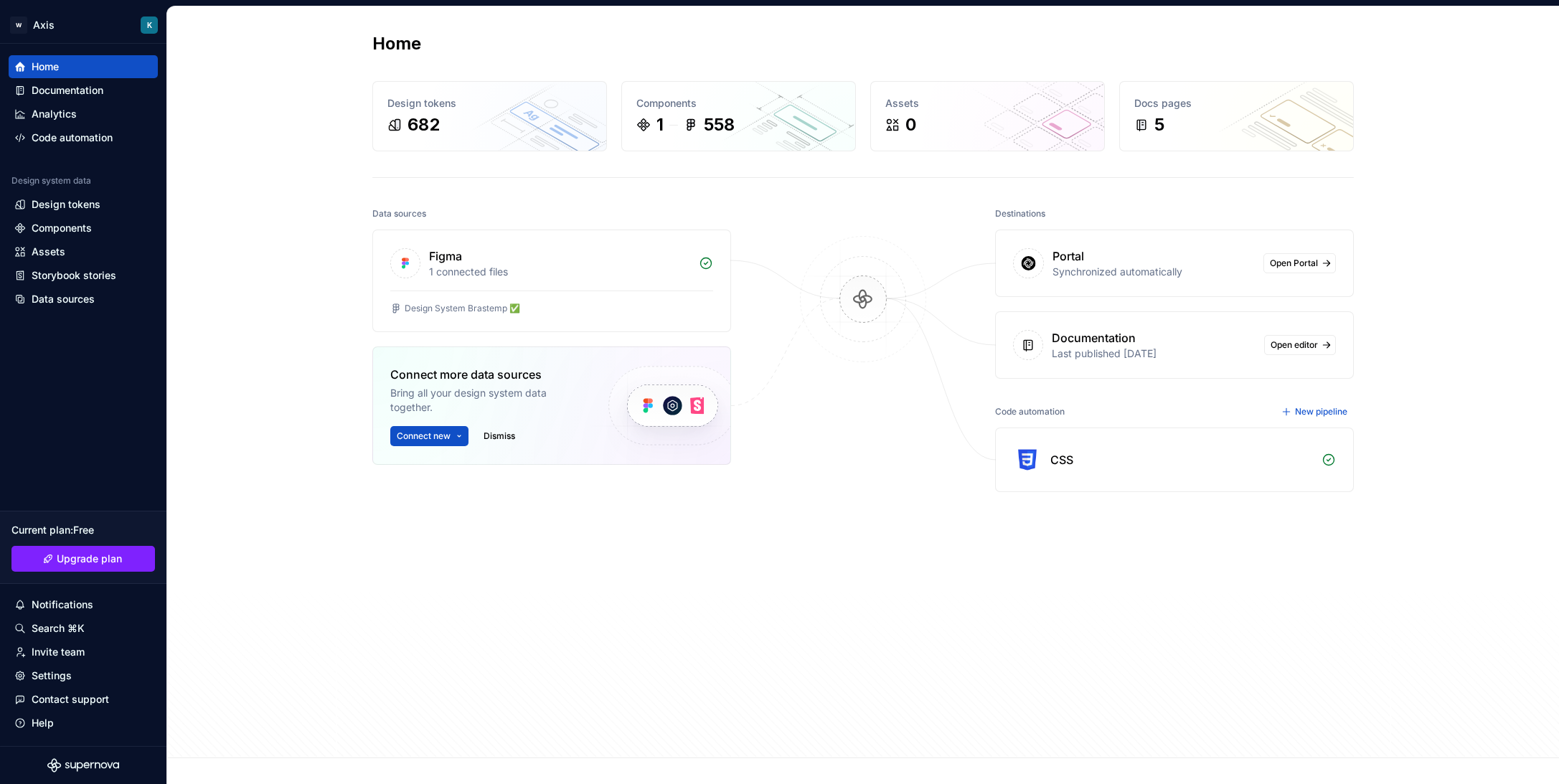
click at [870, 502] on div at bounding box center [862, 439] width 143 height 470
click at [188, 302] on div "Home Design tokens 682 Components 1 558 Assets 0 Docs pages 5 Data sources Figm…" at bounding box center [863, 383] width 1392 height 752
click at [74, 107] on div "Analytics" at bounding box center [53, 114] width 45 height 14
click at [67, 144] on div "Code automation" at bounding box center [72, 137] width 81 height 14
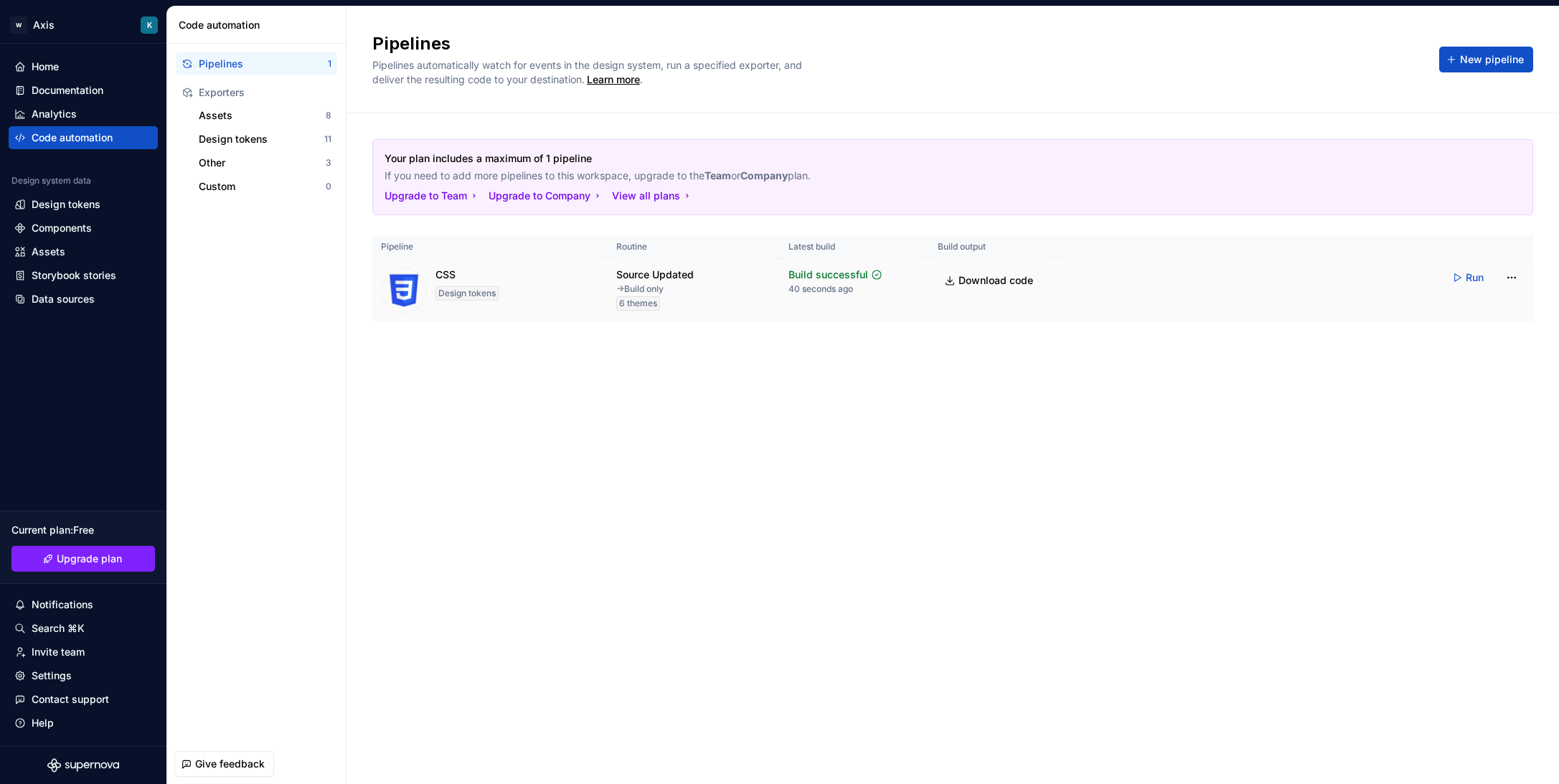
click at [625, 310] on div "6 themes" at bounding box center [638, 303] width 44 height 14
click at [1327, 278] on html "W Axis K Home Documentation Analytics Code automation Design system data Design…" at bounding box center [779, 392] width 1559 height 784
click at [1298, 421] on html "W Axis K Home Documentation Analytics Code automation Design system data Design…" at bounding box center [779, 392] width 1559 height 784
click at [1327, 277] on html "W Axis K Home Documentation Analytics Code automation Design system data Design…" at bounding box center [779, 392] width 1559 height 784
click at [1287, 370] on html "W Axis K Home Documentation Analytics Code automation Design system data Design…" at bounding box center [779, 392] width 1559 height 784
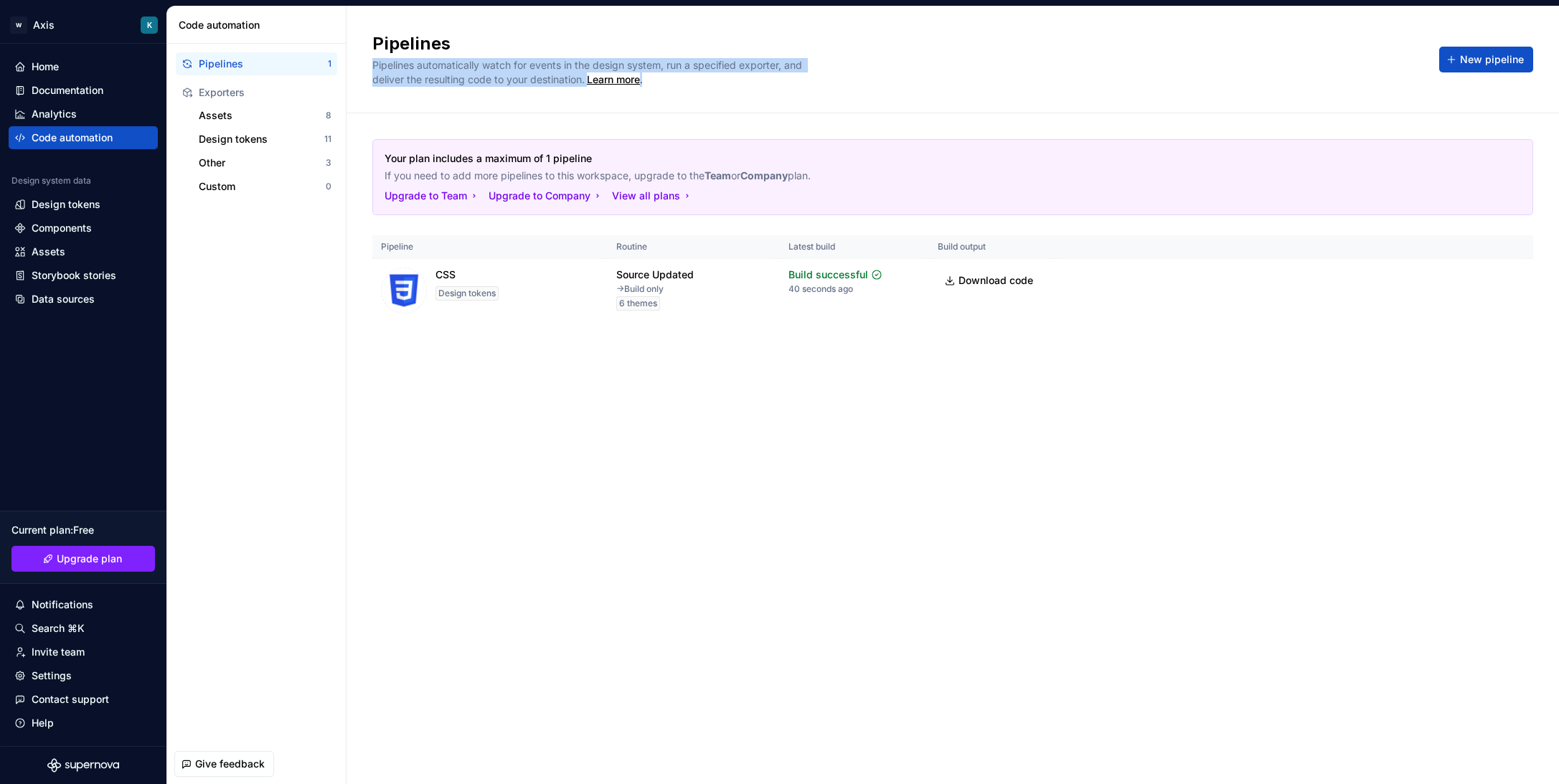
drag, startPoint x: 370, startPoint y: 66, endPoint x: 731, endPoint y: 84, distance: 361.4
click at [731, 84] on div "Pipelines Pipelines automatically watch for events in the design system, run a …" at bounding box center [952, 60] width 1212 height 107
click at [731, 84] on div "Pipelines automatically watch for events in the design system, run a specified …" at bounding box center [587, 72] width 430 height 29
drag, startPoint x: 731, startPoint y: 84, endPoint x: 401, endPoint y: 89, distance: 330.0
click at [294, 69] on div "Code automation Pipelines 1 Exporters Assets 8 Design tokens 11 Other 3 Custom …" at bounding box center [863, 395] width 1392 height 777
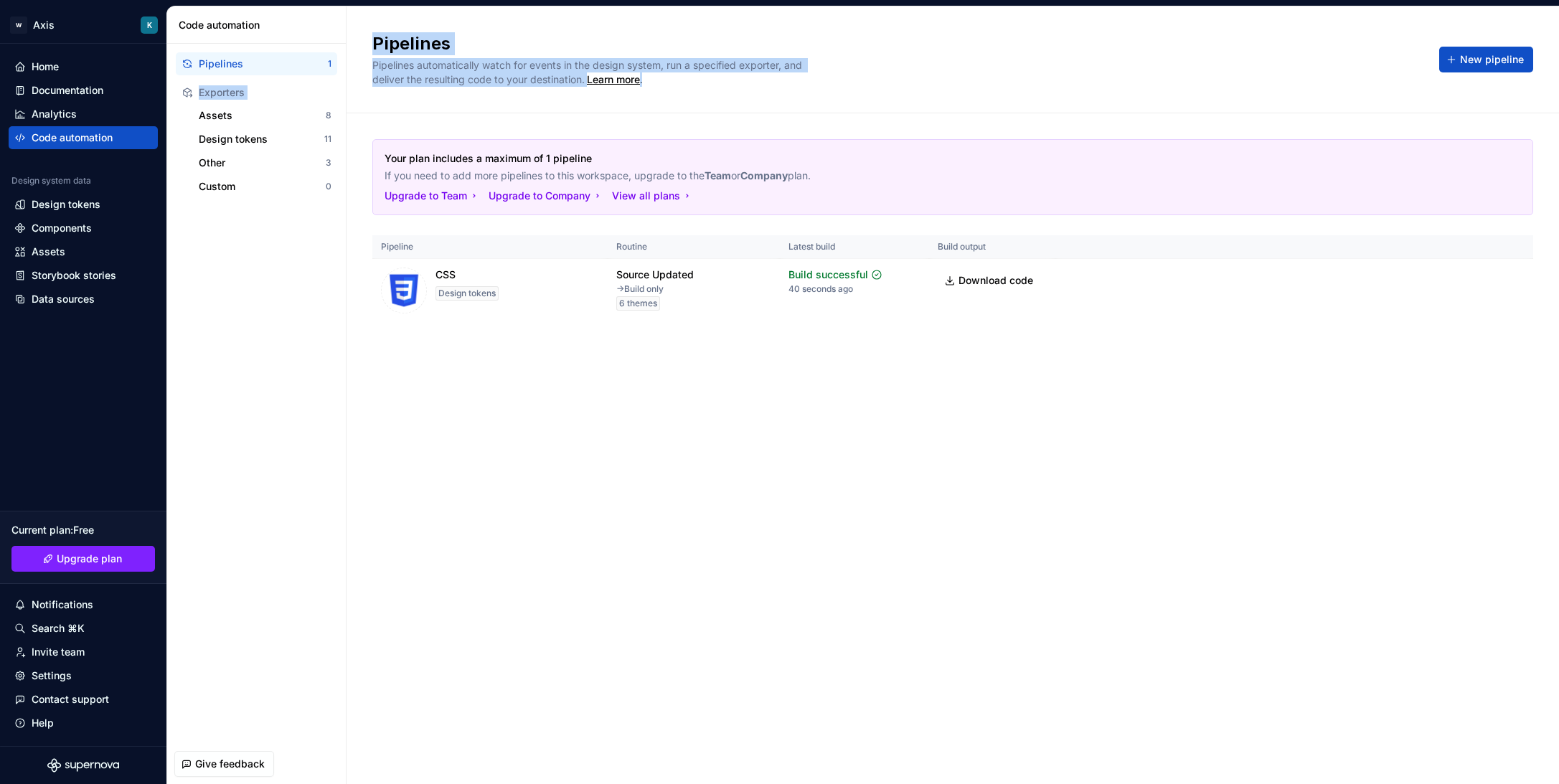
click at [401, 89] on div "Pipelines Pipelines automatically watch for events in the design system, run a …" at bounding box center [952, 60] width 1212 height 107
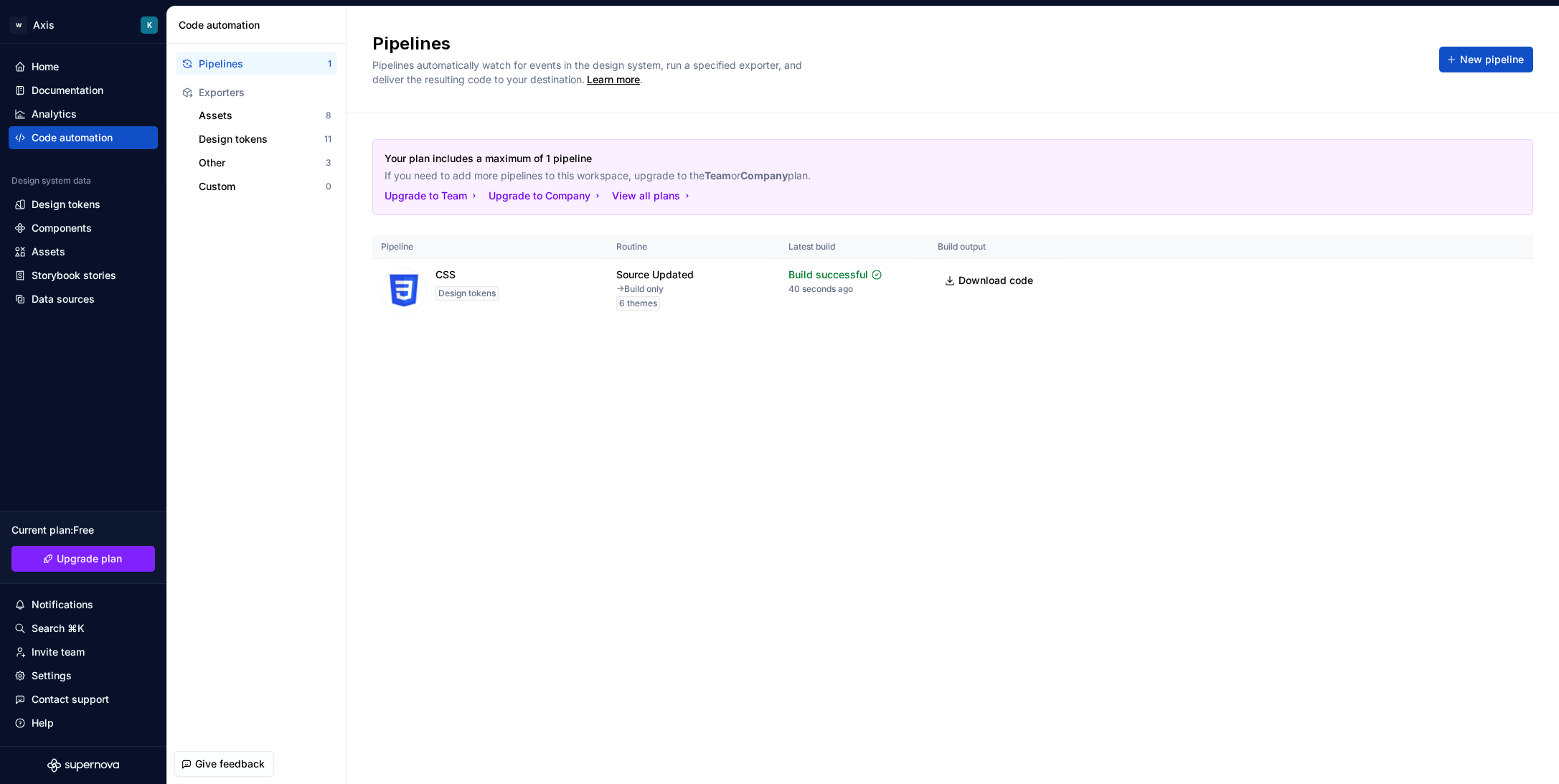
click at [405, 83] on span "Pipelines automatically watch for events in the design system, run a specified …" at bounding box center [589, 71] width 433 height 26
click at [406, 82] on span "Pipelines automatically watch for events in the design system, run a specified …" at bounding box center [589, 71] width 433 height 26
click at [910, 92] on div "Pipelines Pipelines automatically watch for events in the design system, run a …" at bounding box center [952, 60] width 1212 height 107
